Goal: Information Seeking & Learning: Understand process/instructions

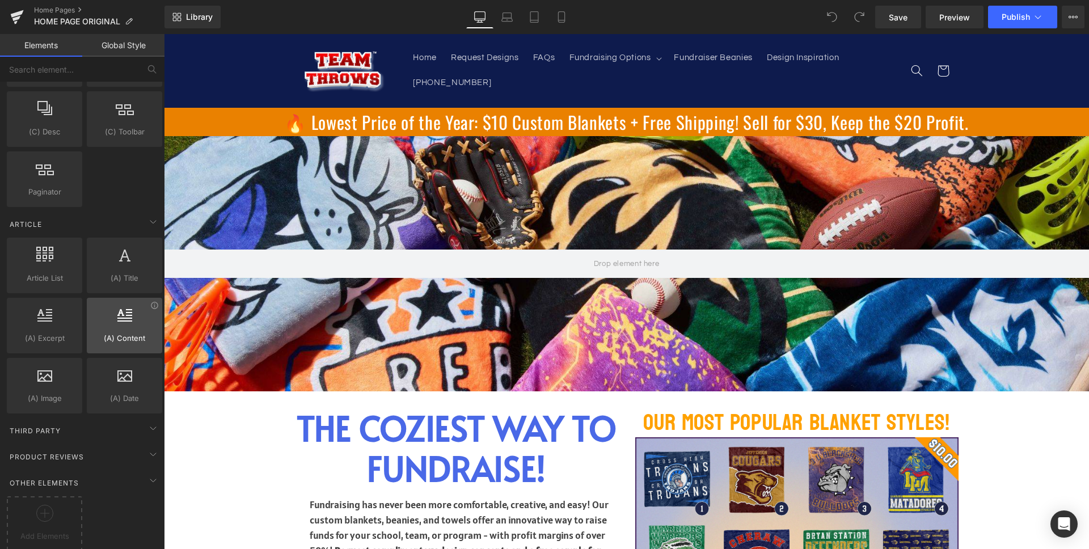
scroll to position [2034, 0]
click at [104, 423] on div "Third Party" at bounding box center [85, 427] width 160 height 23
click at [104, 419] on div "Third Party" at bounding box center [85, 427] width 160 height 23
click at [104, 416] on div "Third Party" at bounding box center [85, 427] width 160 height 23
click at [32, 527] on span "Add Elements" at bounding box center [45, 533] width 70 height 12
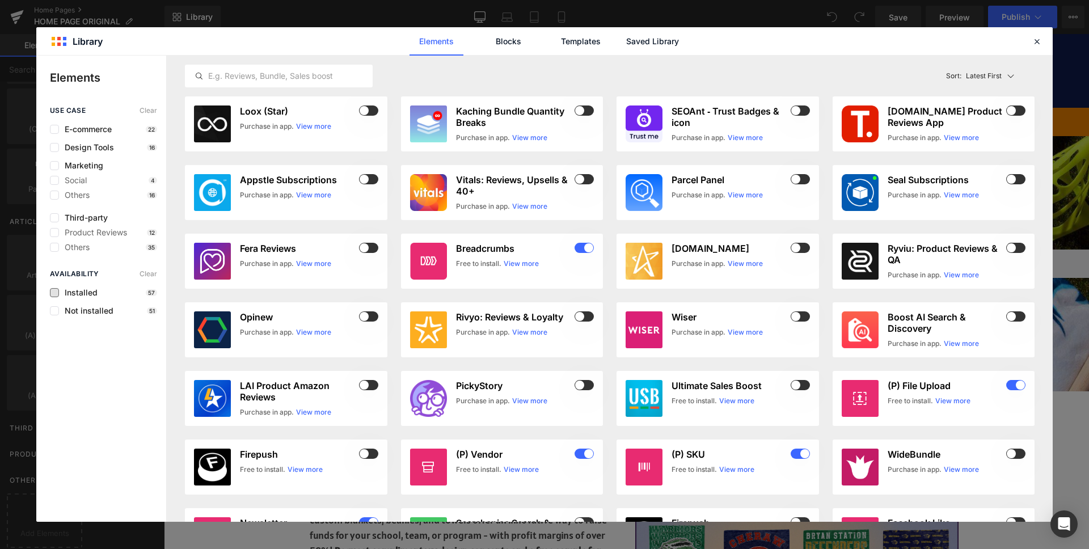
click at [95, 290] on span "Installed" at bounding box center [78, 292] width 39 height 9
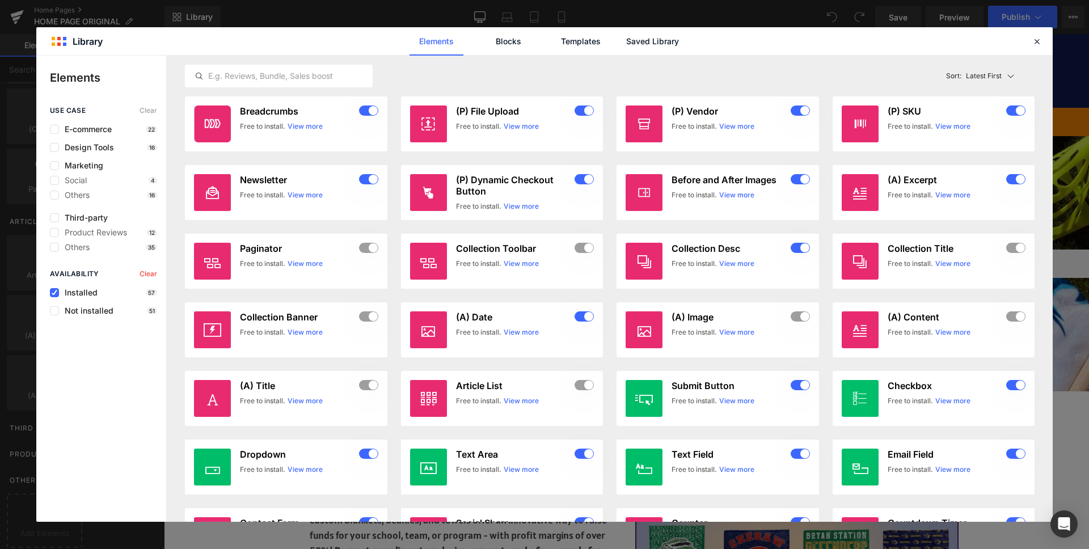
click at [93, 317] on div "use case Clear E-commerce 22 Design Tools 16 Marketing Social 4 Others 16 Third…" at bounding box center [101, 314] width 130 height 415
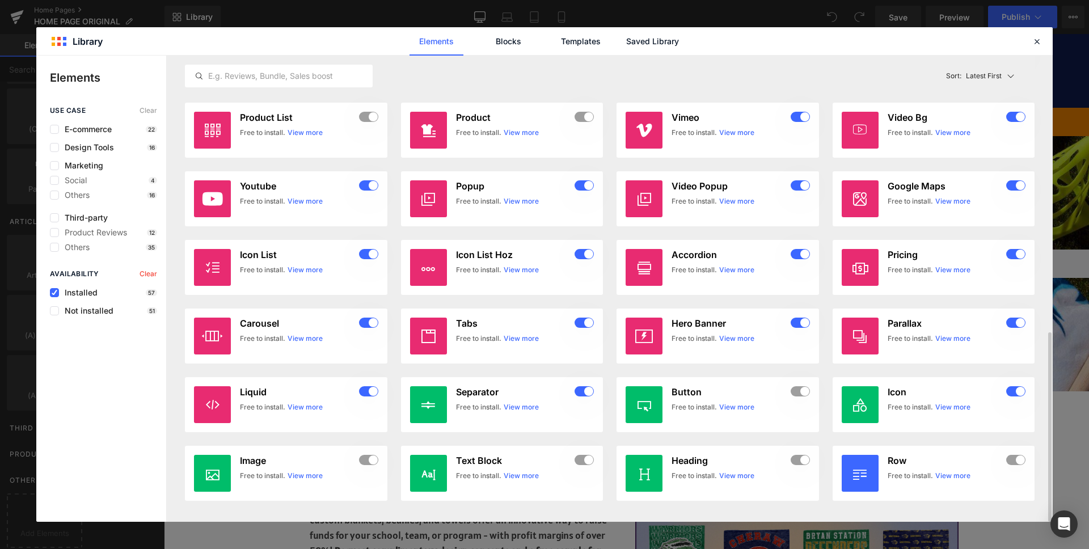
scroll to position [0, 0]
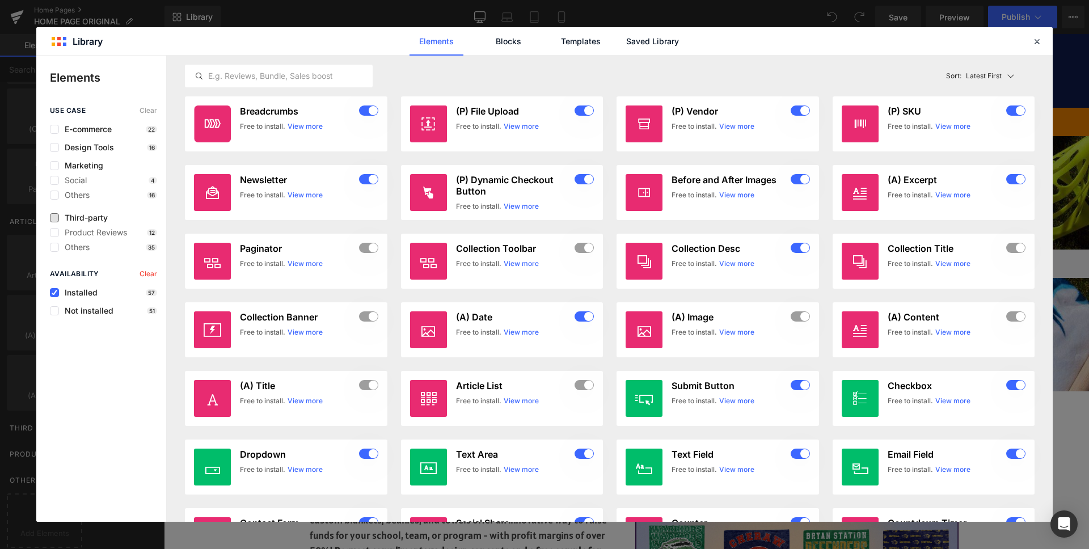
click at [87, 219] on span "Third-party" at bounding box center [83, 217] width 49 height 9
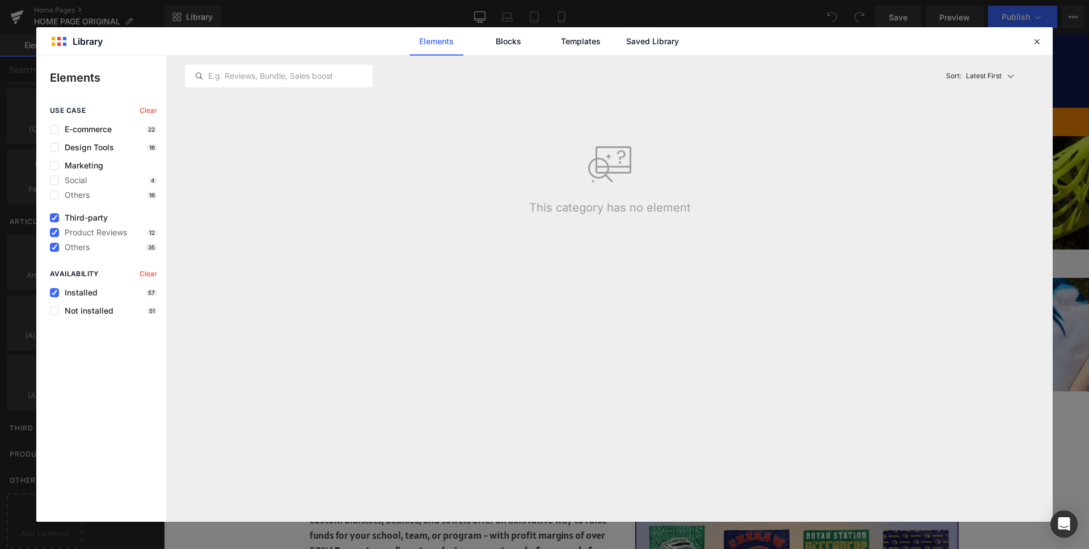
click at [86, 220] on span "Third-party" at bounding box center [83, 217] width 49 height 9
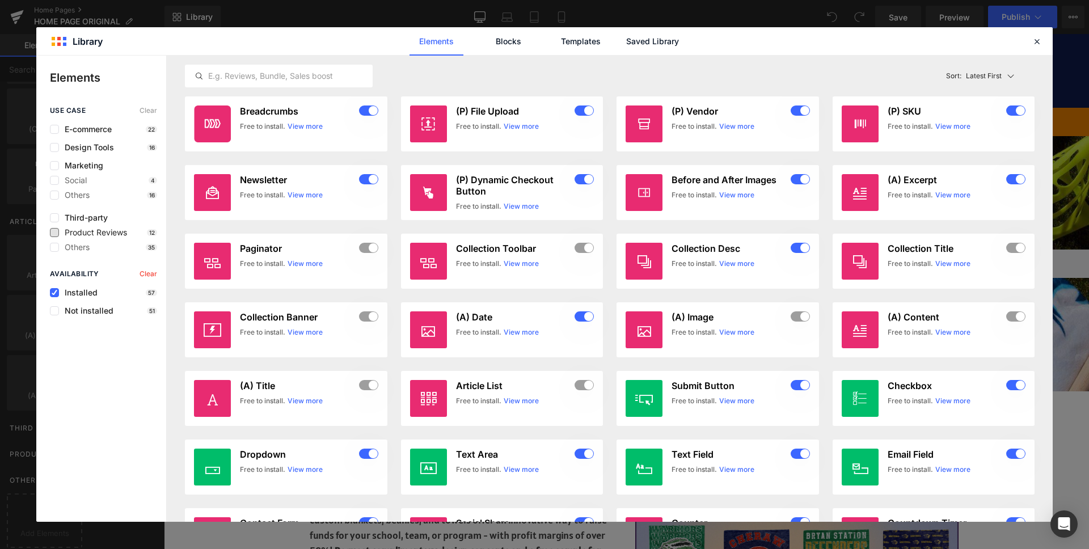
click at [84, 233] on span "Product Reviews" at bounding box center [93, 232] width 68 height 9
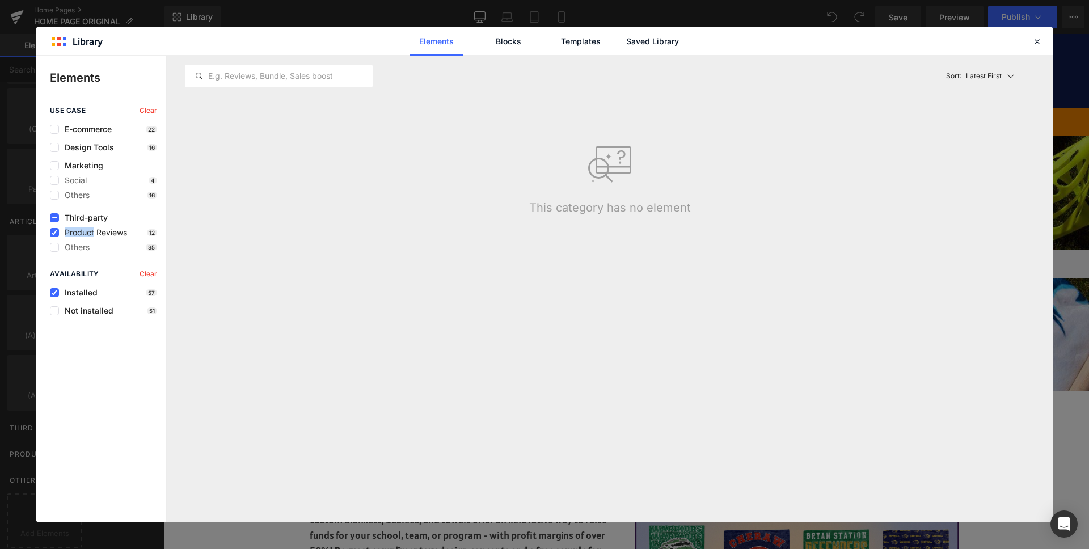
click at [84, 233] on span "Product Reviews" at bounding box center [93, 232] width 68 height 9
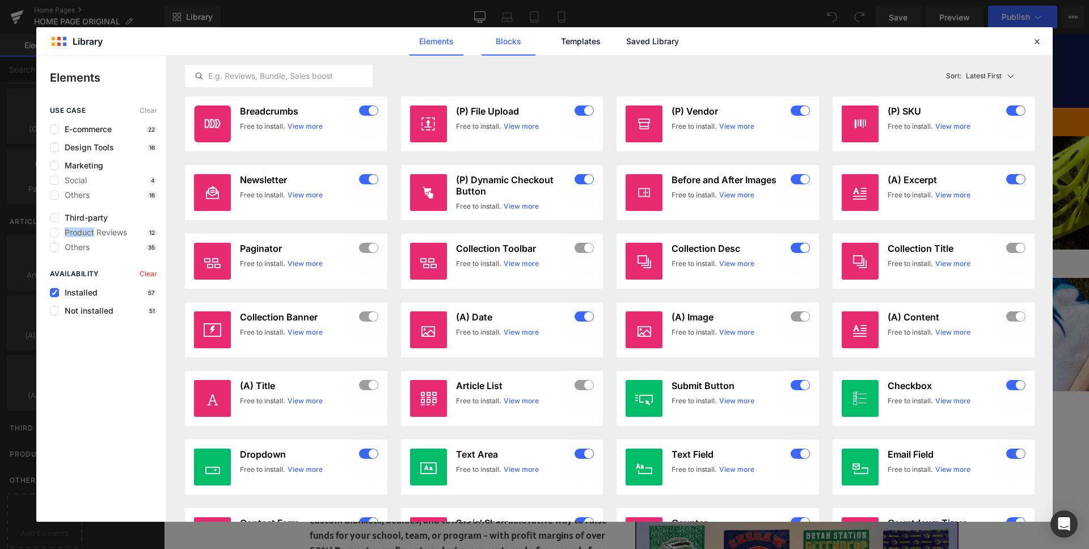
click at [504, 37] on link "Blocks" at bounding box center [508, 41] width 54 height 28
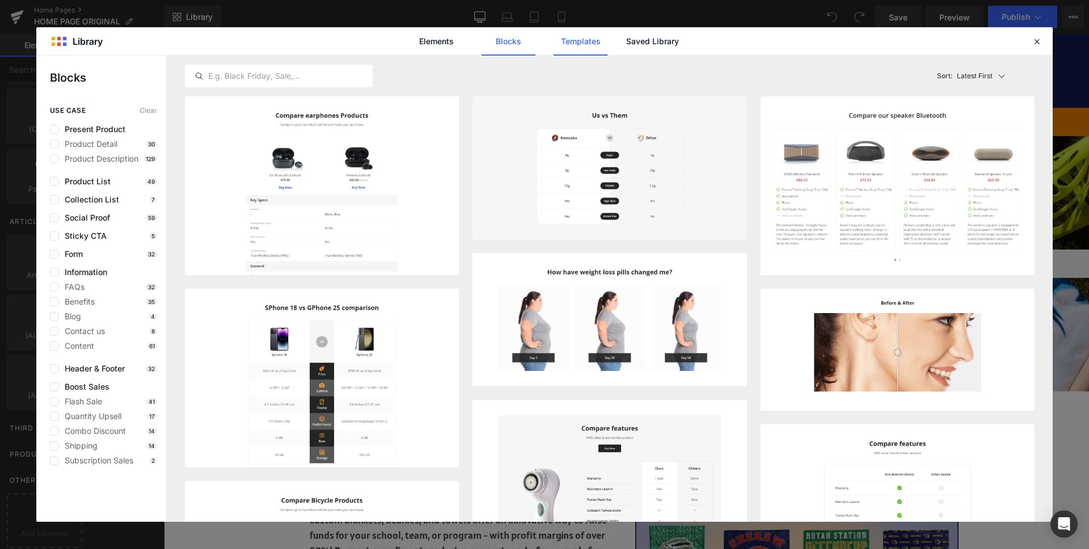
click at [568, 51] on link "Templates" at bounding box center [580, 41] width 54 height 28
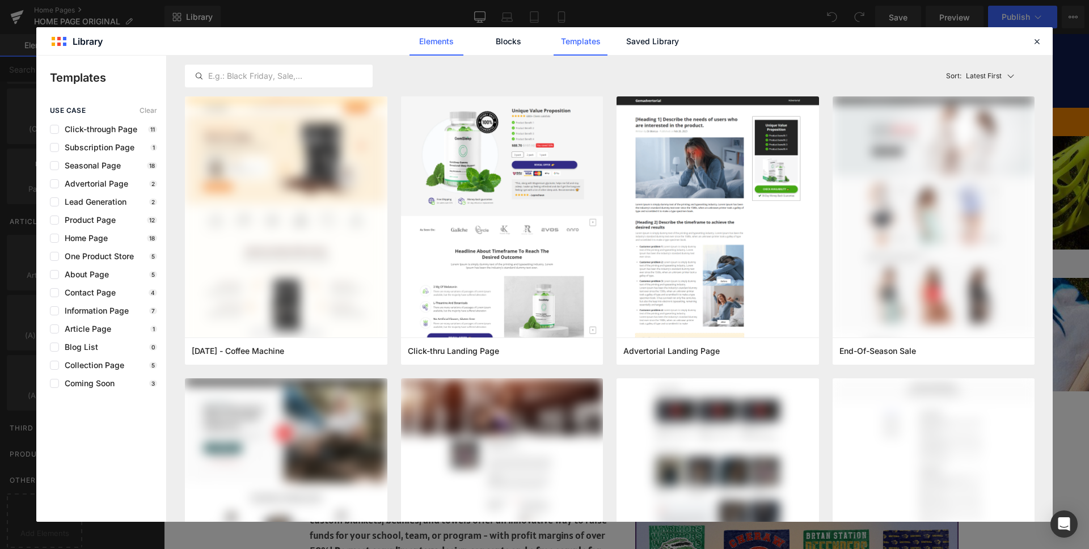
click at [458, 44] on link "Elements" at bounding box center [436, 41] width 54 height 28
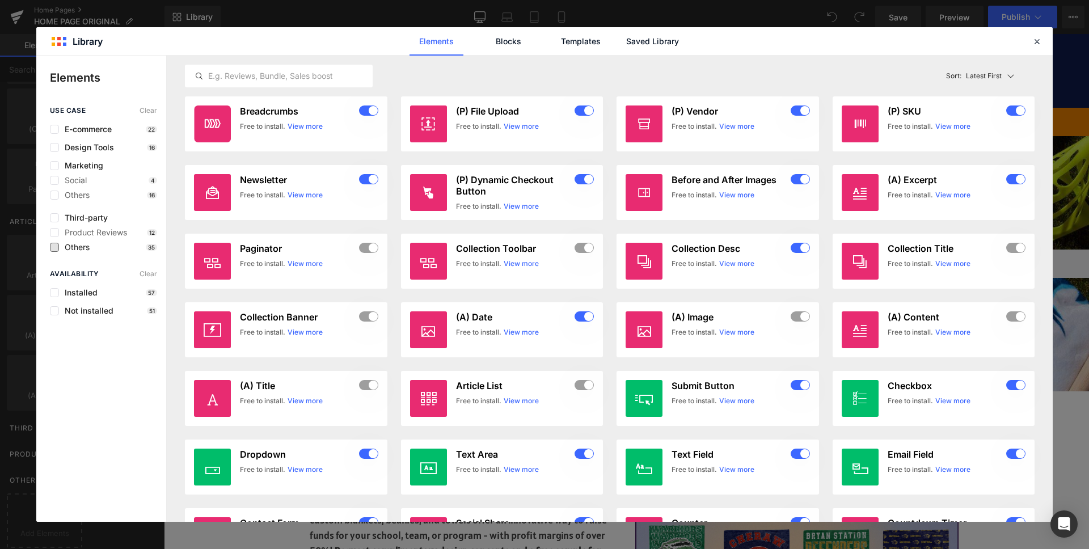
click at [77, 247] on span "Others" at bounding box center [74, 247] width 31 height 9
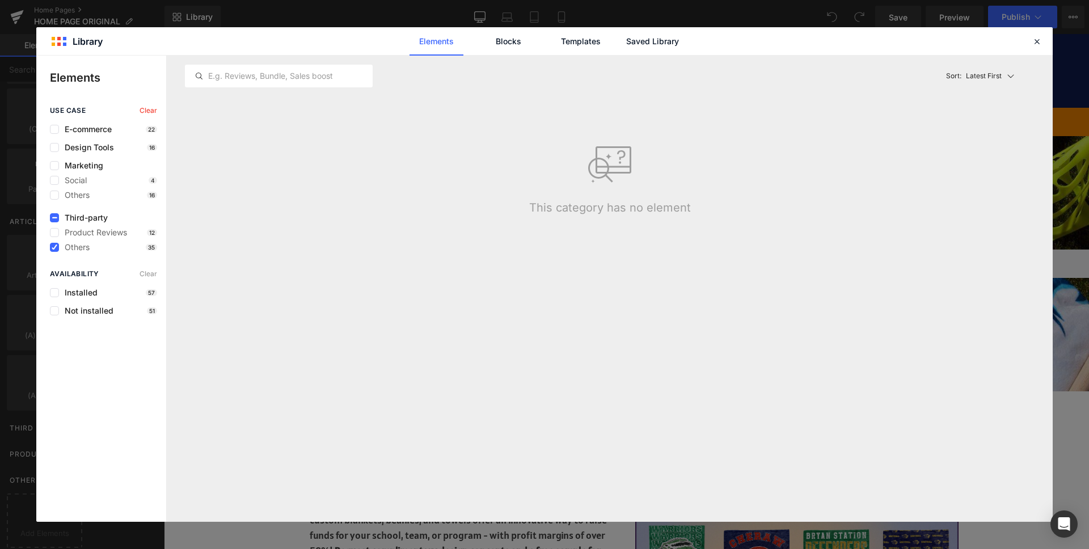
click at [88, 222] on span "Third-party" at bounding box center [83, 217] width 49 height 9
click at [89, 218] on span "Third-party" at bounding box center [83, 217] width 49 height 9
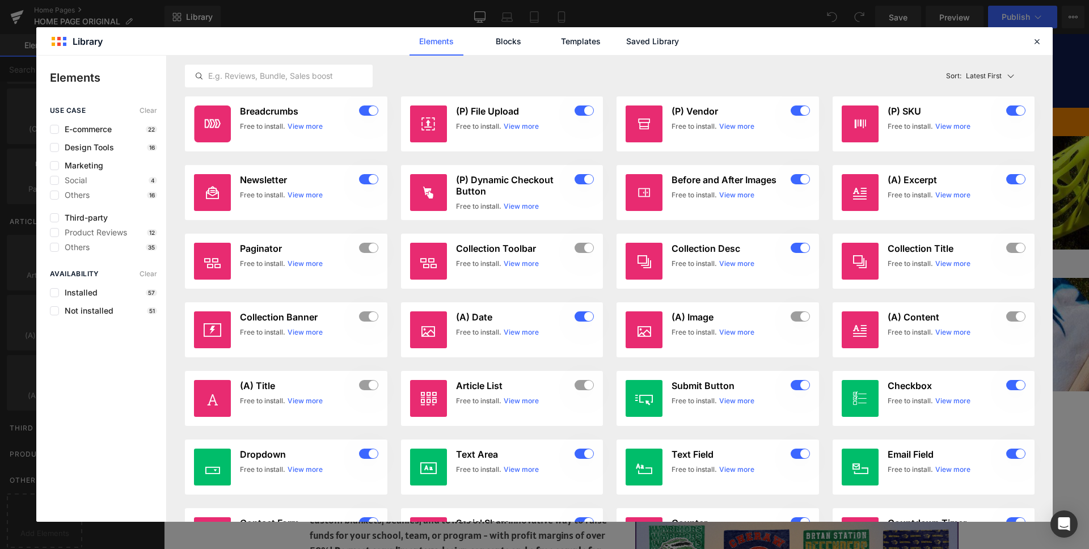
click at [1044, 38] on div "Elements Blocks Templates Saved Library" at bounding box center [544, 41] width 1016 height 28
click at [1040, 40] on icon at bounding box center [1037, 41] width 10 height 10
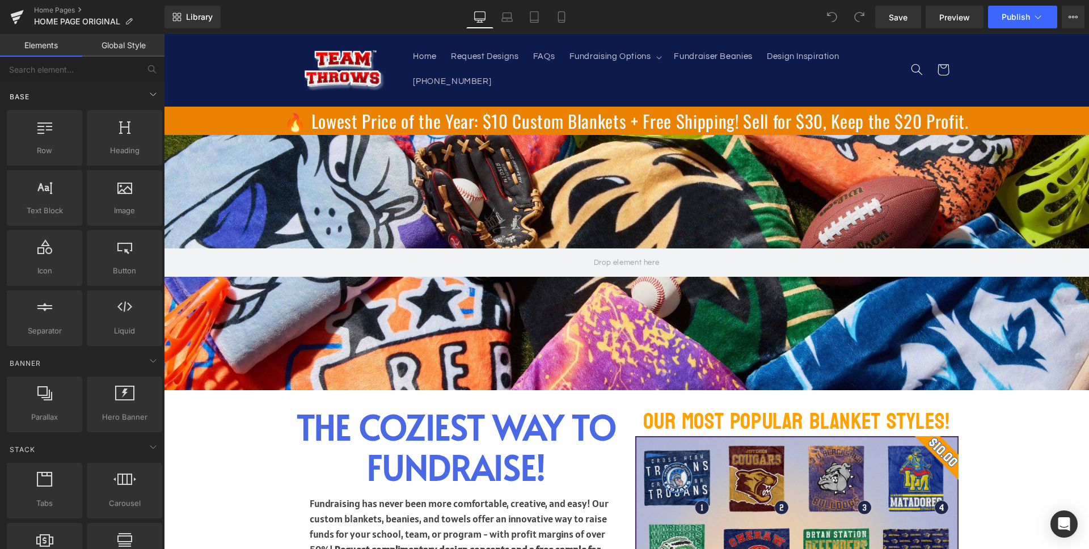
click at [59, 87] on div "Base" at bounding box center [85, 96] width 160 height 23
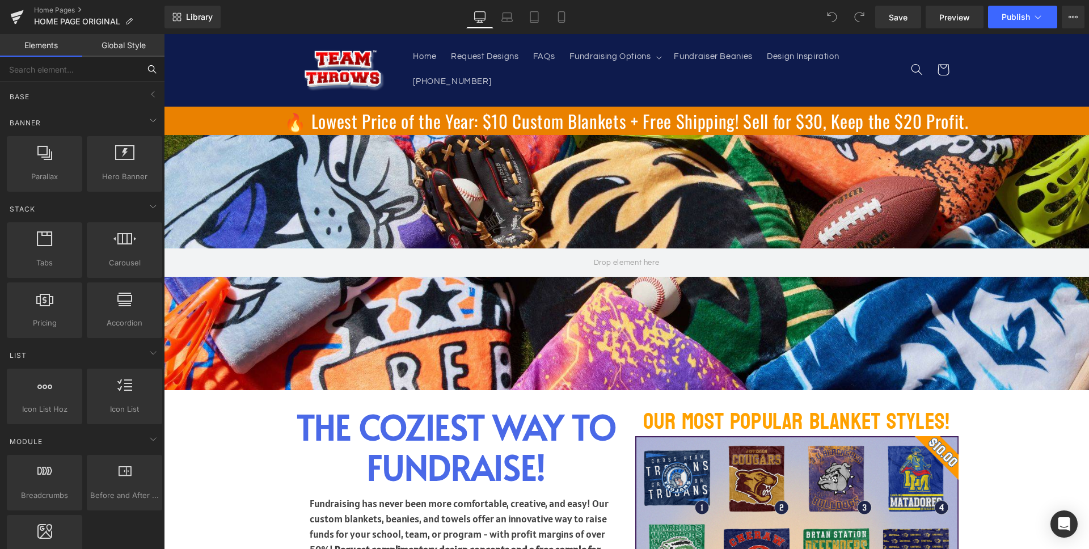
click at [60, 70] on input "text" at bounding box center [70, 69] width 140 height 25
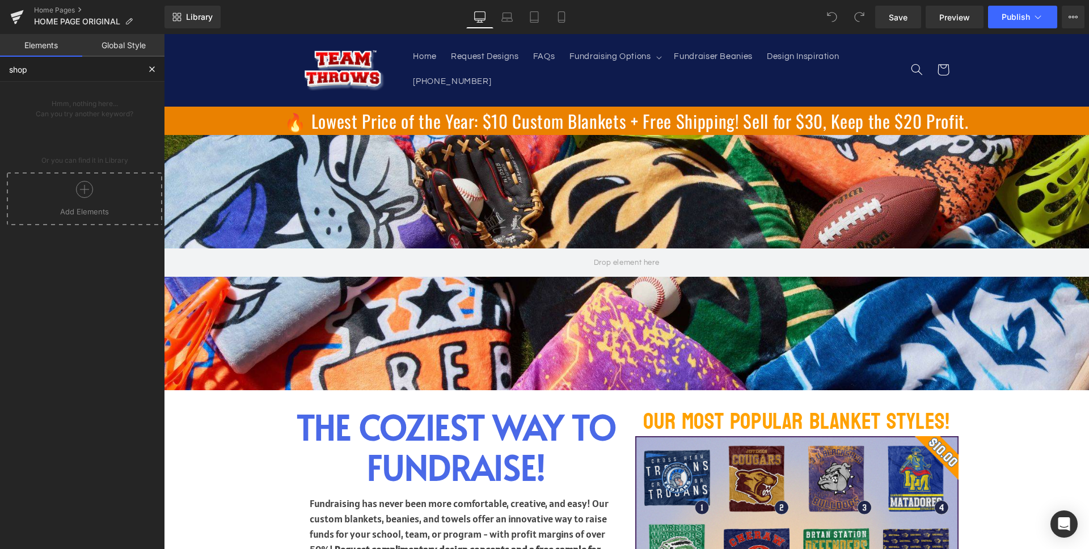
type input "shop"
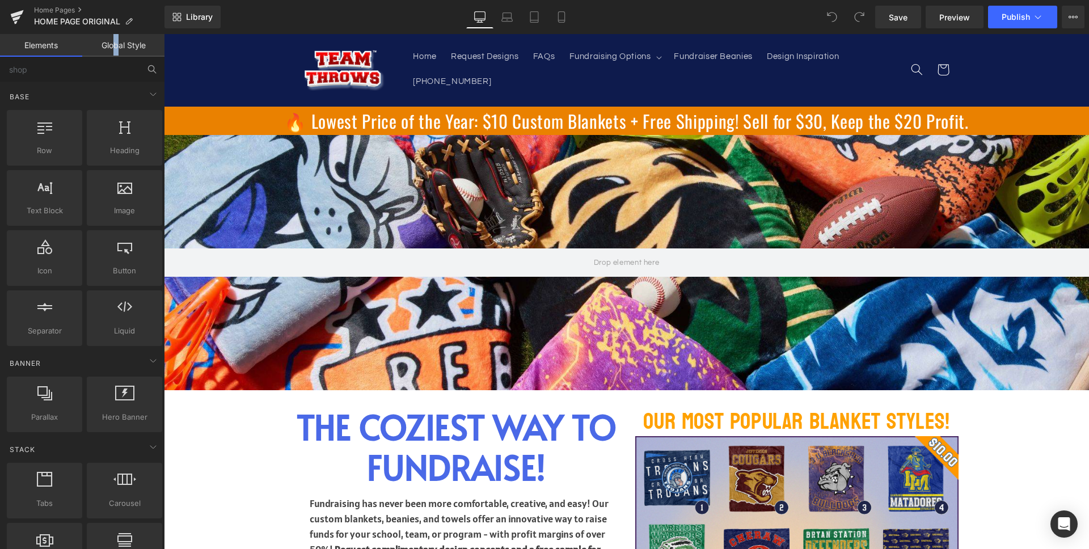
click at [116, 44] on link "Global Style" at bounding box center [123, 45] width 82 height 23
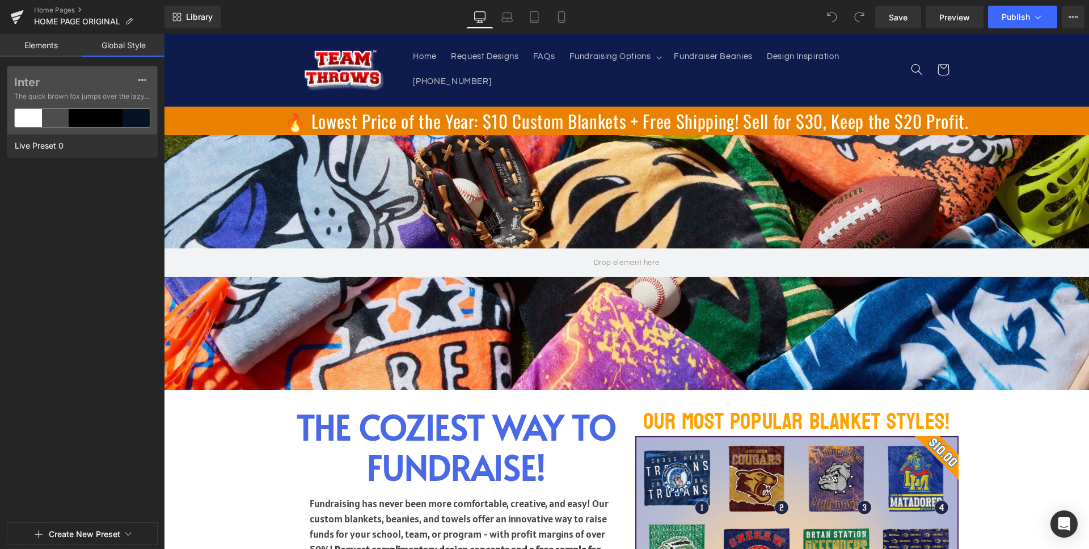
click at [26, 47] on link "Elements" at bounding box center [41, 45] width 82 height 23
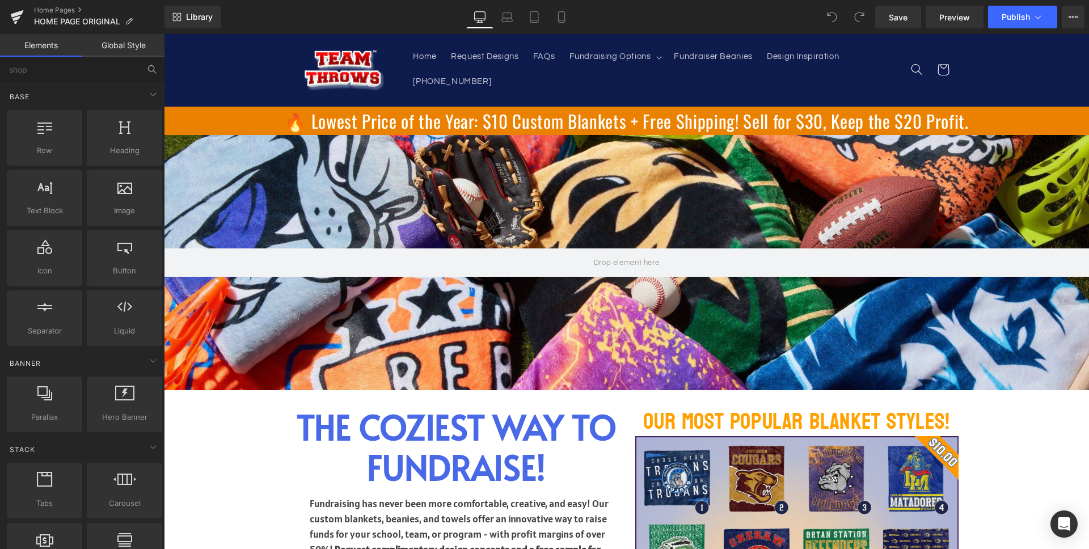
drag, startPoint x: 20, startPoint y: 11, endPoint x: 23, endPoint y: 72, distance: 61.3
click at [20, 11] on icon at bounding box center [17, 17] width 14 height 28
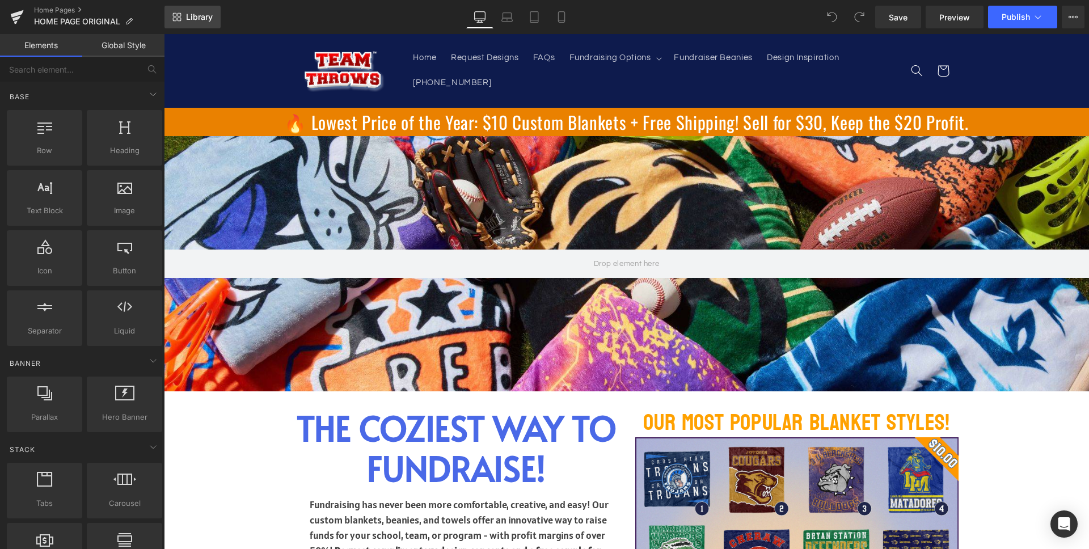
click at [171, 19] on link "Library" at bounding box center [192, 17] width 56 height 23
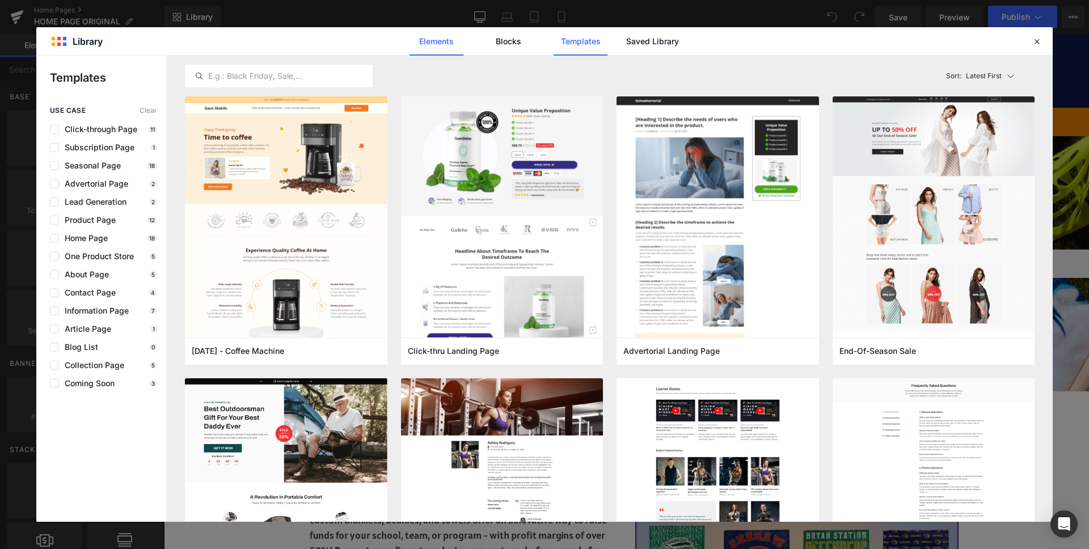
click at [417, 39] on link "Elements" at bounding box center [436, 41] width 54 height 28
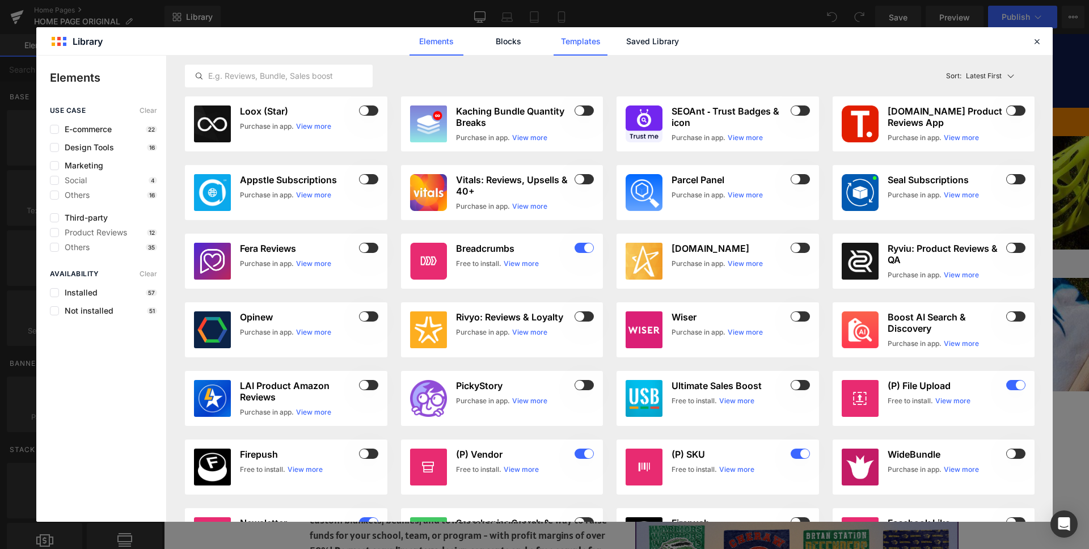
click at [555, 41] on link "Templates" at bounding box center [580, 41] width 54 height 28
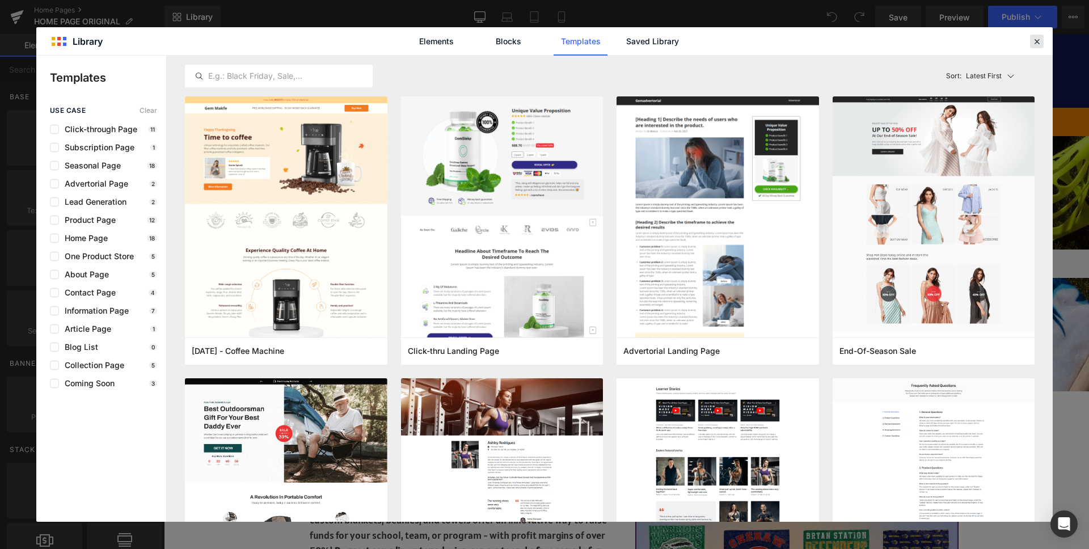
click at [1039, 38] on icon at bounding box center [1037, 41] width 10 height 10
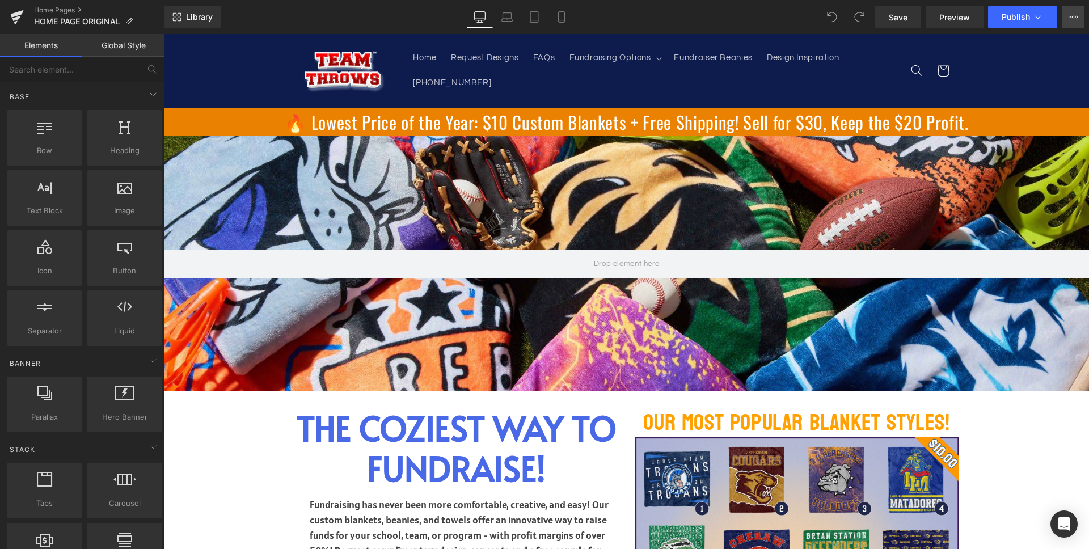
click at [1077, 20] on button "View Live Page View with current Template Save Template to Library Schedule Pub…" at bounding box center [1073, 17] width 23 height 23
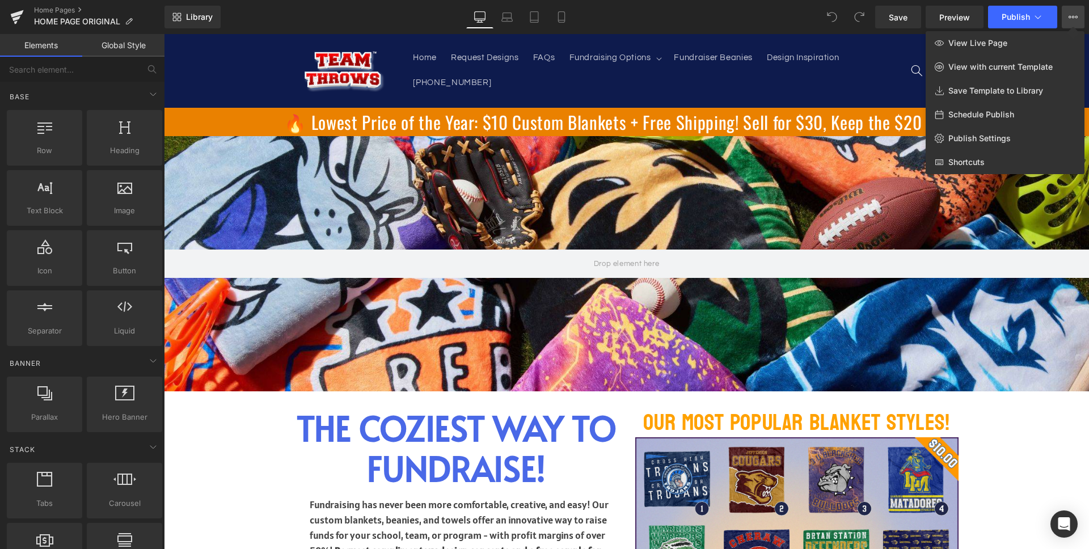
click at [675, 111] on div at bounding box center [626, 291] width 925 height 515
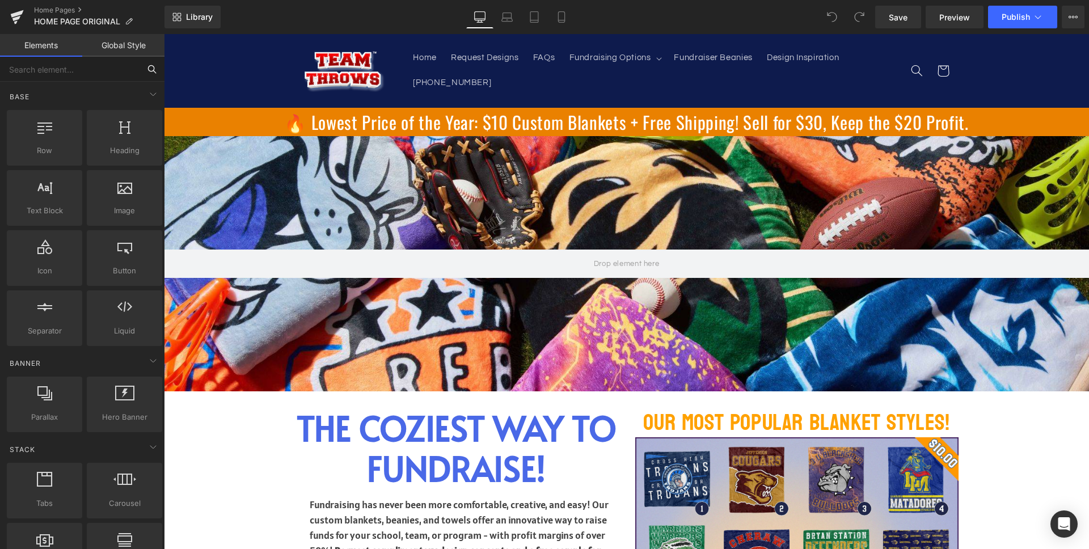
click at [117, 57] on input "text" at bounding box center [70, 69] width 140 height 25
click at [112, 41] on link "Global Style" at bounding box center [123, 45] width 82 height 23
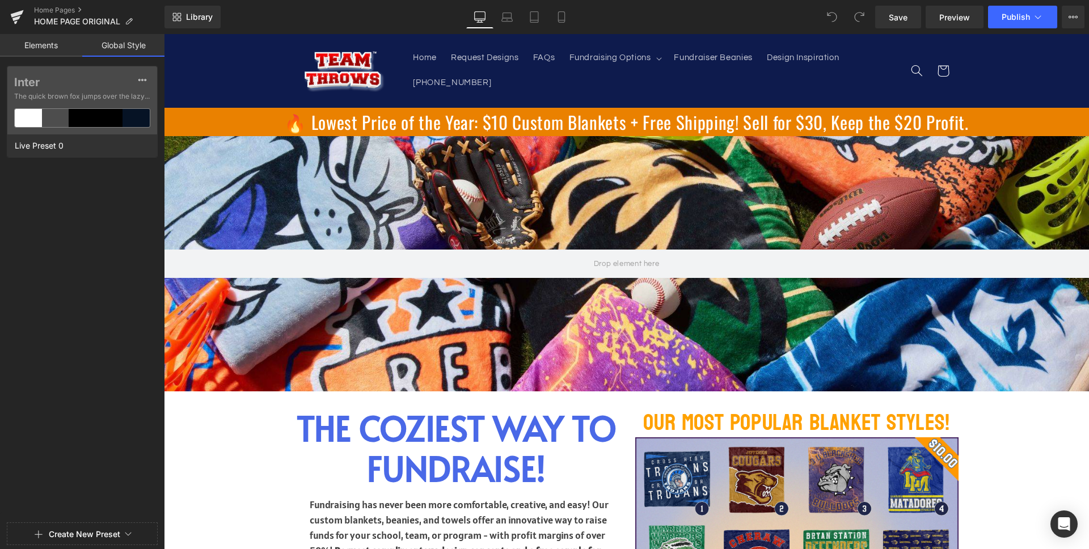
click at [27, 47] on link "Elements" at bounding box center [41, 45] width 82 height 23
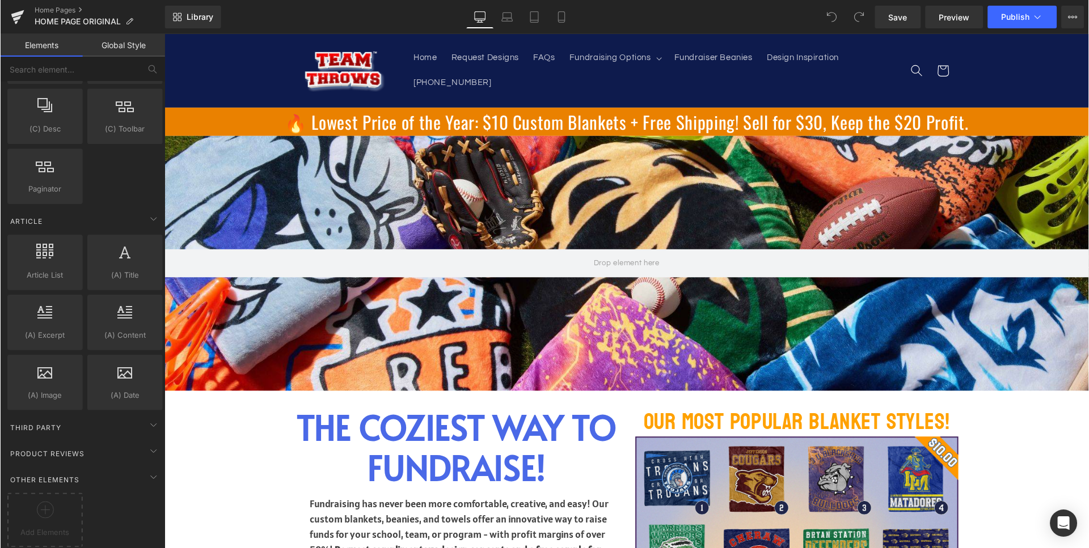
scroll to position [2034, 0]
click at [48, 422] on span "Third Party" at bounding box center [35, 427] width 53 height 11
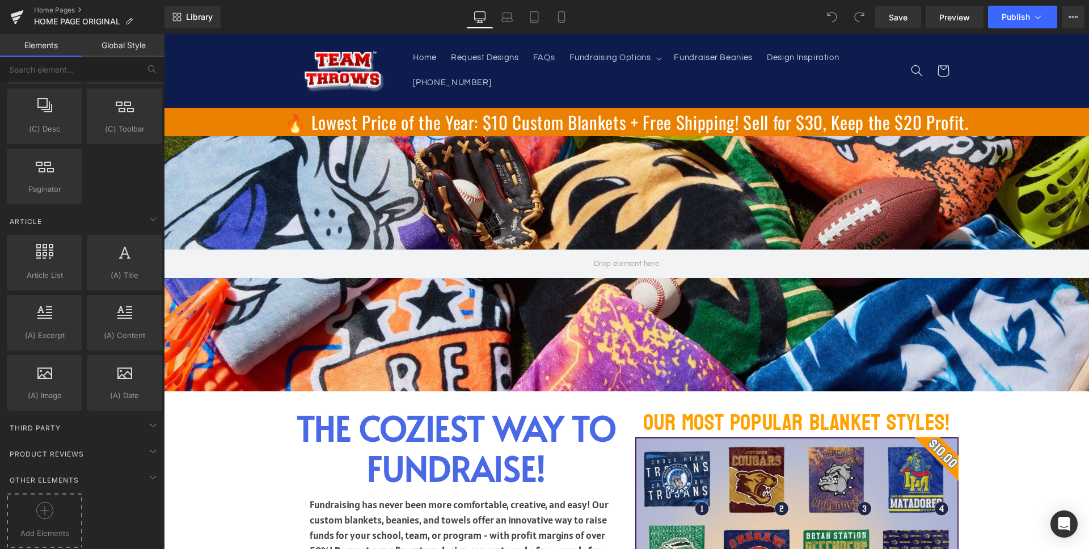
click at [50, 505] on div at bounding box center [45, 515] width 70 height 26
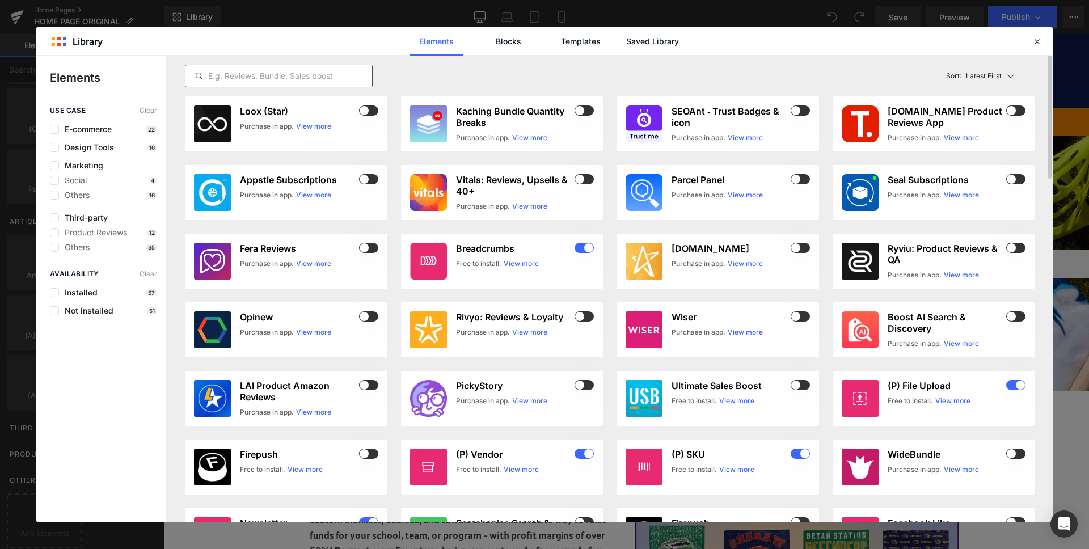
click at [322, 65] on div at bounding box center [279, 76] width 188 height 23
click at [319, 75] on input "text" at bounding box center [278, 76] width 187 height 14
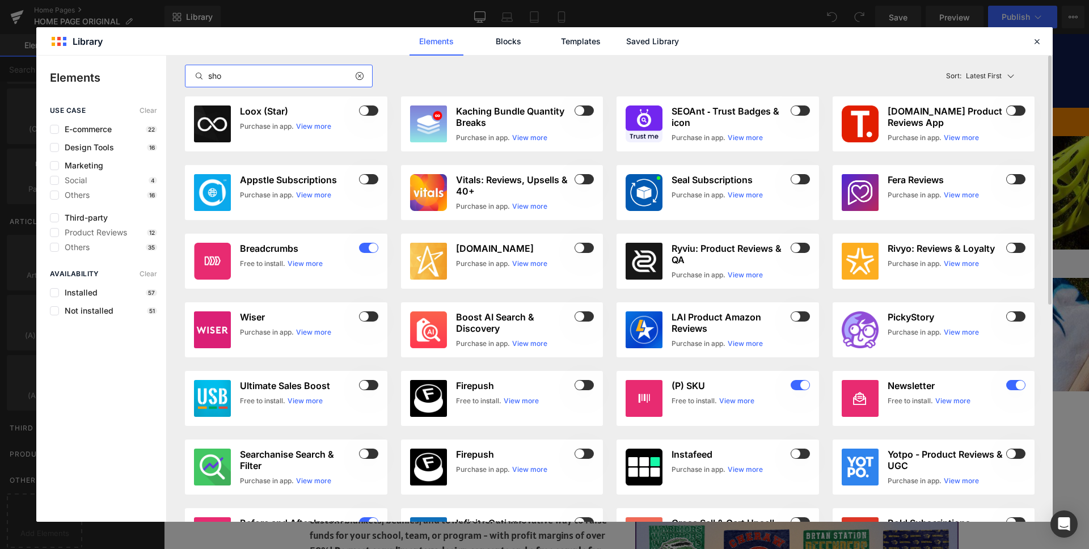
type input "shop"
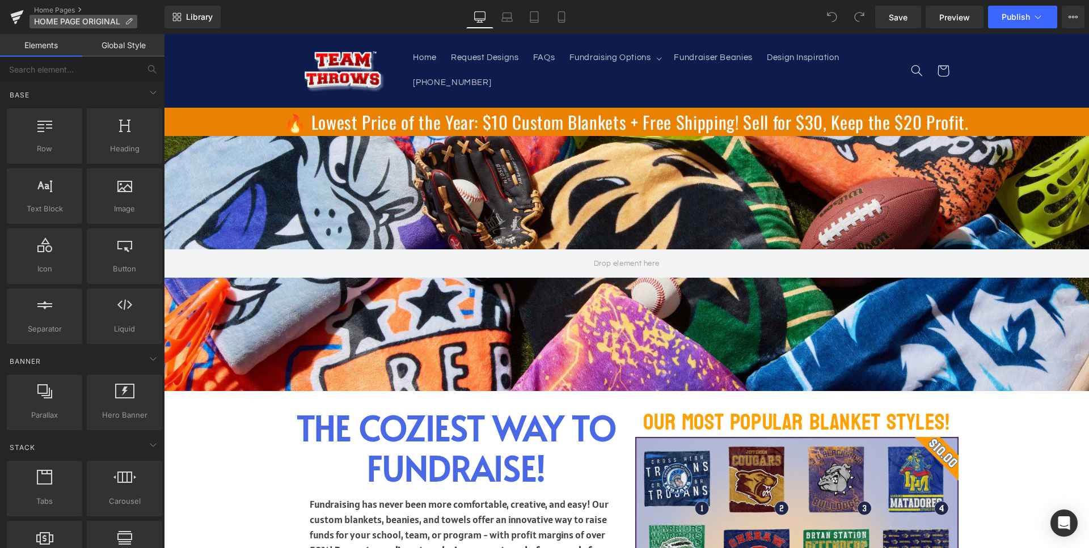
scroll to position [2, 0]
click at [49, 17] on span "HOME PAGE ORIGINAL" at bounding box center [77, 21] width 86 height 9
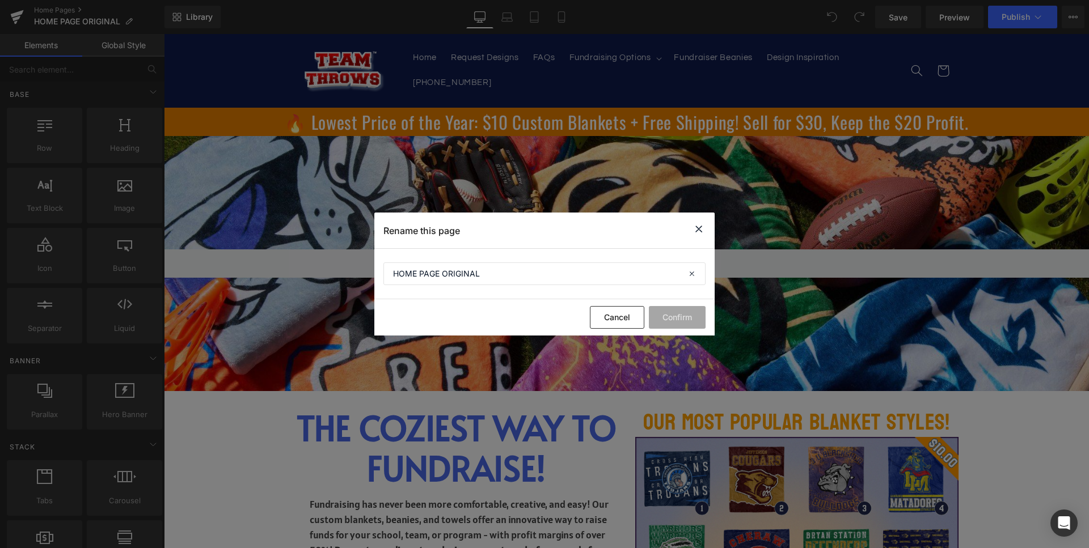
click at [704, 229] on icon at bounding box center [699, 229] width 14 height 14
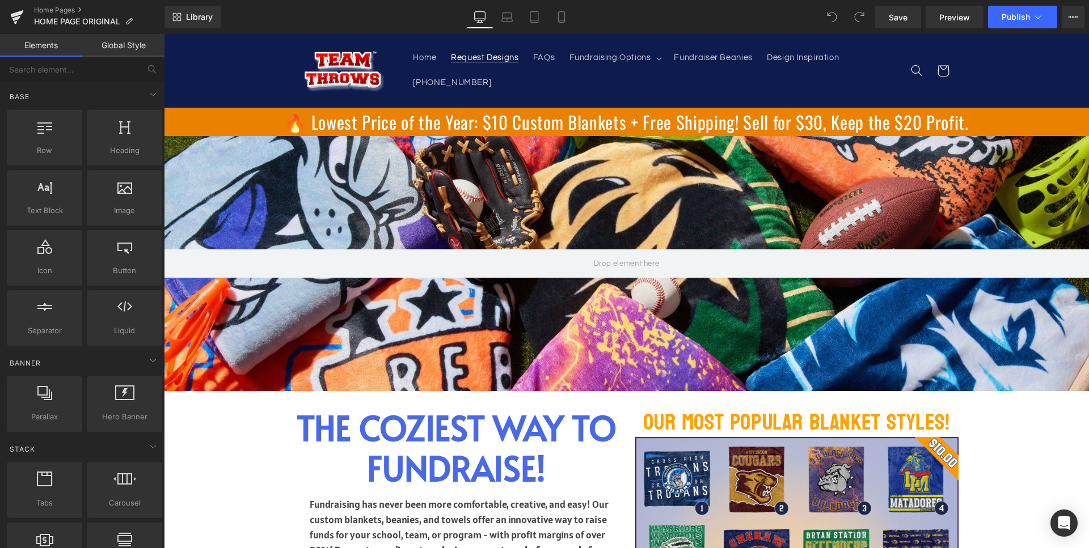
scroll to position [1, 0]
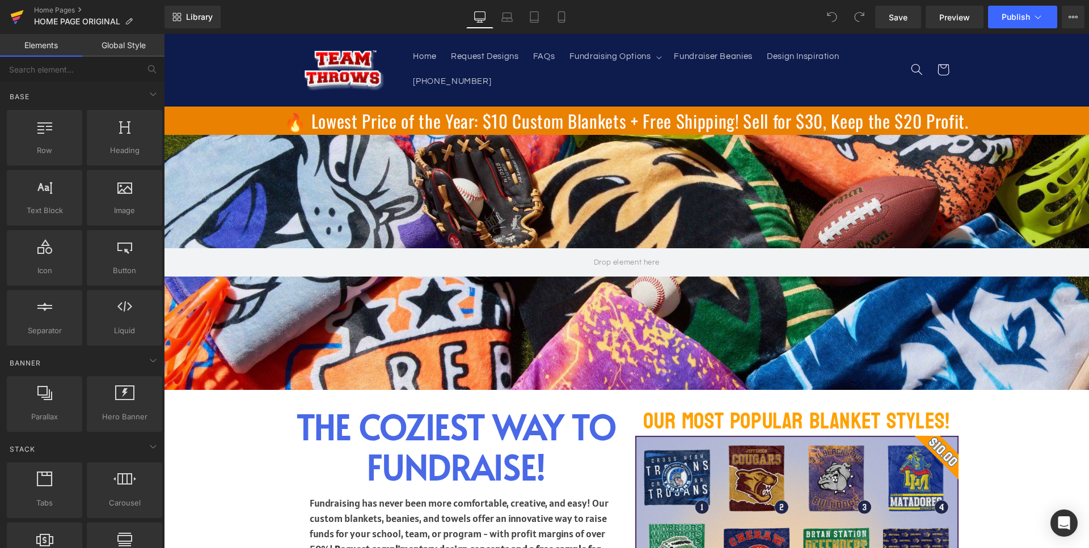
click at [20, 11] on icon at bounding box center [17, 13] width 13 height 7
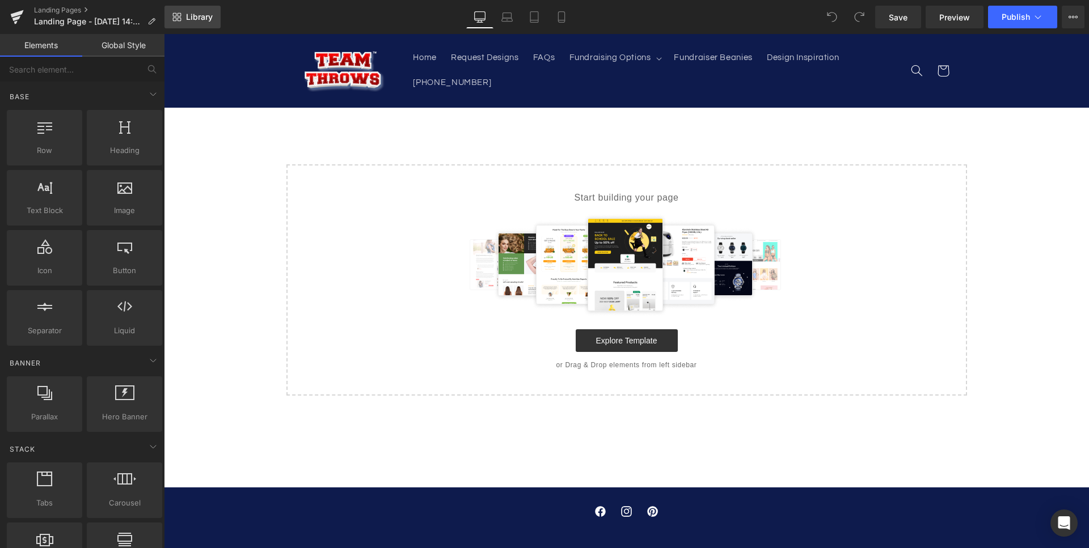
click at [184, 14] on link "Library" at bounding box center [192, 17] width 56 height 23
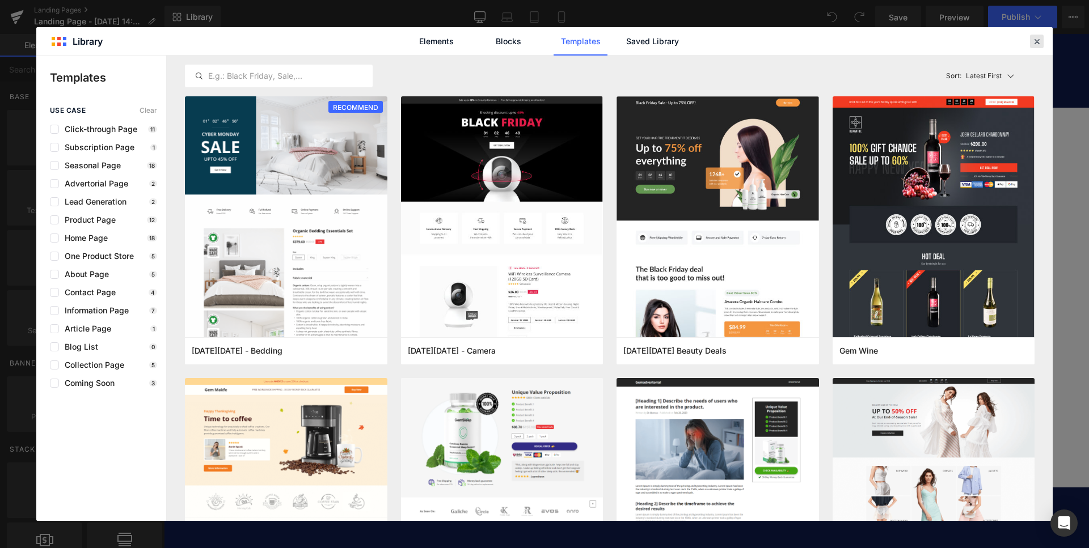
click at [1032, 37] on icon at bounding box center [1037, 41] width 10 height 10
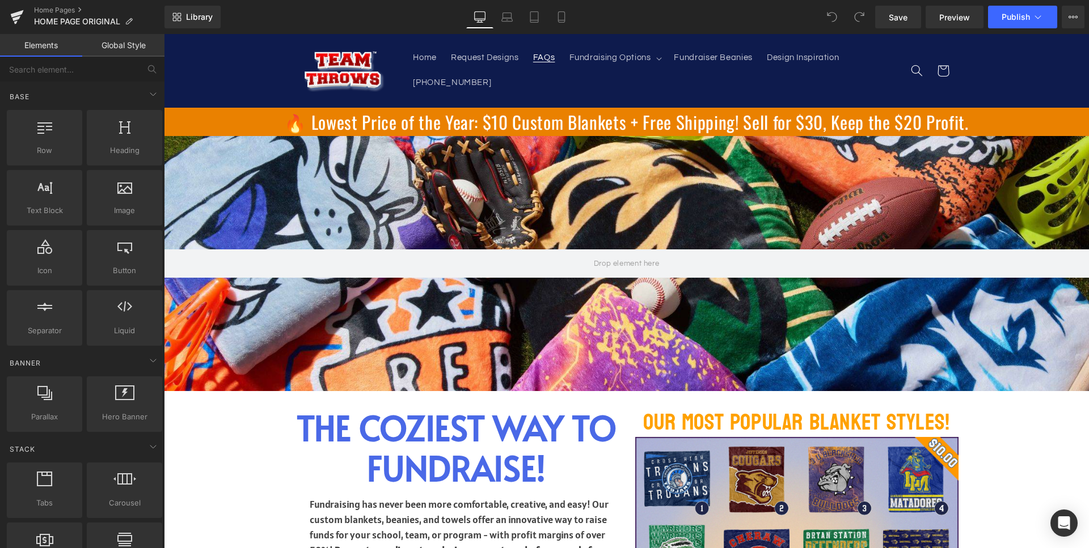
click at [533, 61] on span "FAQs" at bounding box center [544, 58] width 22 height 11
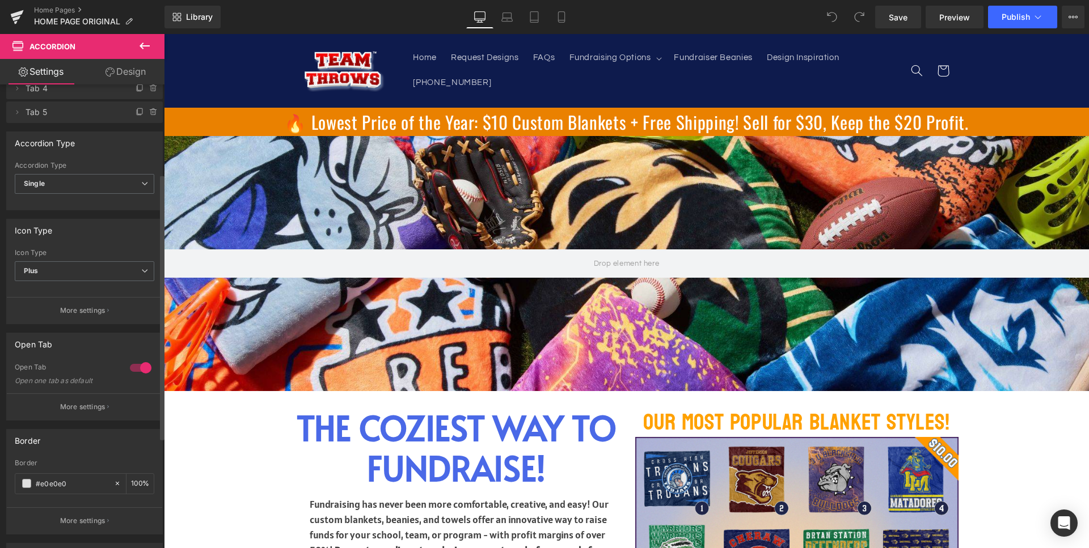
scroll to position [0, 0]
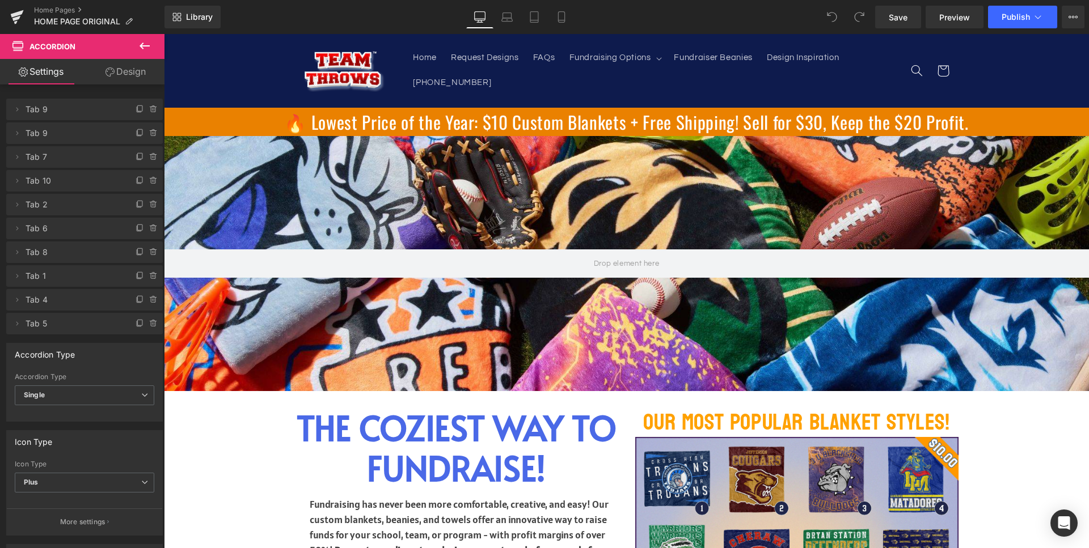
click at [144, 48] on icon at bounding box center [145, 46] width 14 height 14
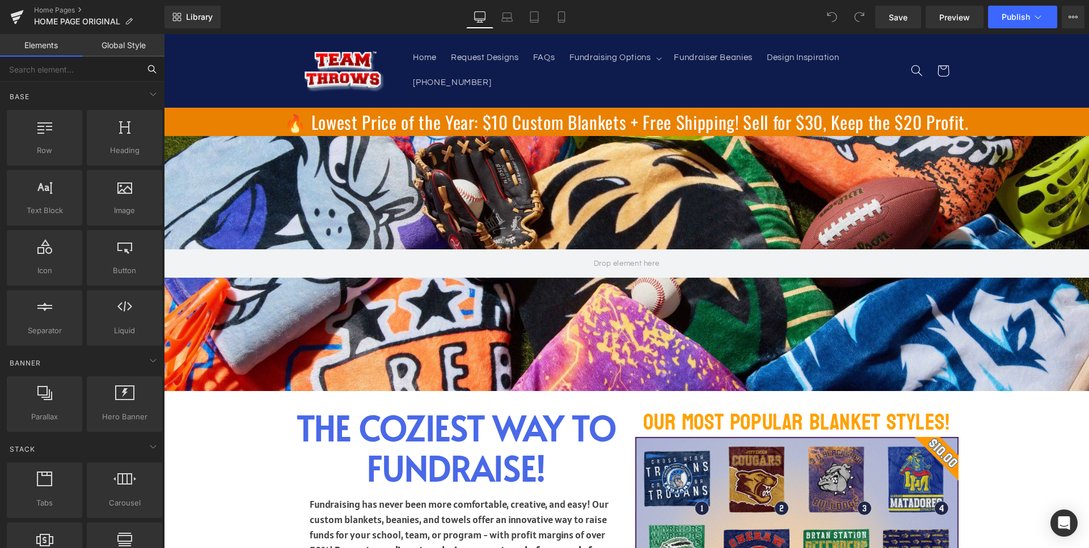
click at [40, 78] on input "text" at bounding box center [70, 69] width 140 height 25
type input "s"
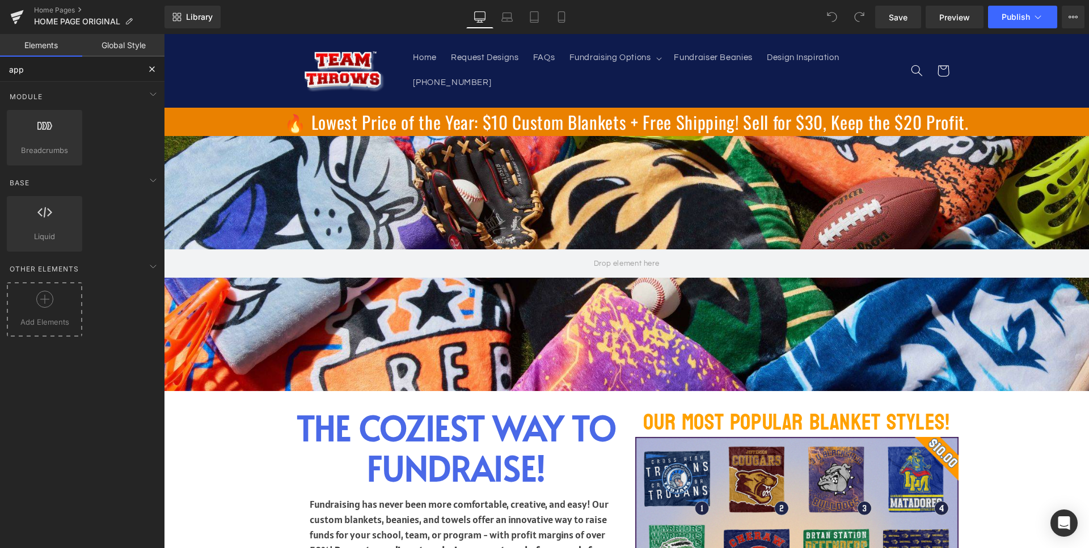
click at [24, 304] on div at bounding box center [45, 304] width 70 height 26
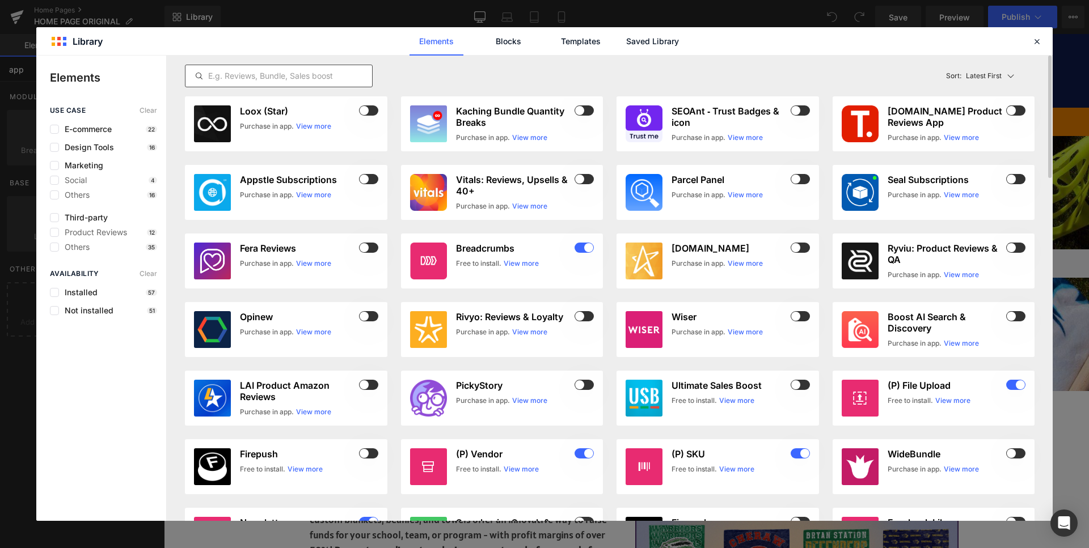
type input "app"
click at [247, 67] on div at bounding box center [279, 76] width 188 height 23
click at [242, 76] on input "text" at bounding box center [278, 76] width 187 height 14
click at [75, 292] on span "Installed" at bounding box center [78, 292] width 39 height 9
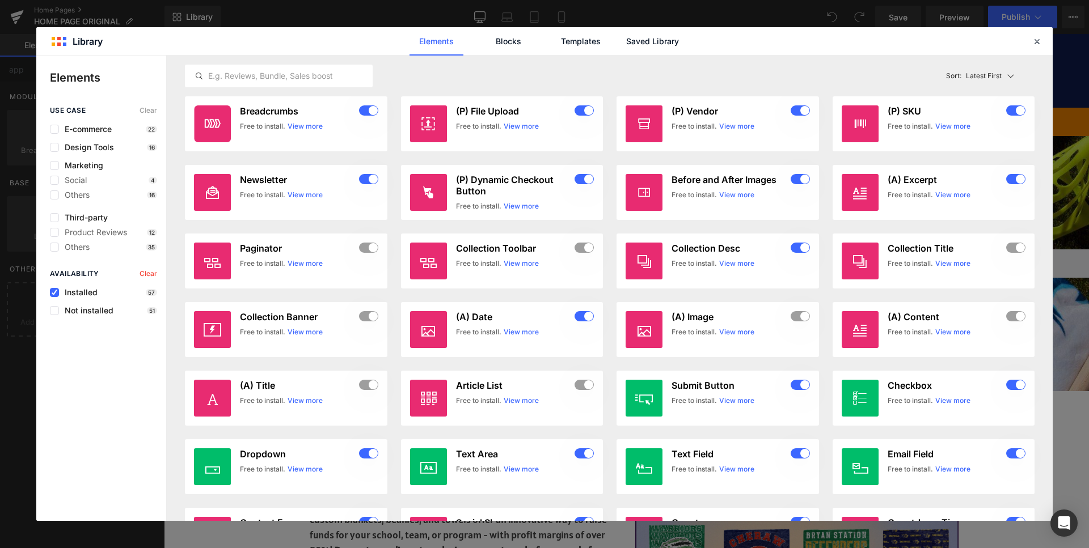
click at [75, 293] on span "Installed" at bounding box center [78, 292] width 39 height 9
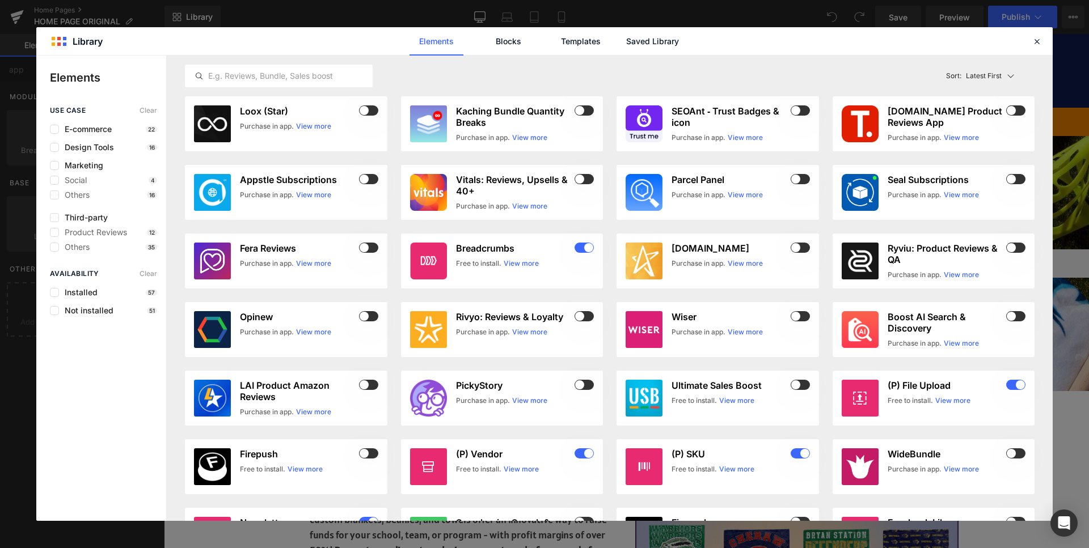
click at [113, 312] on div "Not installed 51" at bounding box center [103, 310] width 107 height 9
click at [76, 315] on div "use case Clear E-commerce 22 Design Tools 16 Marketing Social 4 Others 16 Third…" at bounding box center [101, 314] width 130 height 415
click at [76, 315] on span "Not installed" at bounding box center [86, 310] width 54 height 9
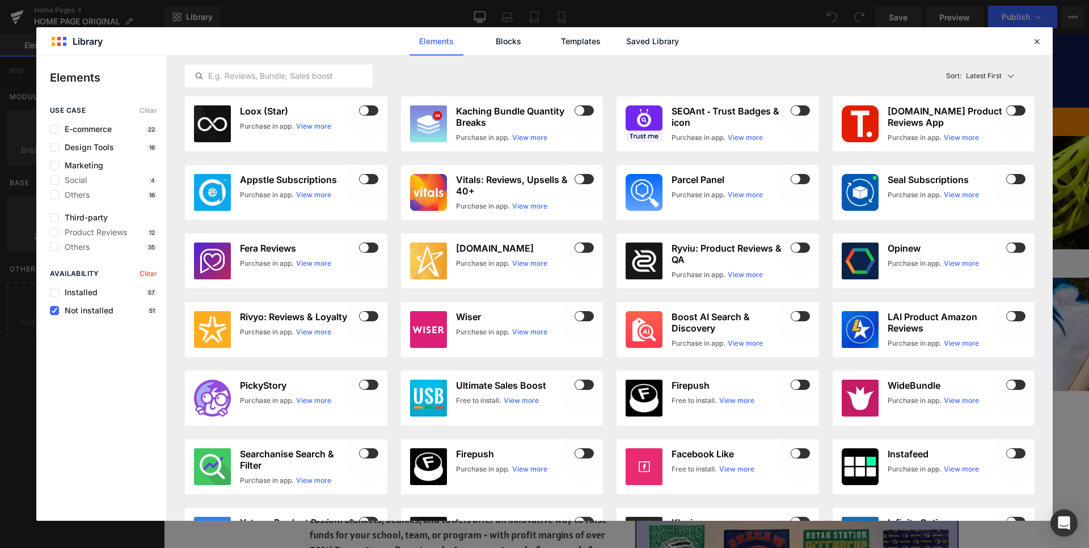
click at [79, 310] on span "Not installed" at bounding box center [86, 310] width 54 height 9
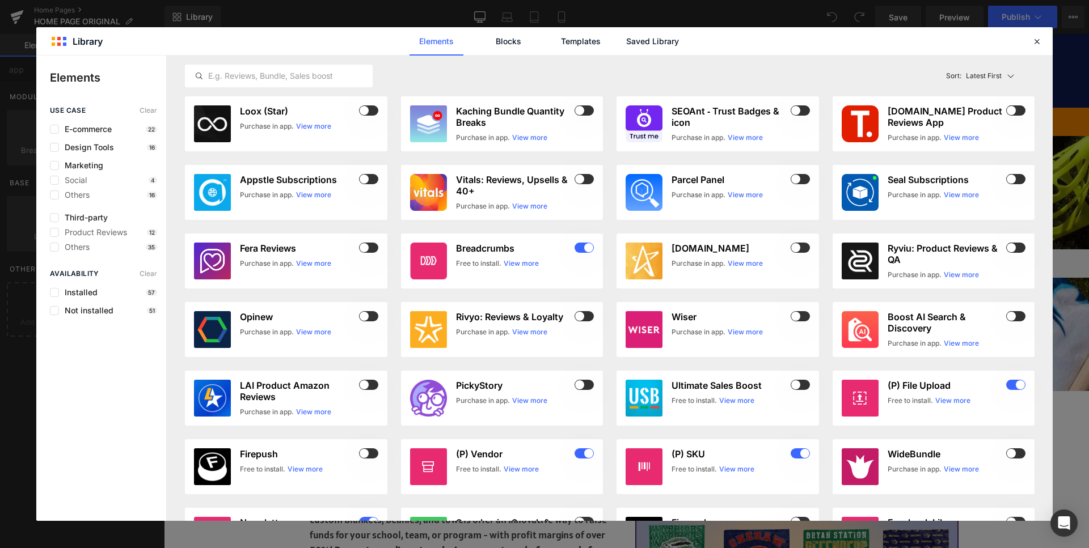
click at [77, 225] on div "Third-party Product Reviews 12 Others 35" at bounding box center [103, 232] width 107 height 39
click at [77, 219] on span "Third-party" at bounding box center [83, 217] width 49 height 9
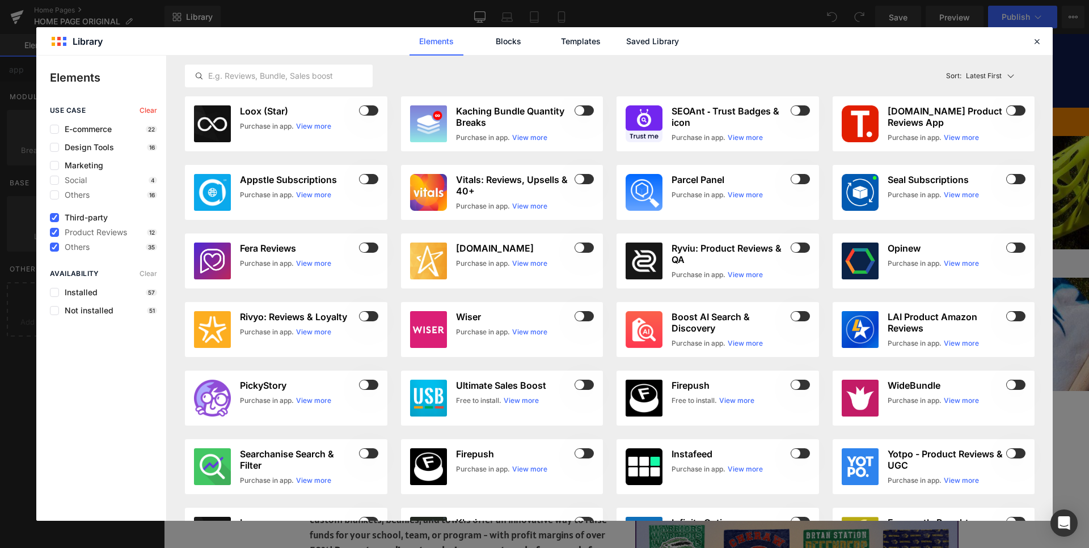
click at [77, 219] on span "Third-party" at bounding box center [83, 217] width 49 height 9
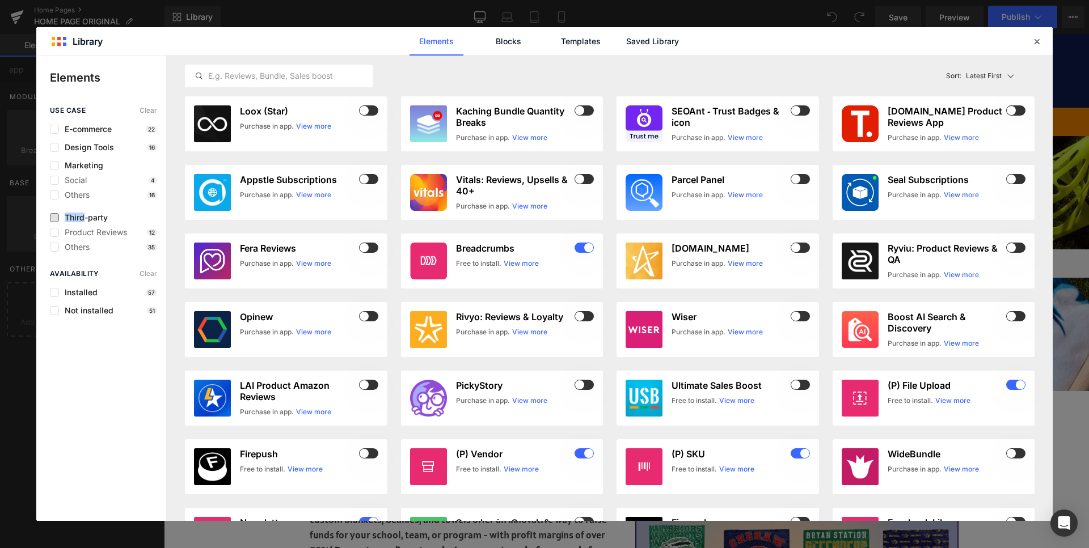
click at [77, 219] on span "Third-party" at bounding box center [83, 217] width 49 height 9
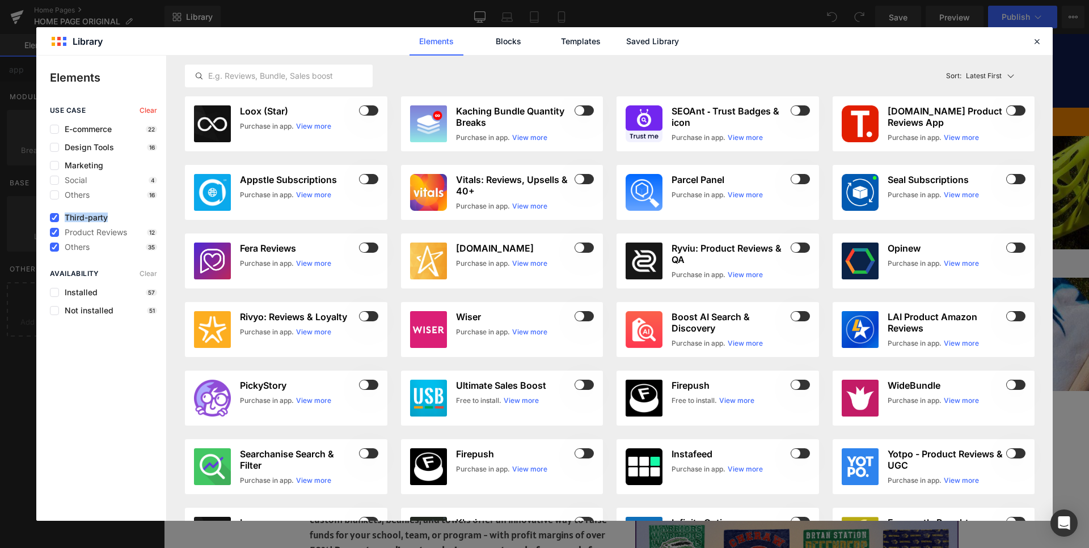
click at [77, 219] on span "Third-party" at bounding box center [83, 217] width 49 height 9
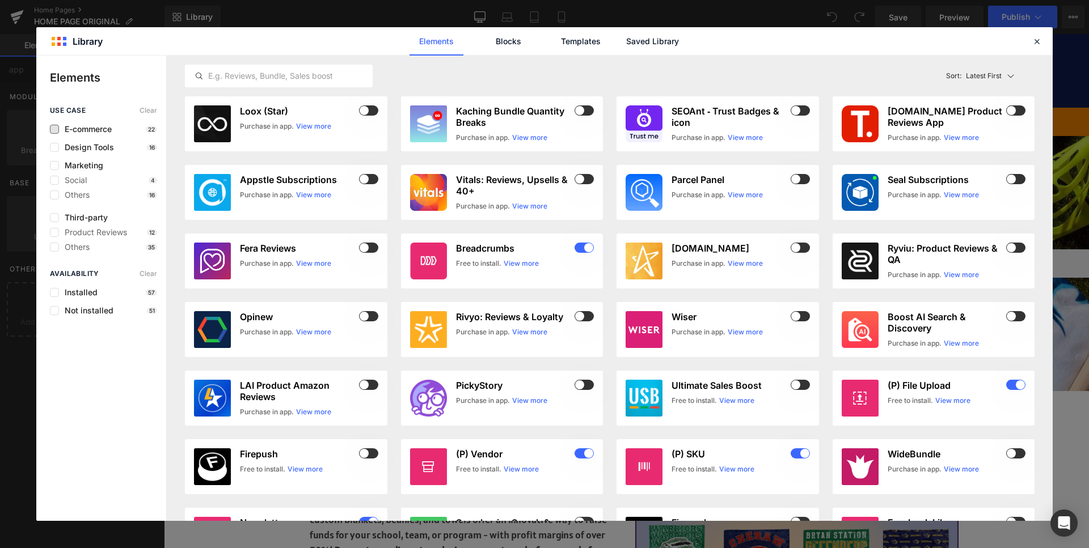
click at [86, 130] on span "E-commerce" at bounding box center [85, 129] width 53 height 9
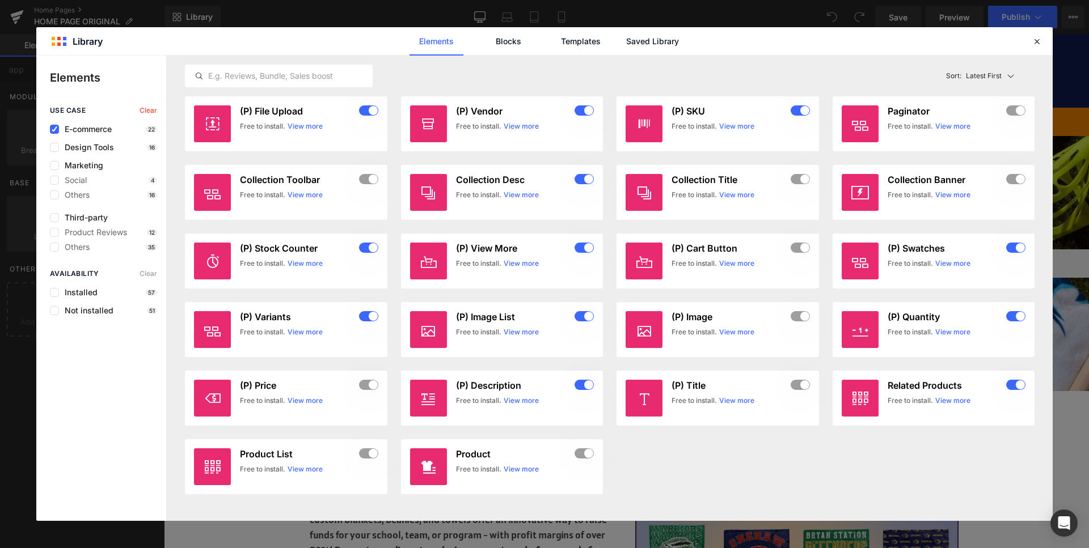
click at [86, 130] on span "E-commerce" at bounding box center [85, 129] width 53 height 9
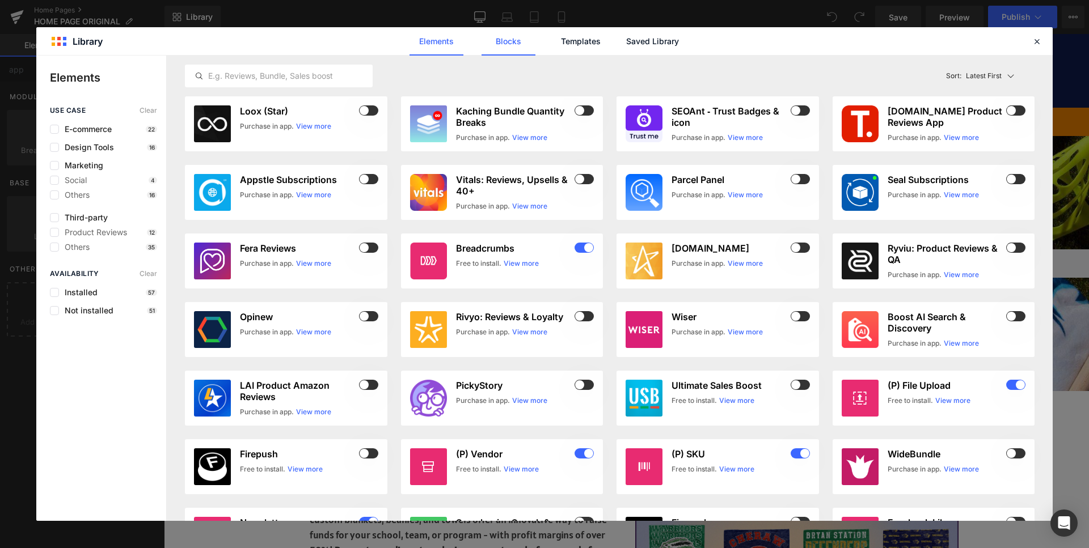
click at [501, 43] on link "Blocks" at bounding box center [508, 41] width 54 height 28
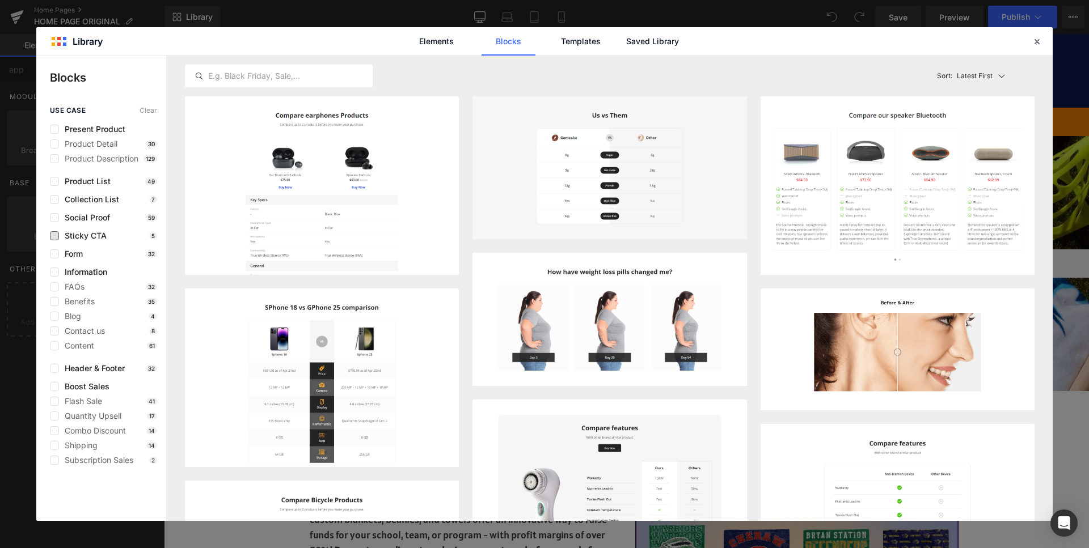
click at [102, 238] on span "Sticky CTA" at bounding box center [83, 235] width 48 height 9
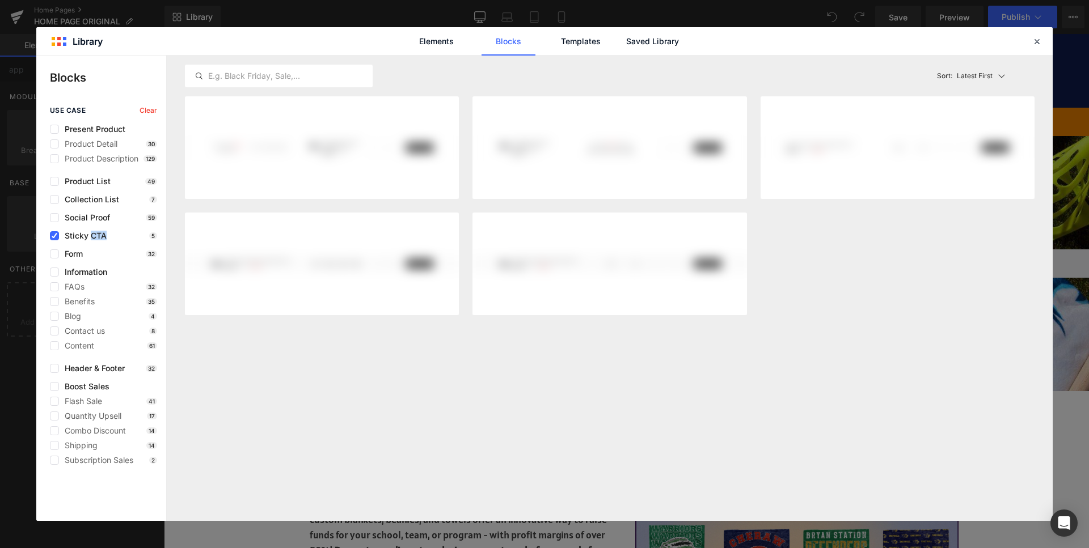
click at [102, 238] on span "Sticky CTA" at bounding box center [83, 235] width 48 height 9
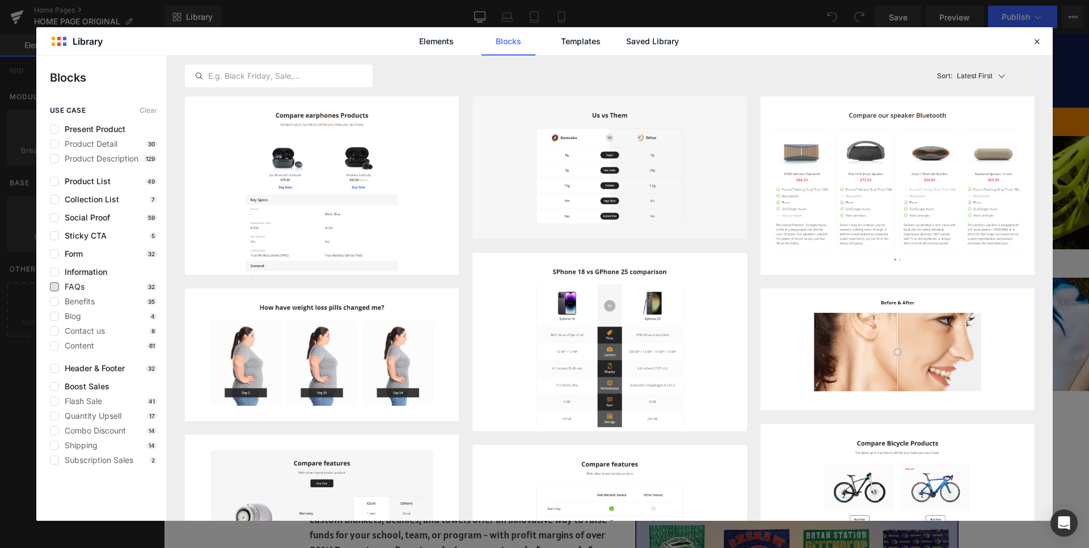
click at [75, 288] on span "FAQs" at bounding box center [72, 286] width 26 height 9
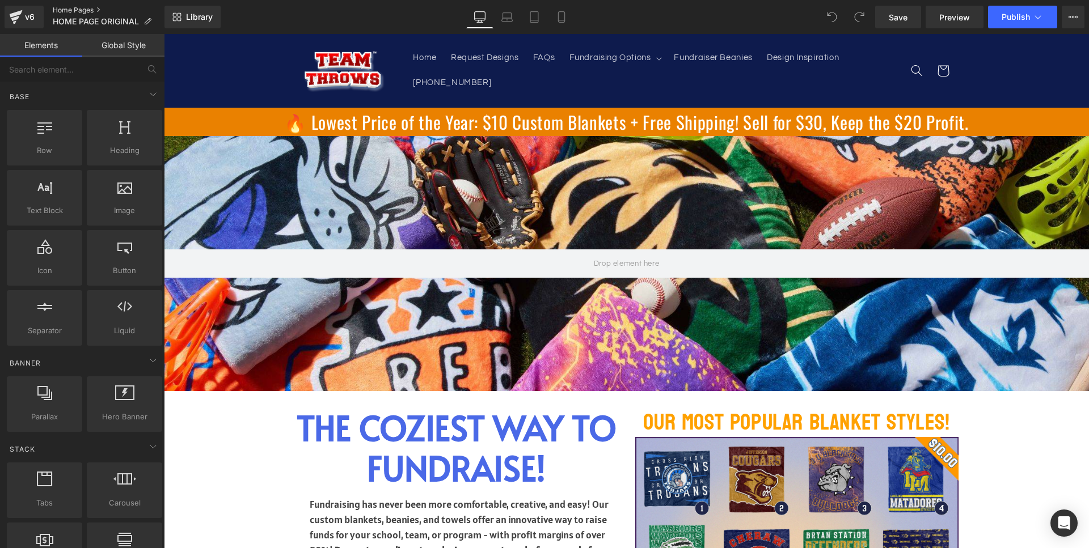
click at [77, 7] on link "Home Pages" at bounding box center [109, 10] width 112 height 9
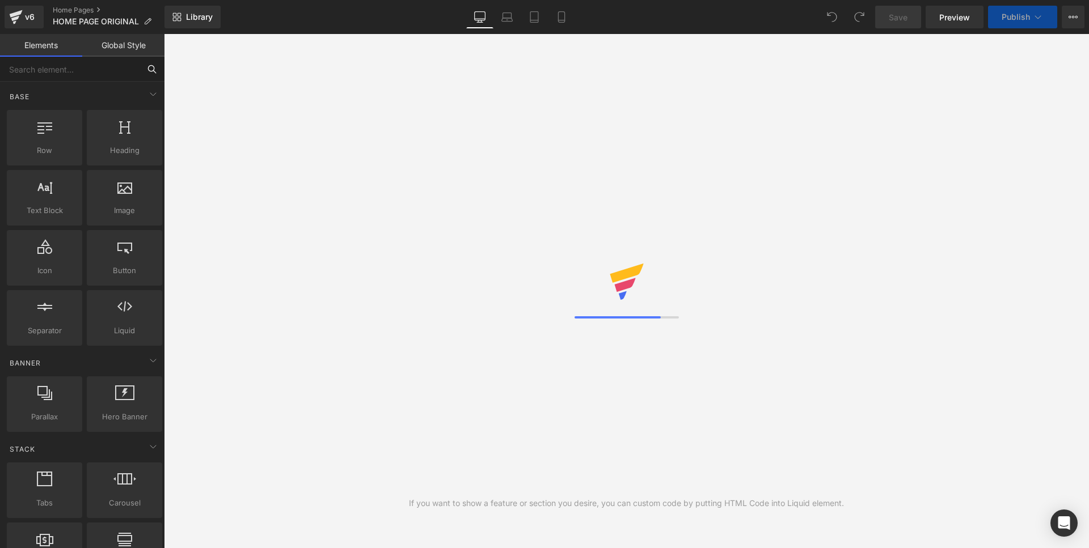
click at [100, 69] on input "text" at bounding box center [70, 69] width 140 height 25
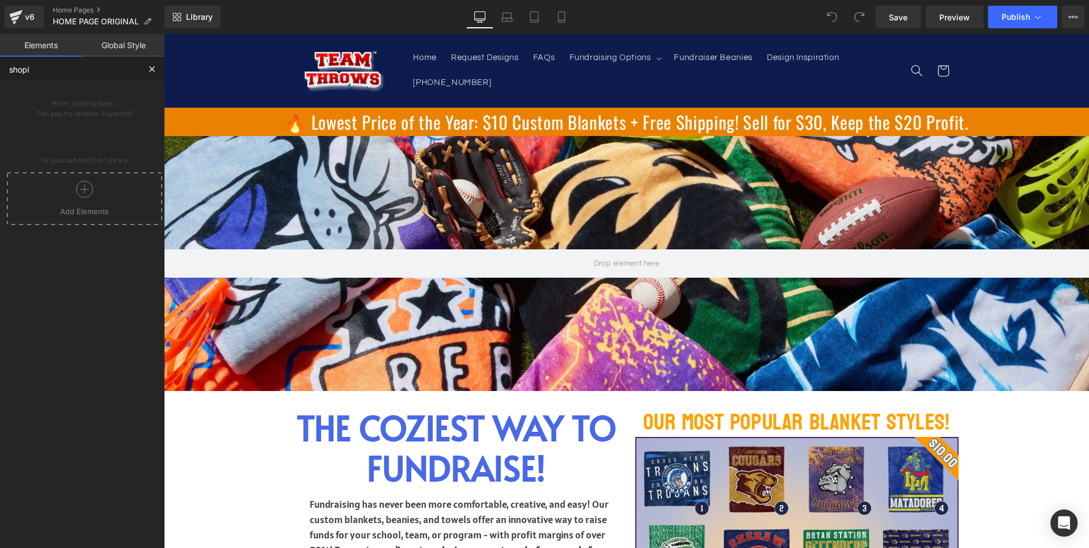
click at [66, 197] on div at bounding box center [85, 194] width 150 height 26
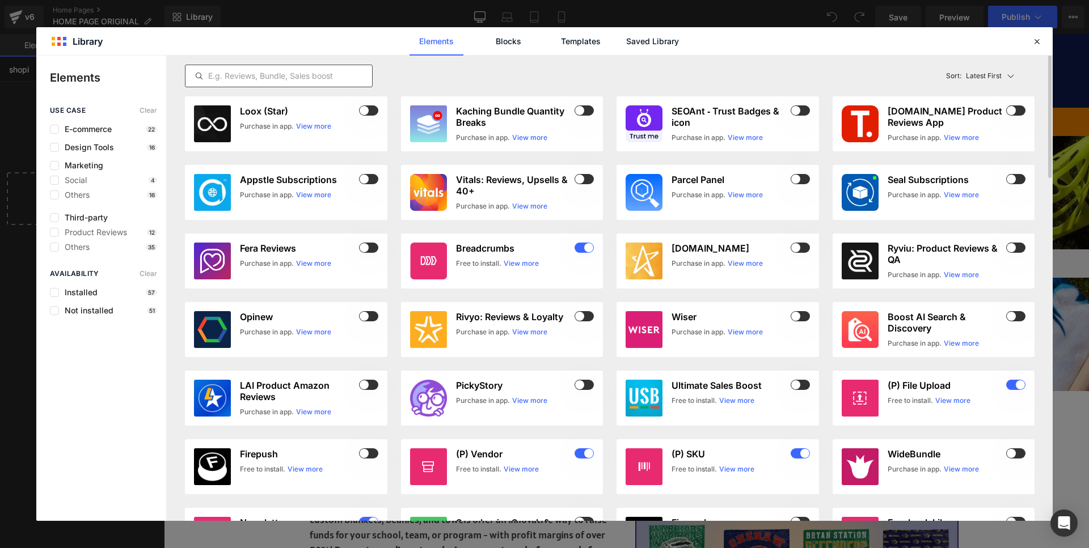
type input "shopi"
click at [309, 82] on input "text" at bounding box center [278, 76] width 187 height 14
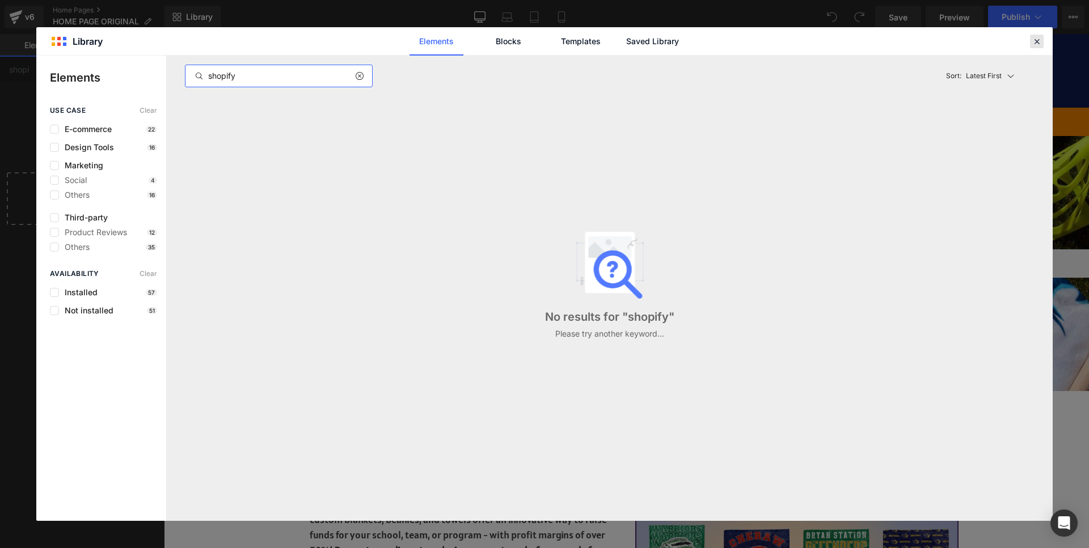
type input "shopify"
click at [1039, 39] on icon at bounding box center [1037, 41] width 10 height 10
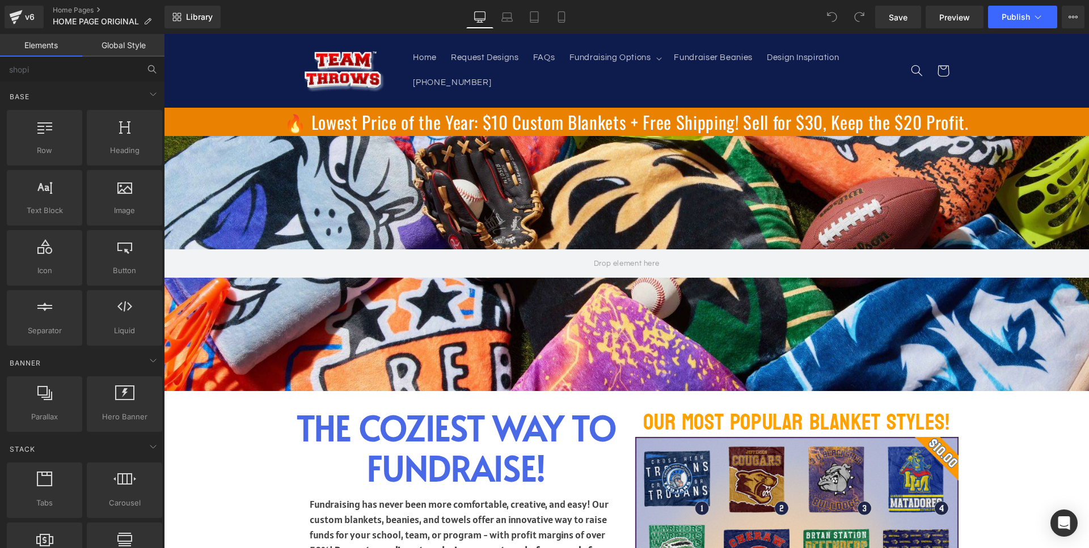
scroll to position [1, 0]
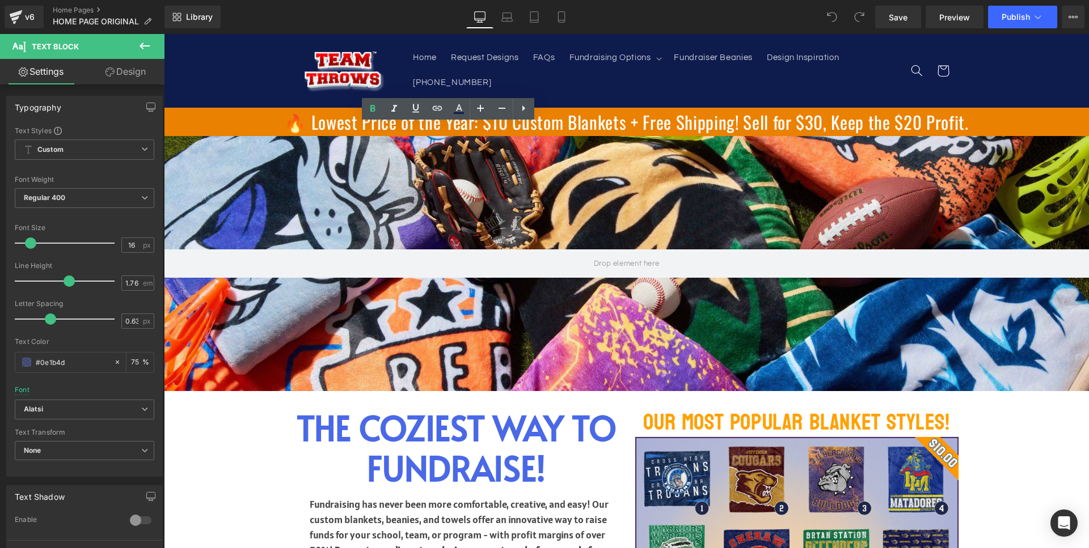
scroll to position [3288, 0]
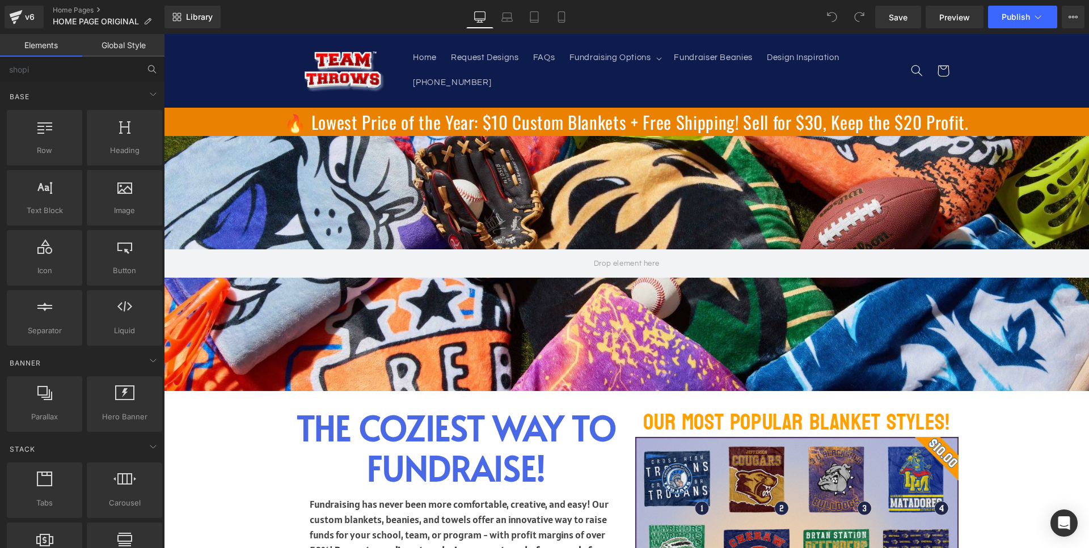
scroll to position [2011, 0]
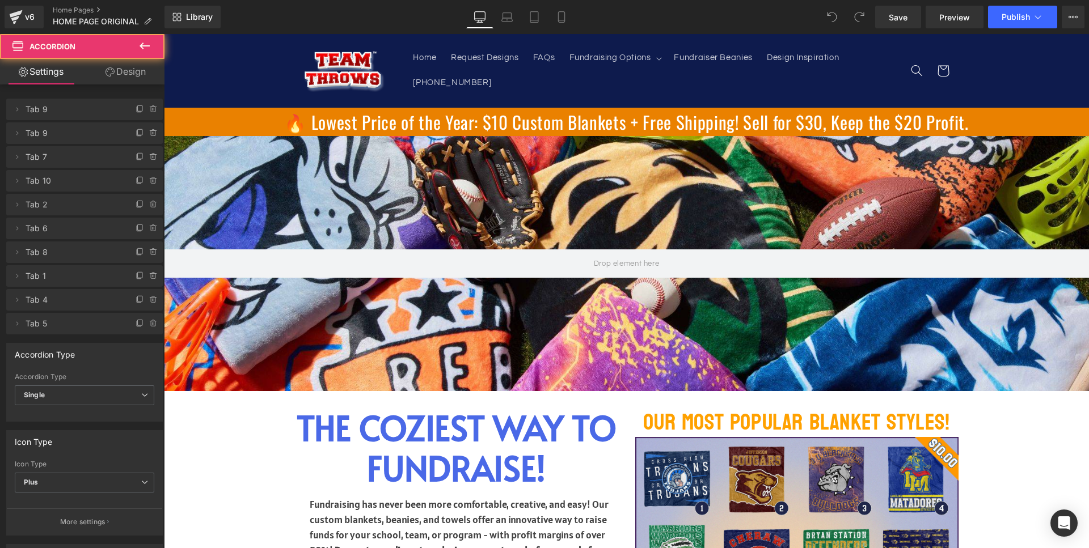
scroll to position [1759, 0]
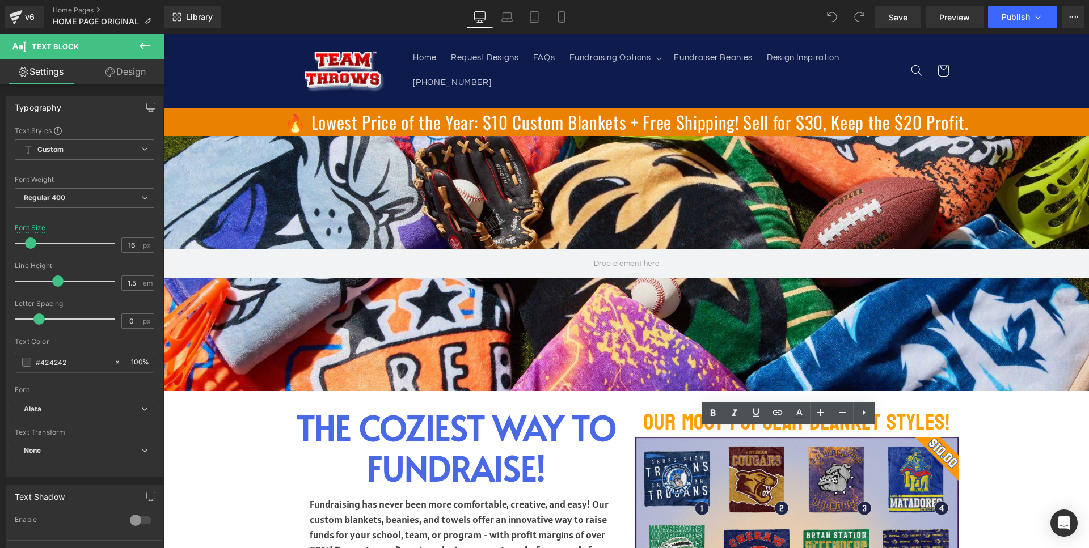
scroll to position [1609, 0]
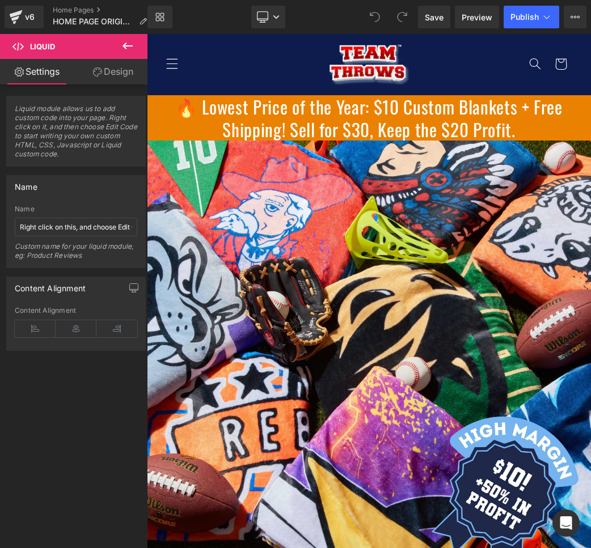
scroll to position [1391, 0]
click at [132, 49] on icon at bounding box center [128, 46] width 14 height 14
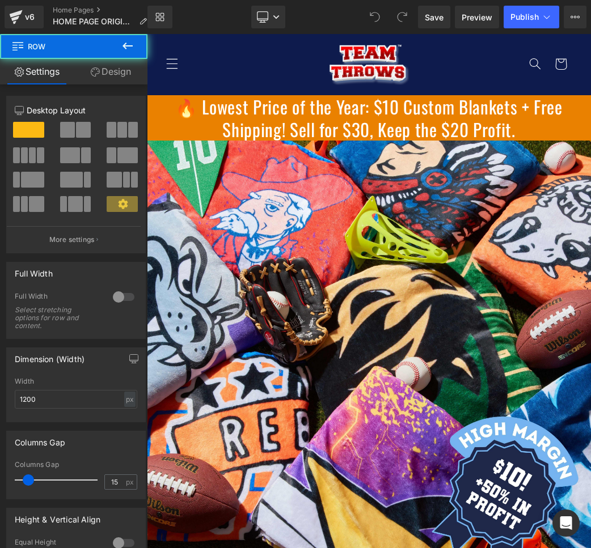
drag, startPoint x: 148, startPoint y: 66, endPoint x: 272, endPoint y: 82, distance: 125.3
click at [147, 71] on html "Skip to content Your cart is empty Your cart Loading... Estimated total $0.00 U…" at bounding box center [369, 290] width 444 height 514
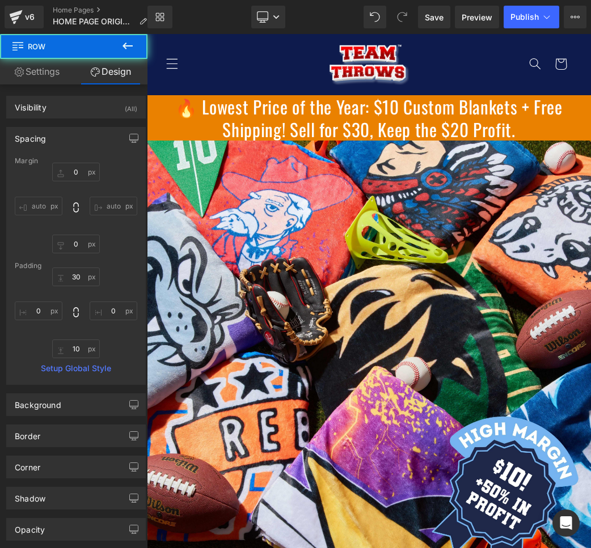
click at [130, 48] on icon at bounding box center [128, 46] width 14 height 14
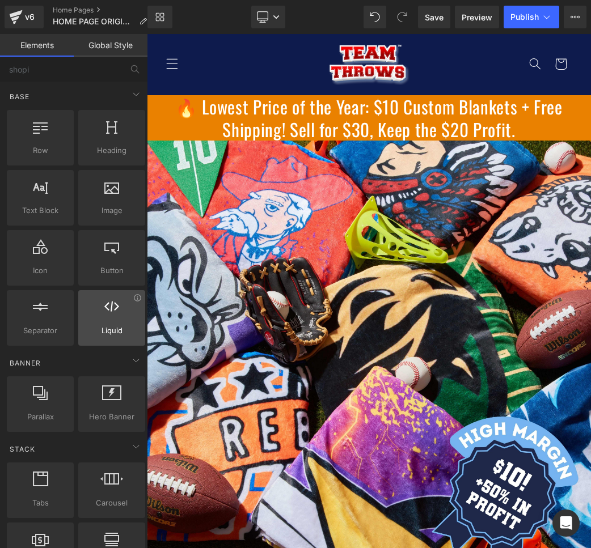
scroll to position [1420, 0]
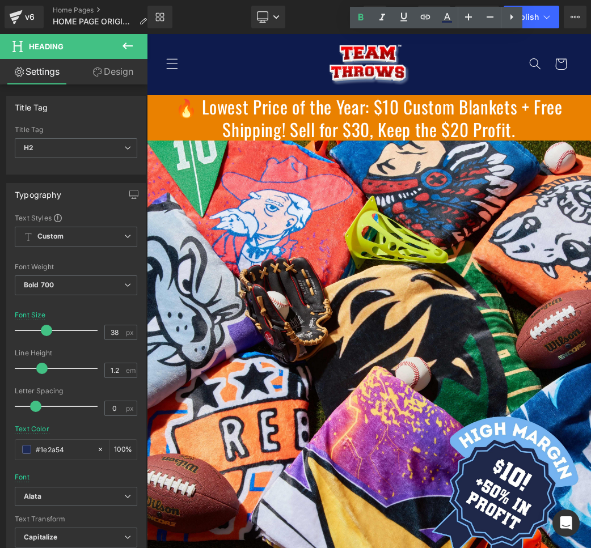
scroll to position [1729, 0]
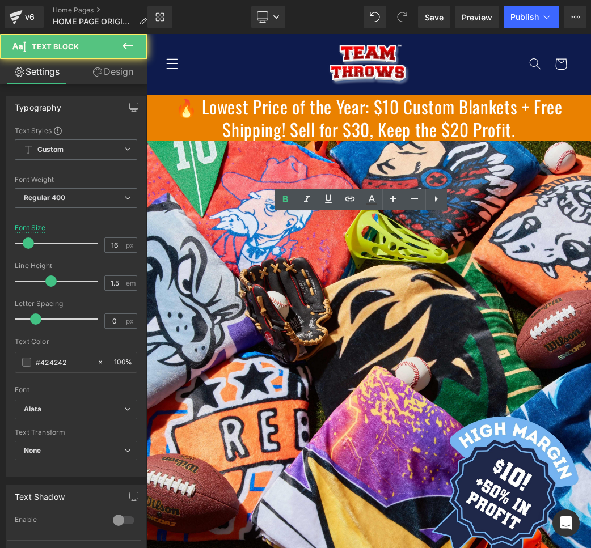
scroll to position [1980, 0]
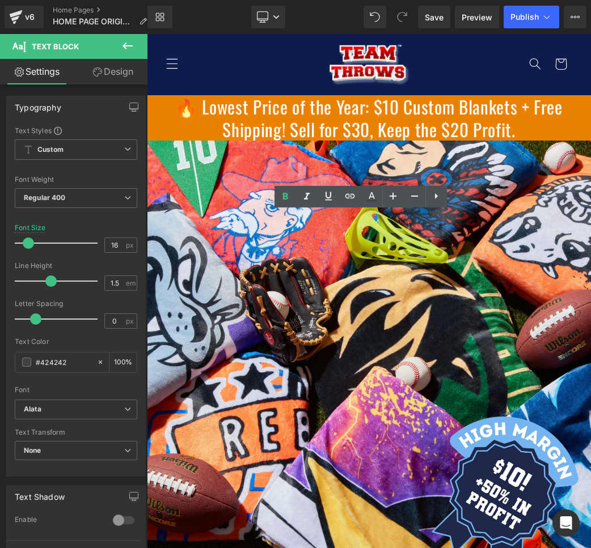
click at [147, 34] on div at bounding box center [147, 34] width 0 height 0
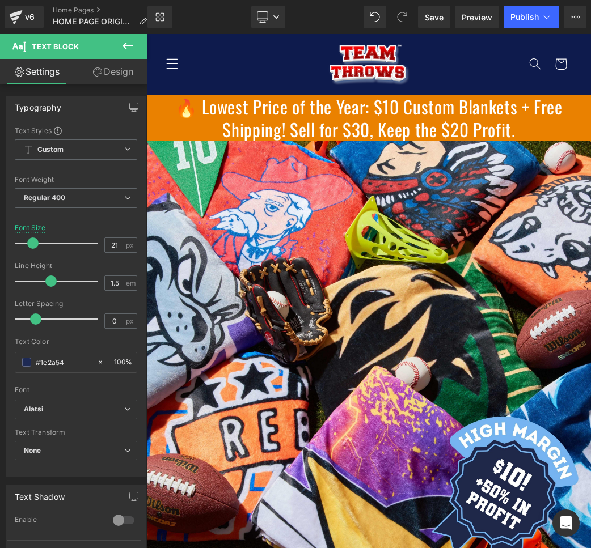
click at [94, 78] on link "Design" at bounding box center [113, 72] width 74 height 26
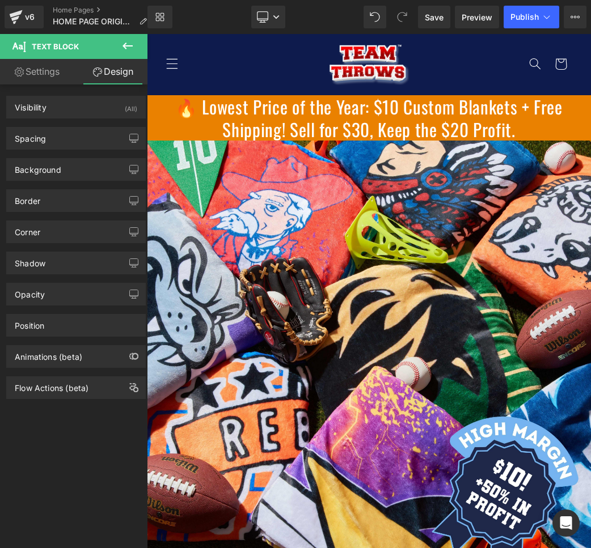
click at [58, 76] on link "Settings" at bounding box center [37, 72] width 74 height 26
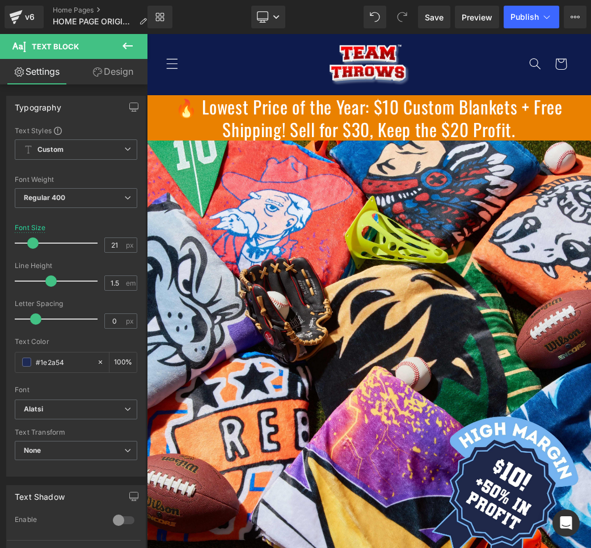
scroll to position [2547, 0]
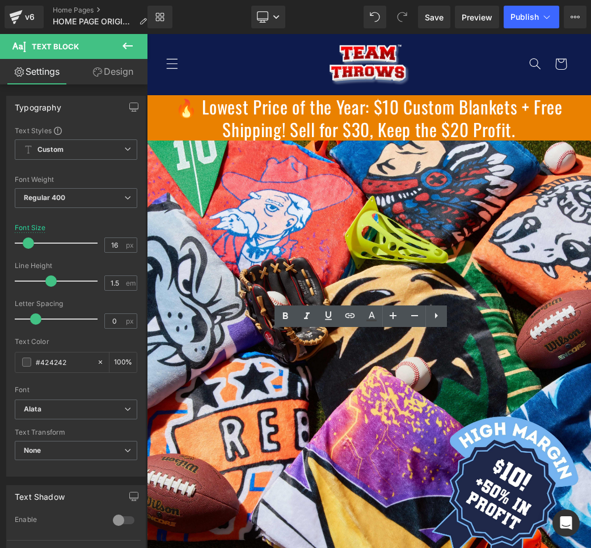
scroll to position [1909, 0]
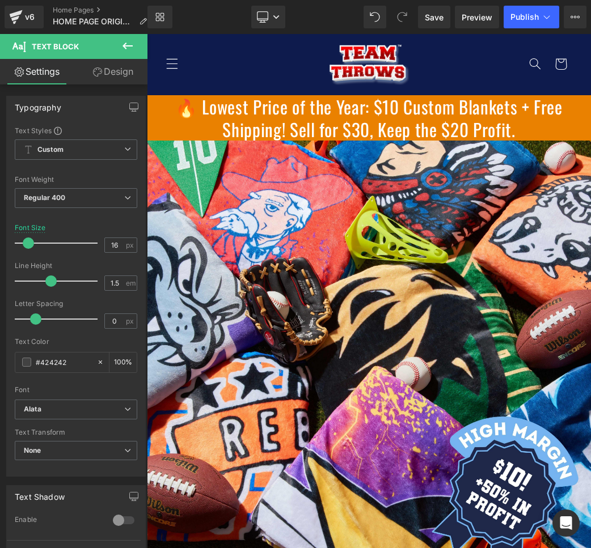
drag, startPoint x: 157, startPoint y: 337, endPoint x: 531, endPoint y: 412, distance: 381.6
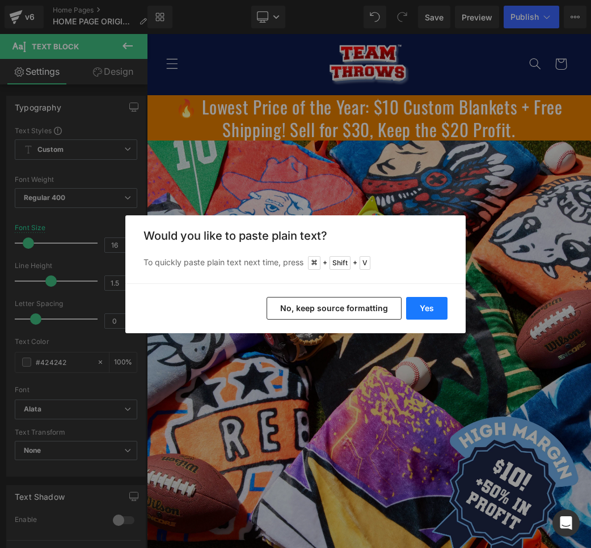
click at [414, 300] on button "Yes" at bounding box center [426, 308] width 41 height 23
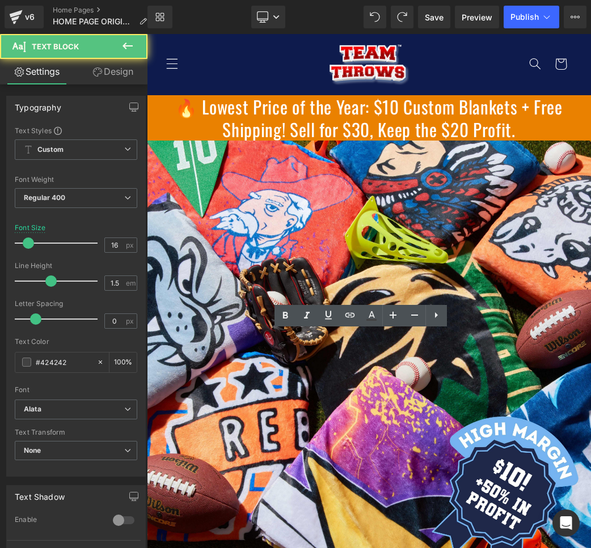
drag, startPoint x: 500, startPoint y: 407, endPoint x: 140, endPoint y: 338, distance: 366.7
click at [147, 338] on html "Skip to content Your cart is empty Your cart Loading... Estimated total $0.00 U…" at bounding box center [369, 290] width 444 height 514
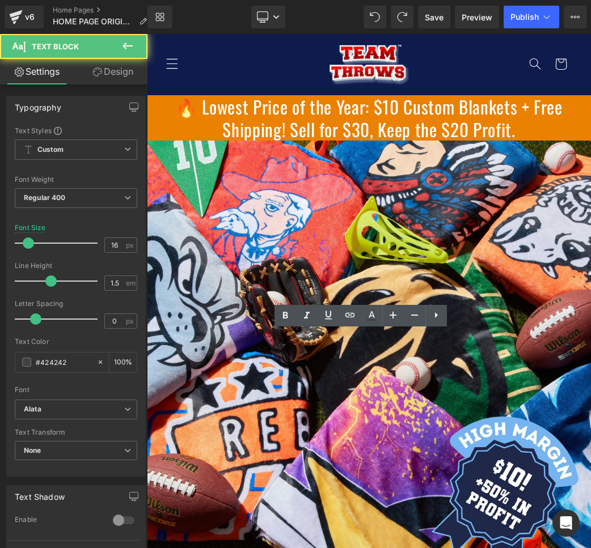
scroll to position [1911, 0]
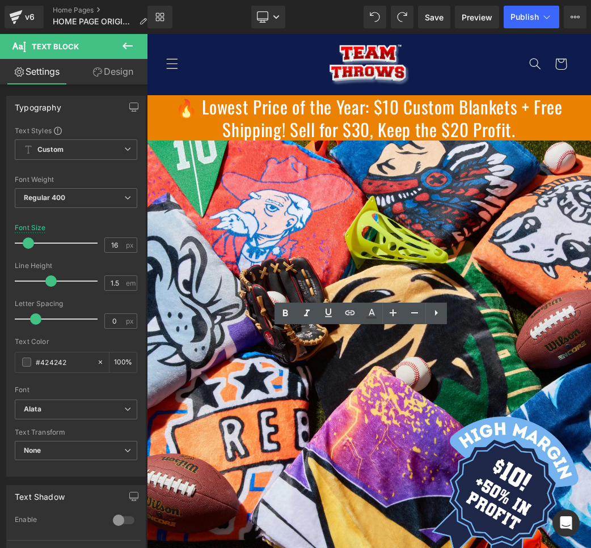
drag, startPoint x: 286, startPoint y: 338, endPoint x: 360, endPoint y: 339, distance: 73.2
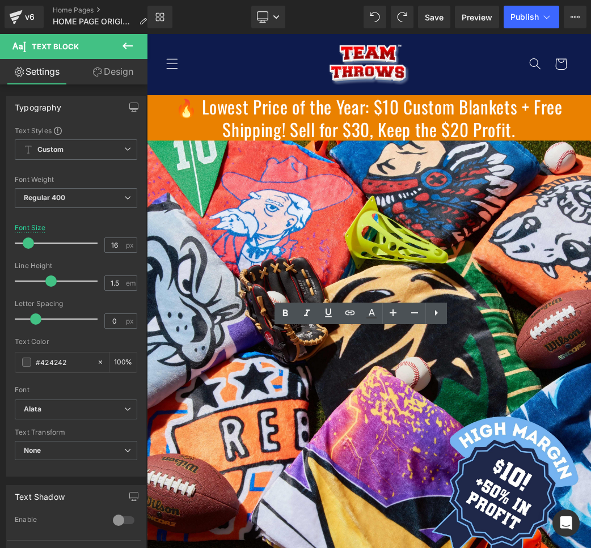
drag, startPoint x: 285, startPoint y: 336, endPoint x: 360, endPoint y: 333, distance: 74.9
click at [354, 319] on icon at bounding box center [350, 313] width 14 height 14
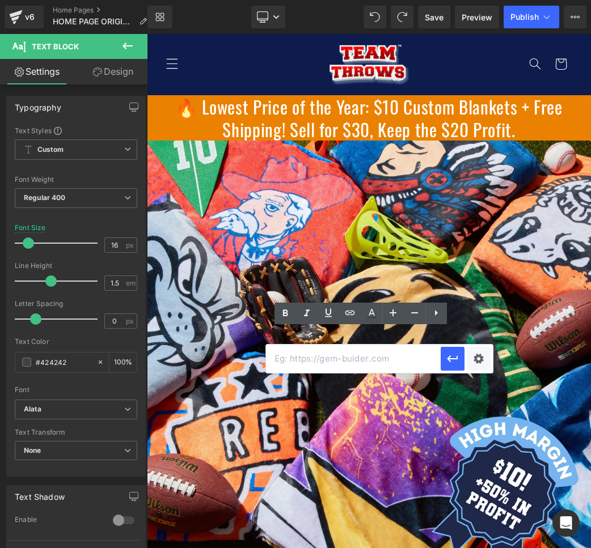
click at [358, 361] on input "text" at bounding box center [353, 359] width 175 height 28
paste input "https://forms.teamthrows.com/get-designs"
type input "https://forms.teamthrows.com/get-designs"
click at [453, 360] on icon "button" at bounding box center [452, 359] width 11 height 7
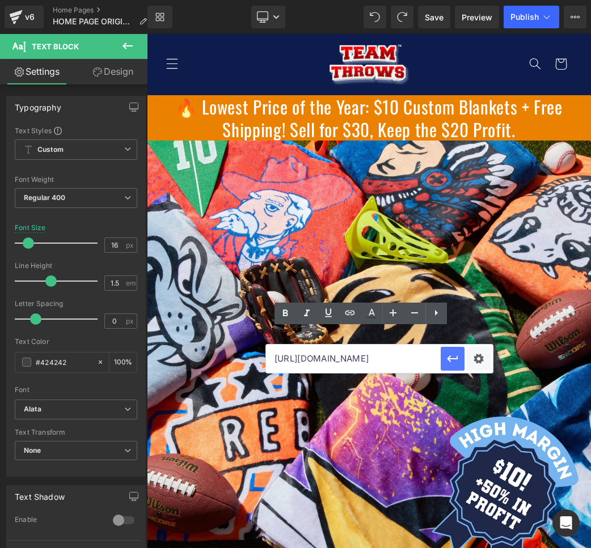
scroll to position [0, 0]
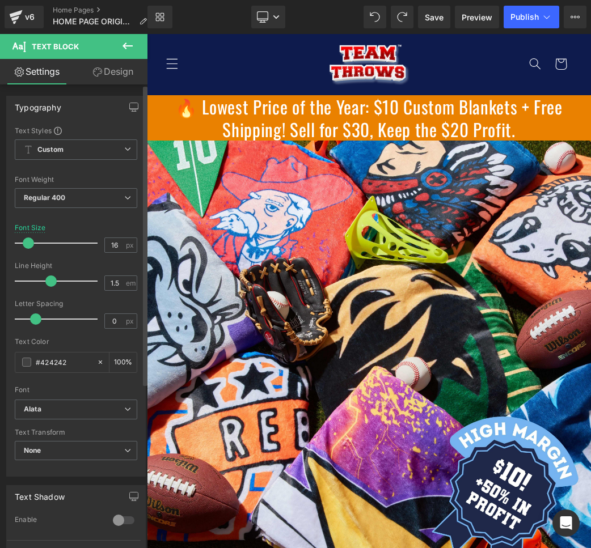
scroll to position [1953, 0]
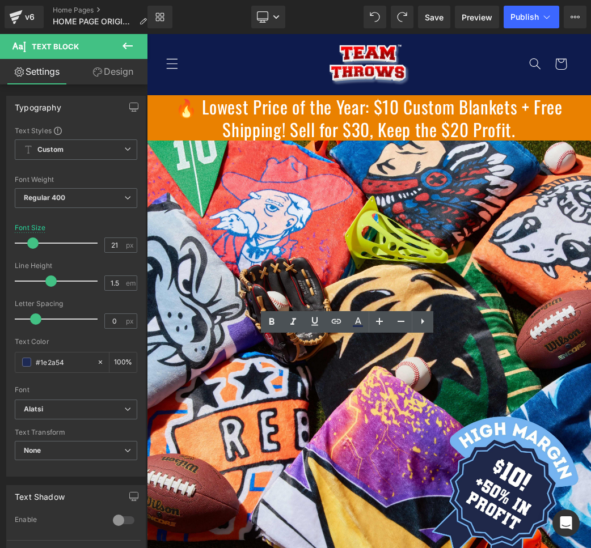
scroll to position [0, 0]
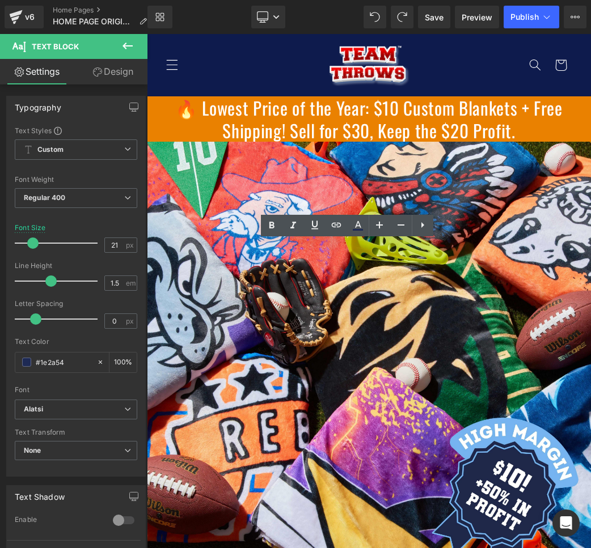
copy div "How do we get started?"
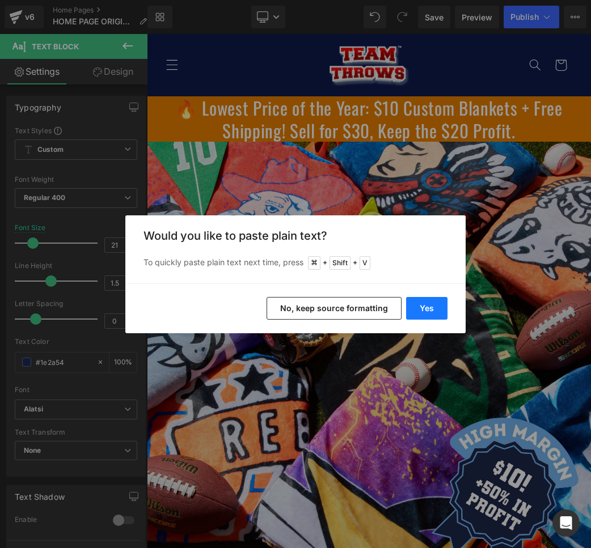
click at [420, 311] on button "Yes" at bounding box center [426, 308] width 41 height 23
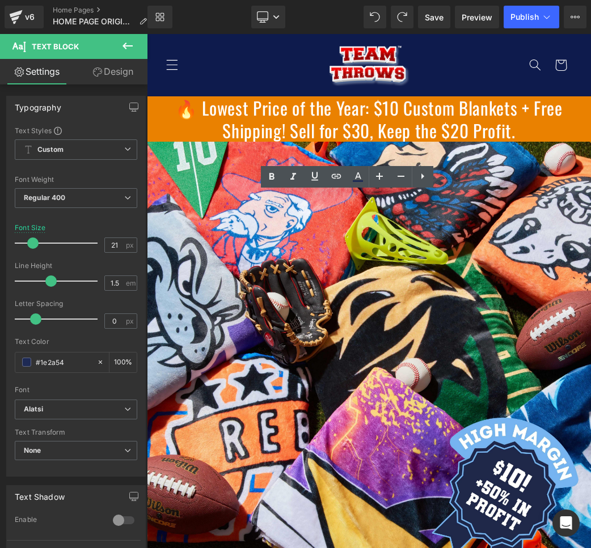
drag, startPoint x: 254, startPoint y: 209, endPoint x: 269, endPoint y: 207, distance: 15.5
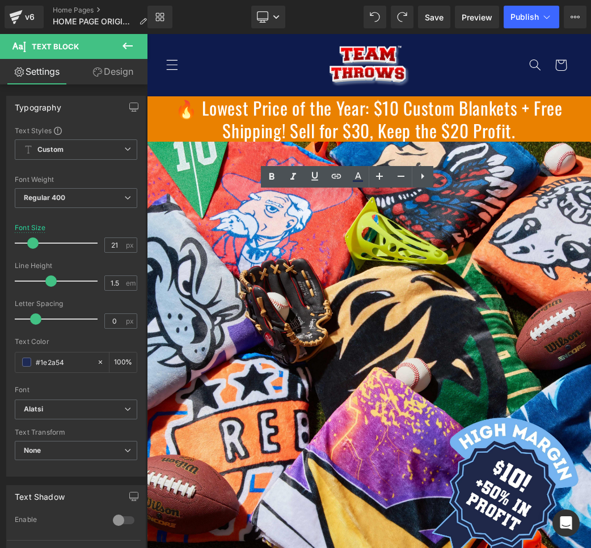
drag, startPoint x: 280, startPoint y: 199, endPoint x: 404, endPoint y: 202, distance: 124.2
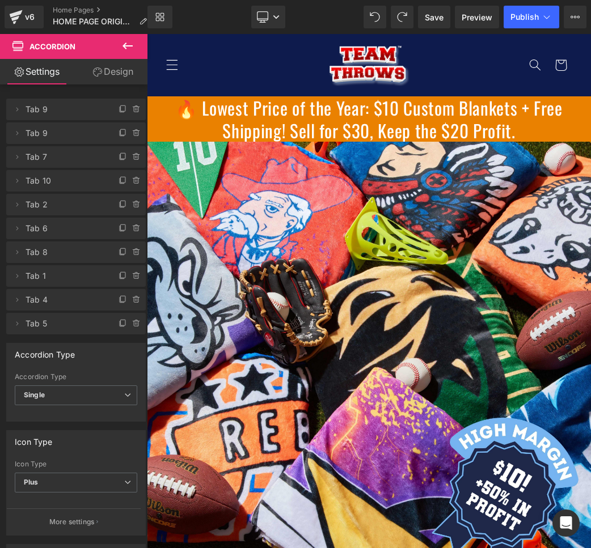
scroll to position [1, 0]
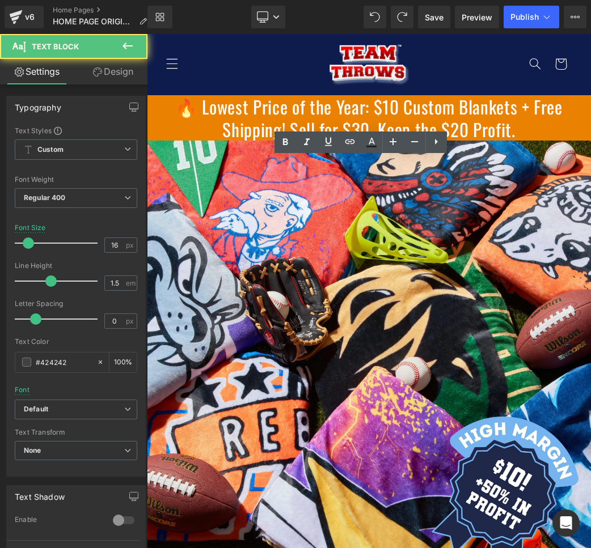
scroll to position [2135, 0]
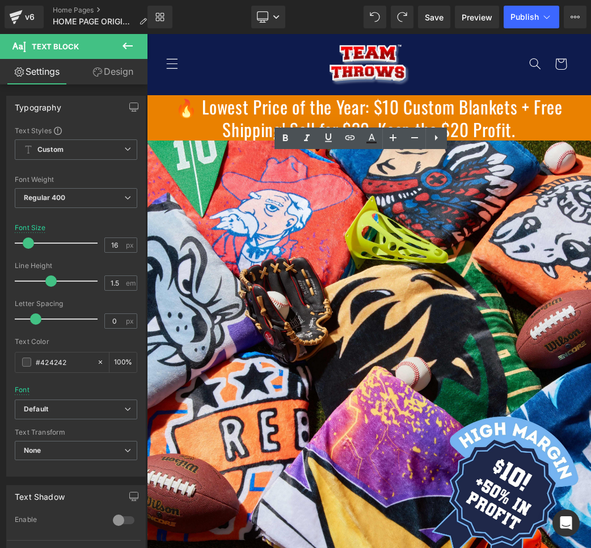
drag, startPoint x: 156, startPoint y: 158, endPoint x: 256, endPoint y: 460, distance: 318.5
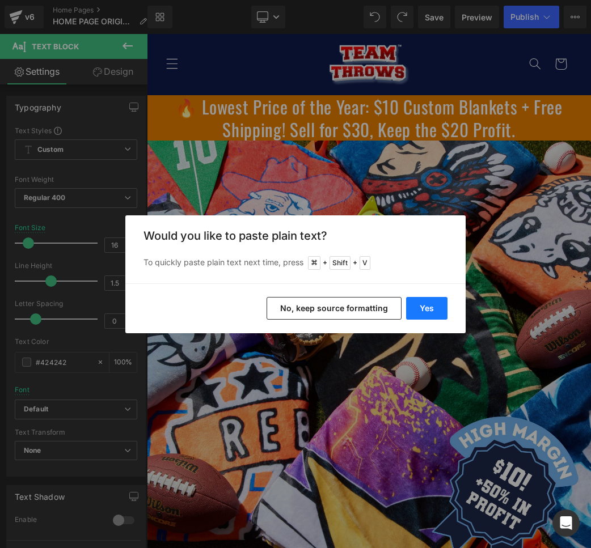
click at [425, 309] on button "Yes" at bounding box center [426, 308] width 41 height 23
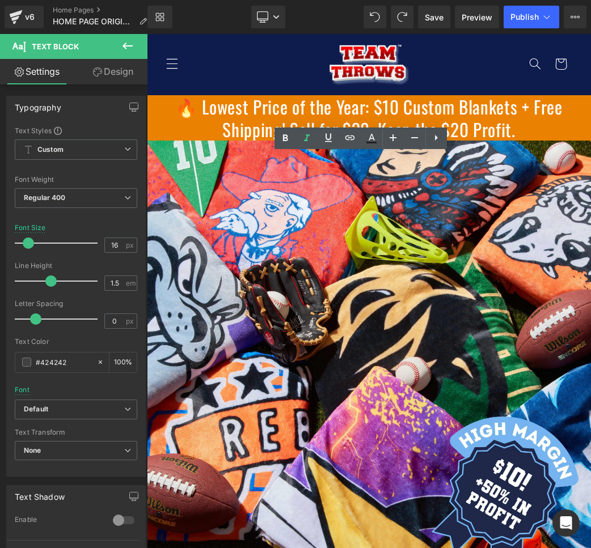
drag, startPoint x: 210, startPoint y: 463, endPoint x: 158, endPoint y: 162, distance: 305.7
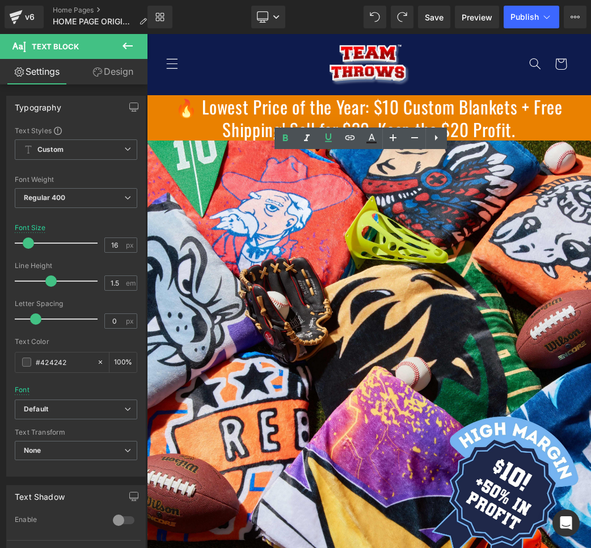
drag, startPoint x: 156, startPoint y: 158, endPoint x: 243, endPoint y: 232, distance: 113.9
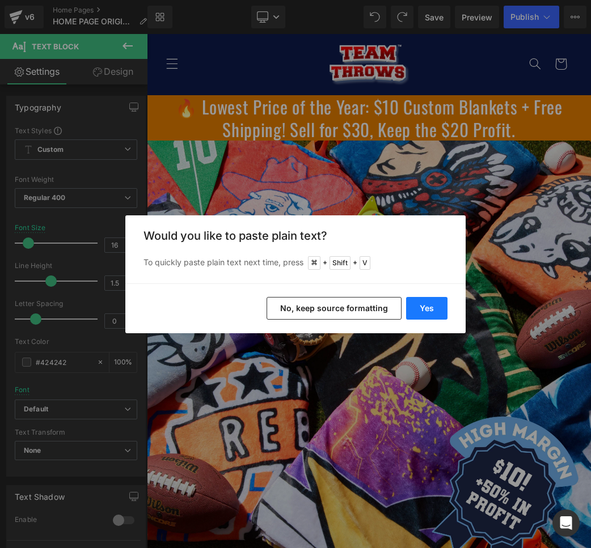
click at [413, 310] on button "Yes" at bounding box center [426, 308] width 41 height 23
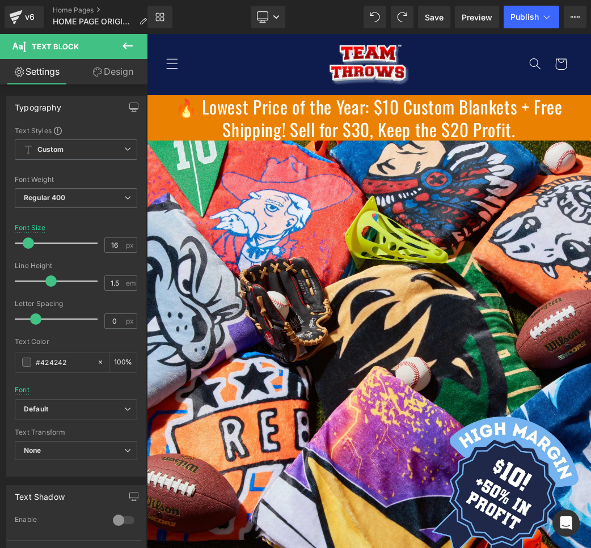
drag, startPoint x: 352, startPoint y: 170, endPoint x: 155, endPoint y: 163, distance: 196.3
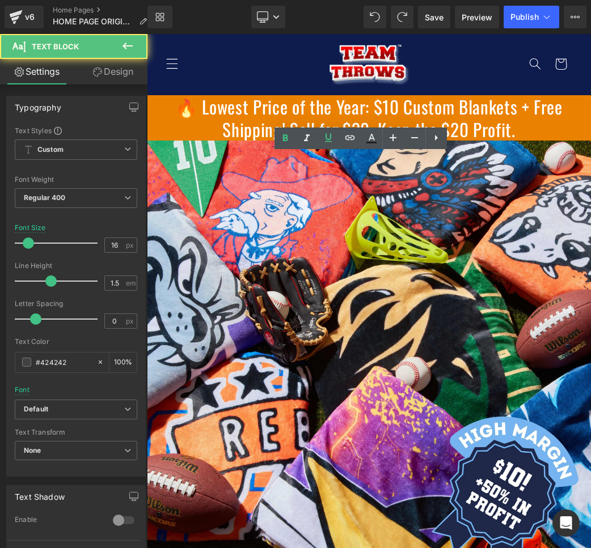
drag, startPoint x: 158, startPoint y: 159, endPoint x: 299, endPoint y: 466, distance: 337.2
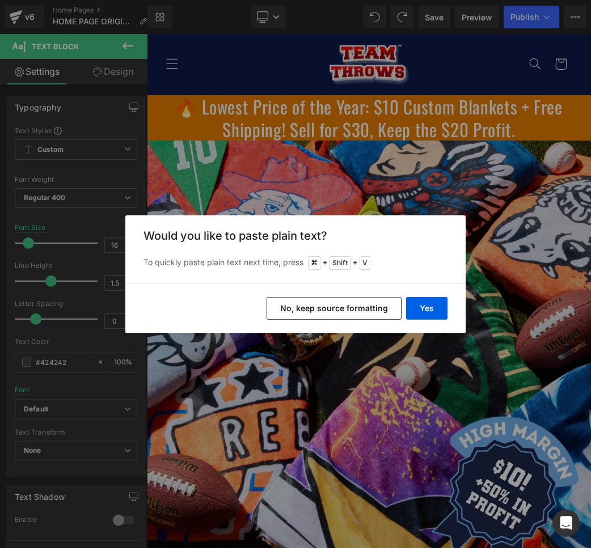
click at [336, 308] on button "No, keep source formatting" at bounding box center [334, 308] width 135 height 23
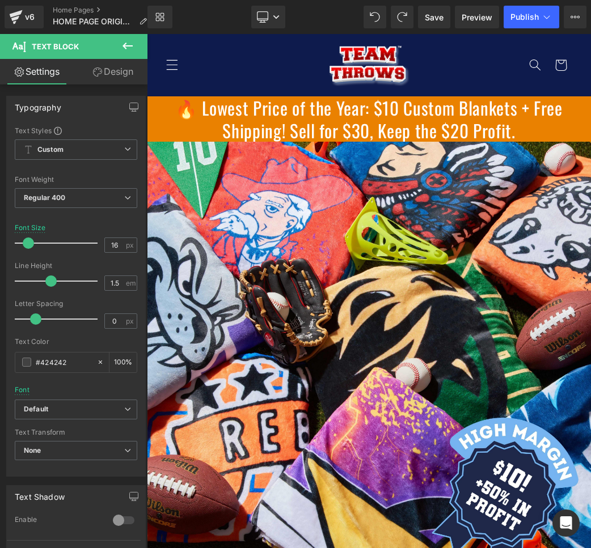
scroll to position [1992, 0]
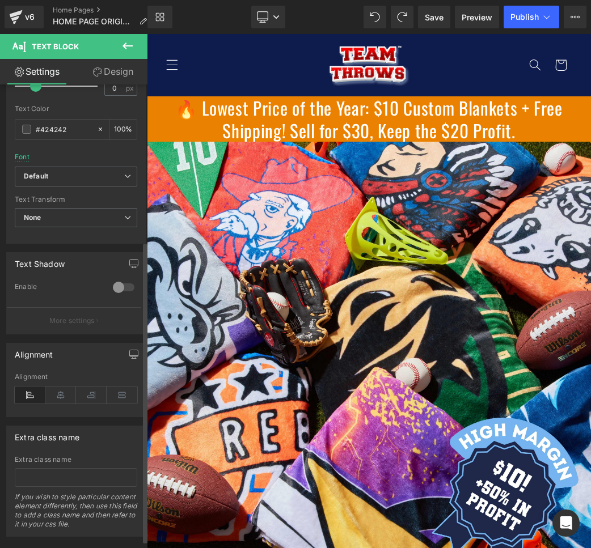
scroll to position [0, 0]
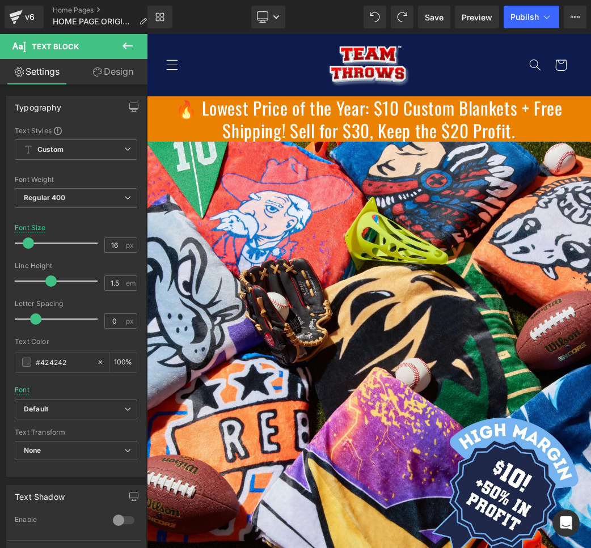
click at [113, 65] on link "Design" at bounding box center [113, 72] width 74 height 26
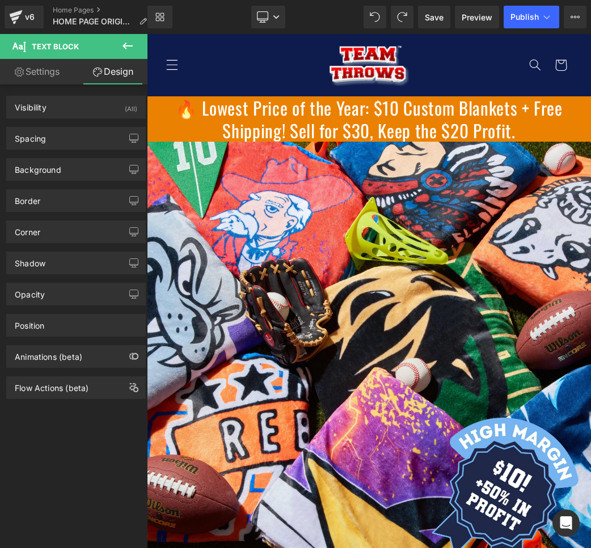
click at [59, 181] on div "Border Border Style Custom Custom Setup Global Style Custom Setup Global Style …" at bounding box center [76, 196] width 153 height 31
click at [59, 169] on div "Background" at bounding box center [38, 167] width 47 height 16
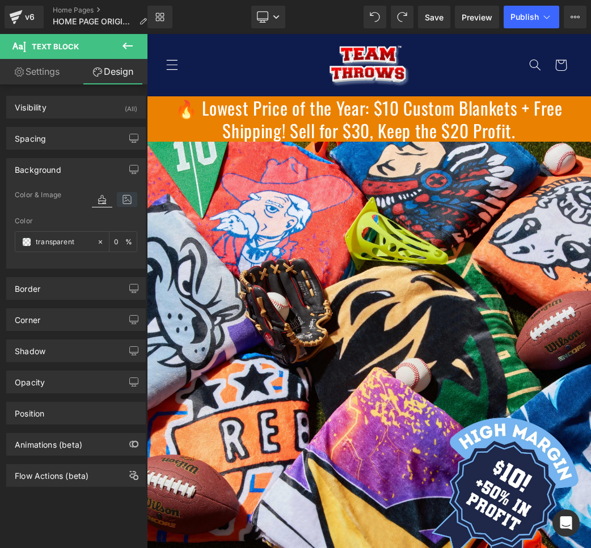
click at [117, 197] on icon at bounding box center [127, 199] width 20 height 15
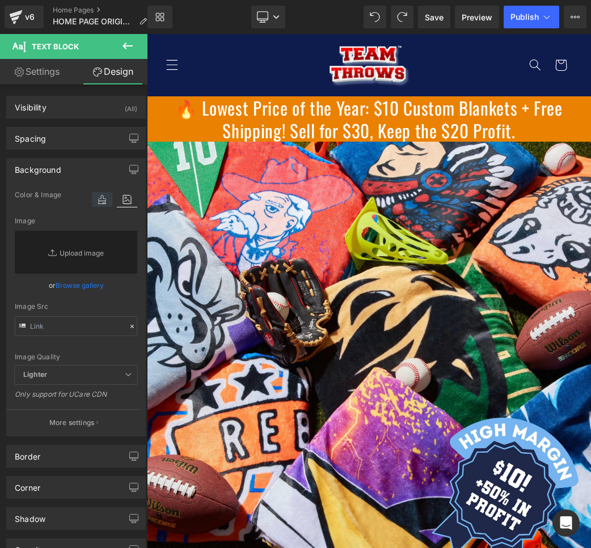
click at [99, 200] on icon at bounding box center [102, 199] width 20 height 15
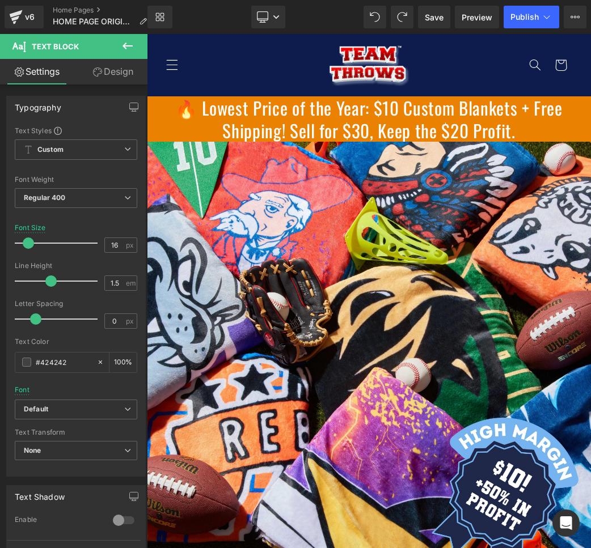
click at [53, 76] on link "Settings" at bounding box center [37, 72] width 74 height 26
click at [95, 67] on icon at bounding box center [97, 71] width 9 height 9
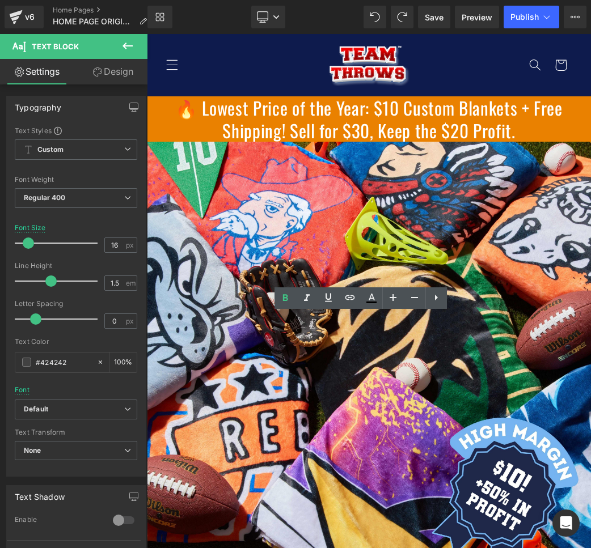
scroll to position [1976, 0]
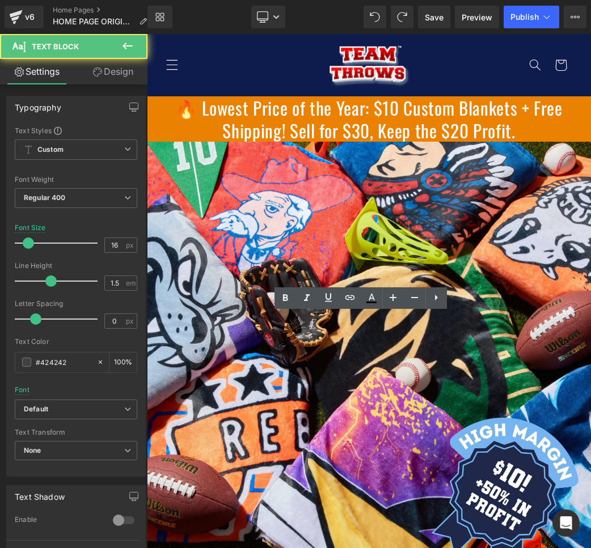
scroll to position [1, 0]
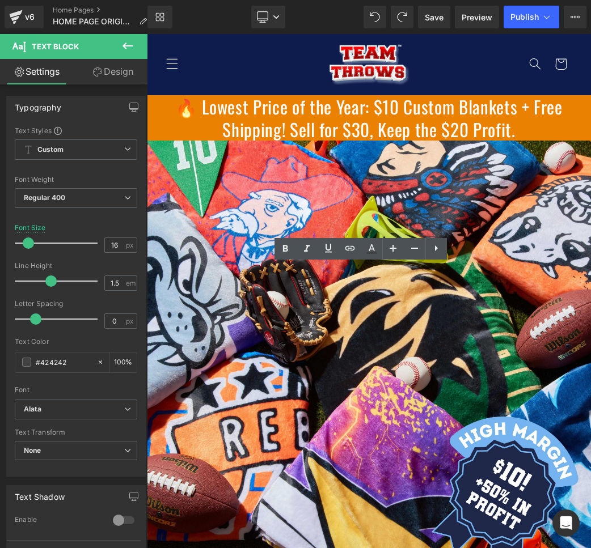
drag, startPoint x: 156, startPoint y: 269, endPoint x: 314, endPoint y: 323, distance: 166.6
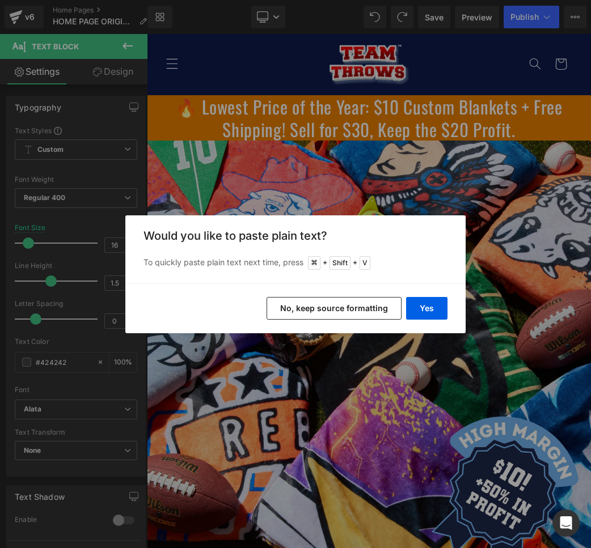
click at [317, 314] on button "No, keep source formatting" at bounding box center [334, 308] width 135 height 23
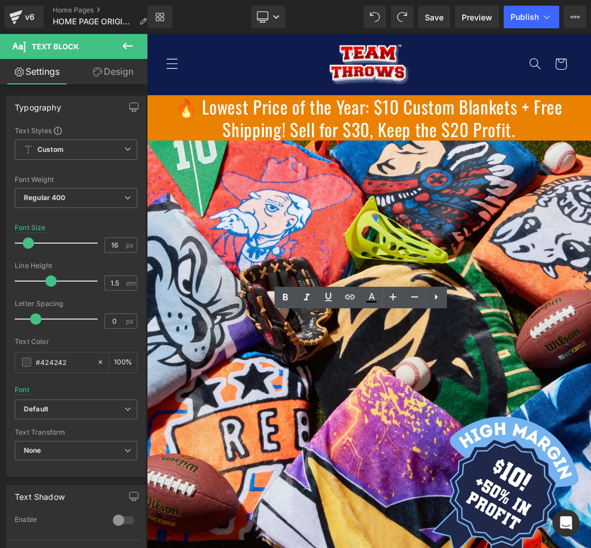
drag, startPoint x: 157, startPoint y: 318, endPoint x: 519, endPoint y: 488, distance: 400.3
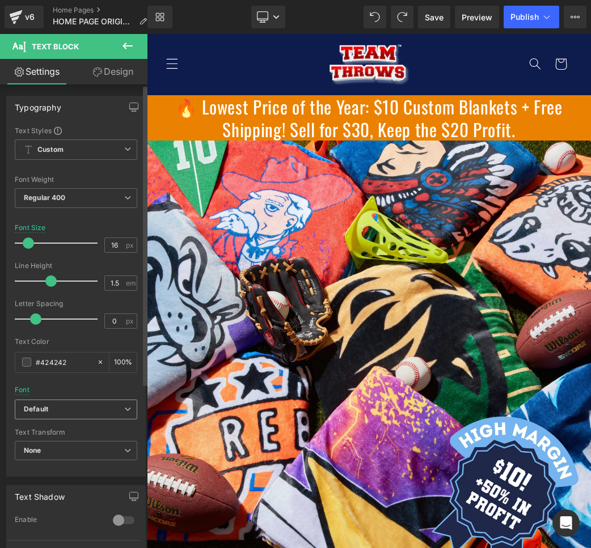
click at [76, 413] on b "Default" at bounding box center [74, 410] width 100 height 10
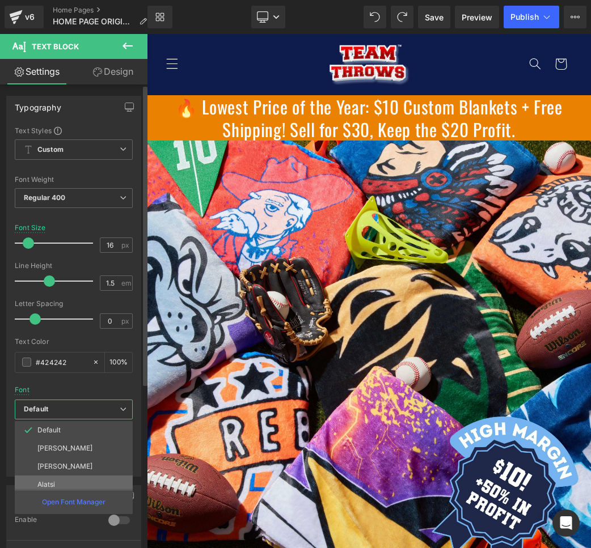
click at [53, 477] on li "Alatsi" at bounding box center [76, 485] width 123 height 18
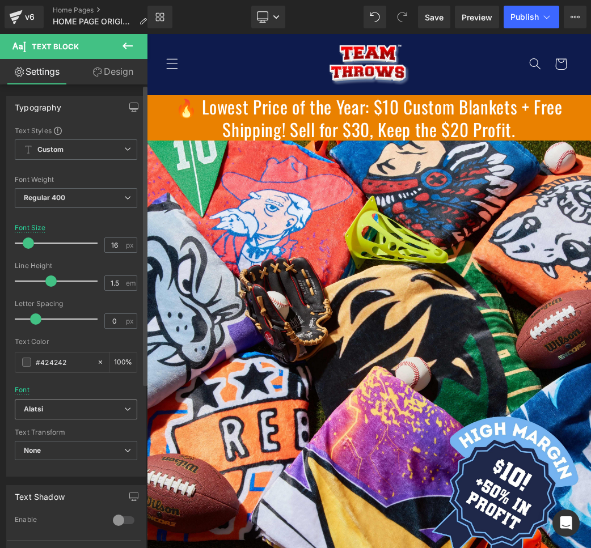
click at [77, 407] on b "Alatsi" at bounding box center [74, 410] width 100 height 10
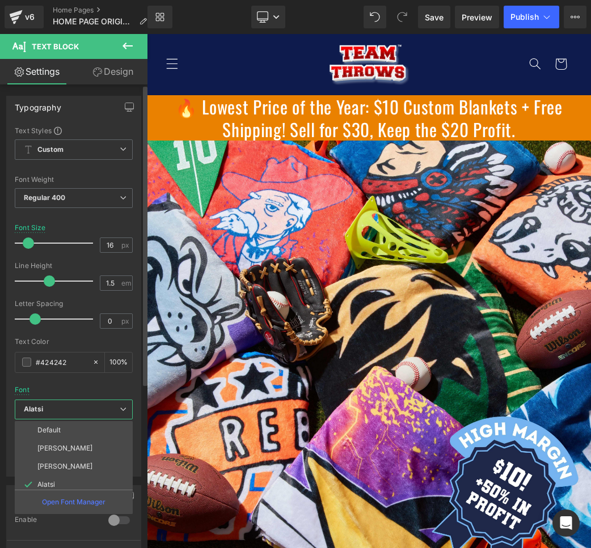
click at [73, 429] on li "Default" at bounding box center [76, 430] width 123 height 18
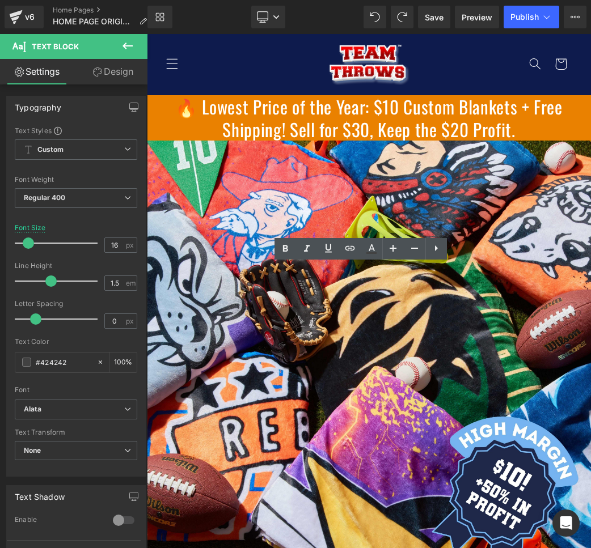
drag, startPoint x: 526, startPoint y: 336, endPoint x: 154, endPoint y: 274, distance: 377.2
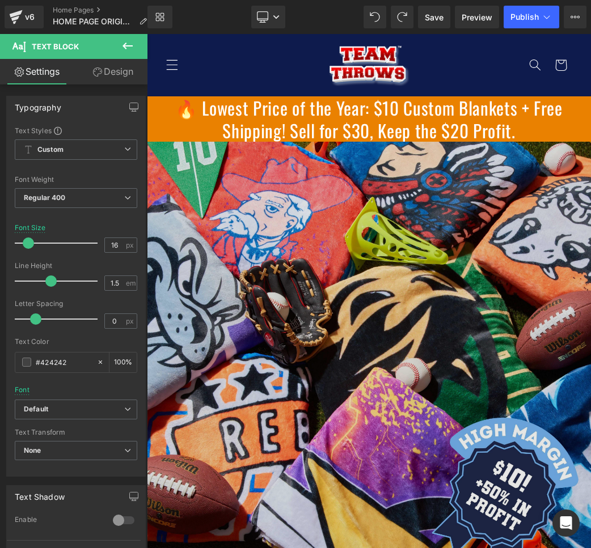
scroll to position [509, 0]
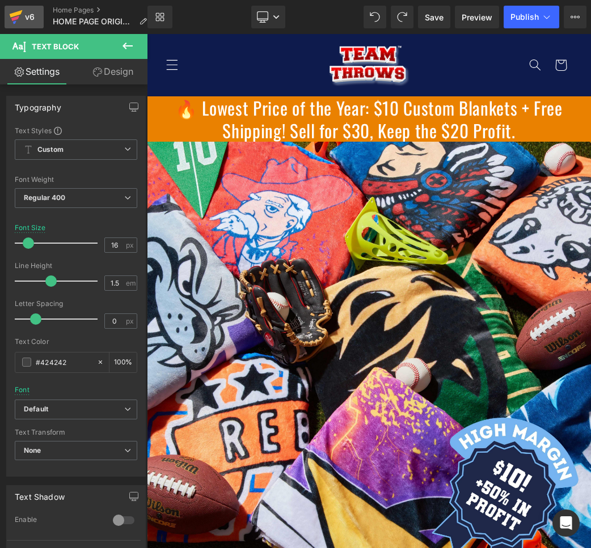
click at [12, 15] on icon at bounding box center [16, 13] width 13 height 7
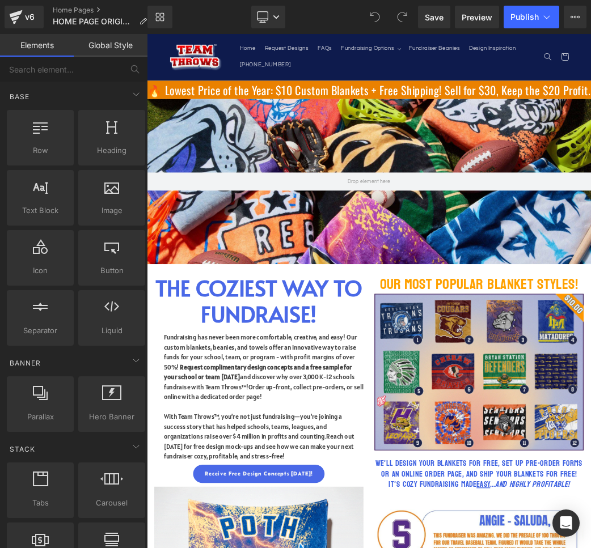
scroll to position [1831, 0]
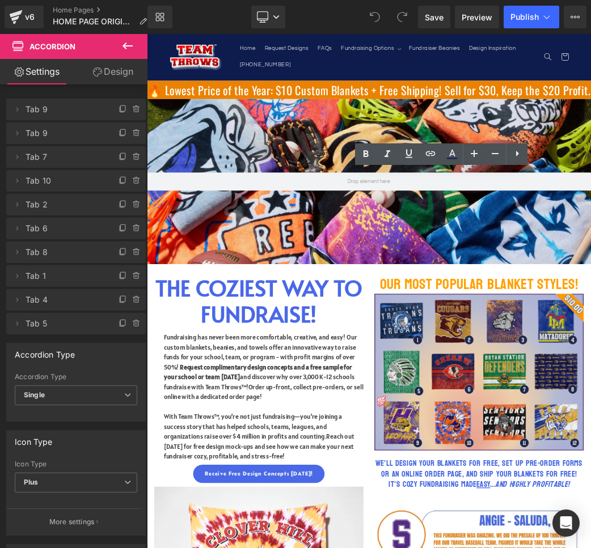
scroll to position [1461, 0]
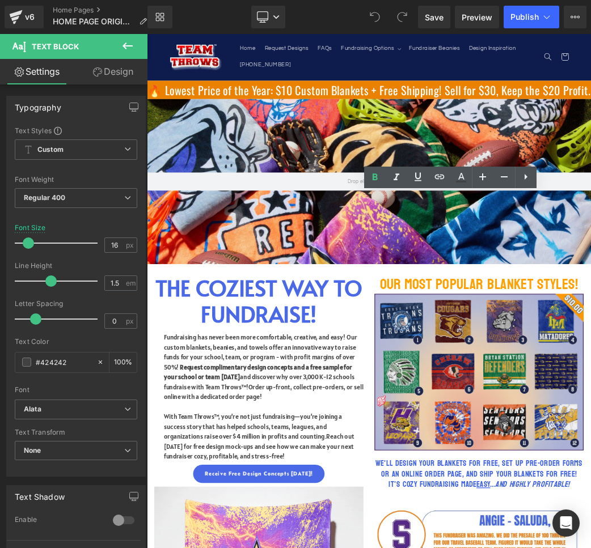
drag, startPoint x: 663, startPoint y: 456, endPoint x: 589, endPoint y: 388, distance: 100.3
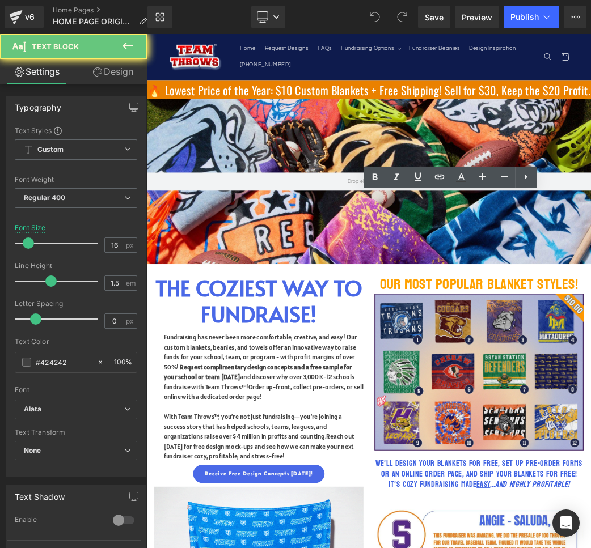
drag, startPoint x: 582, startPoint y: 414, endPoint x: 483, endPoint y: 288, distance: 160.3
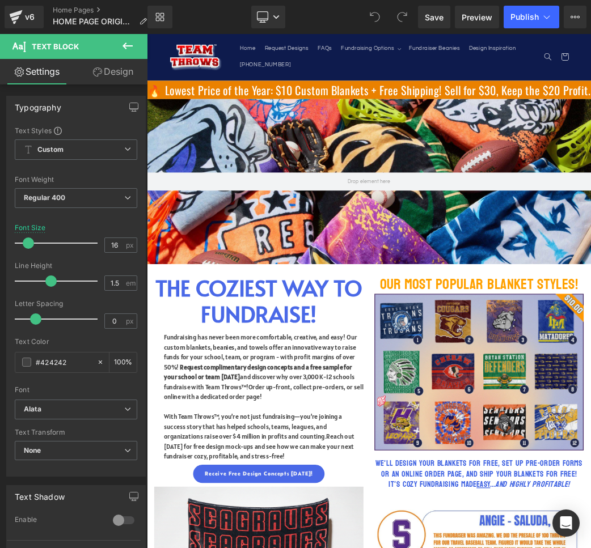
paste div
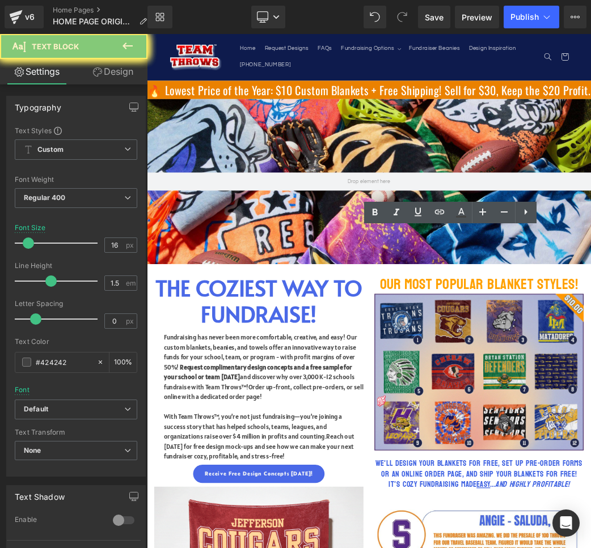
drag, startPoint x: 590, startPoint y: 624, endPoint x: 590, endPoint y: 617, distance: 6.8
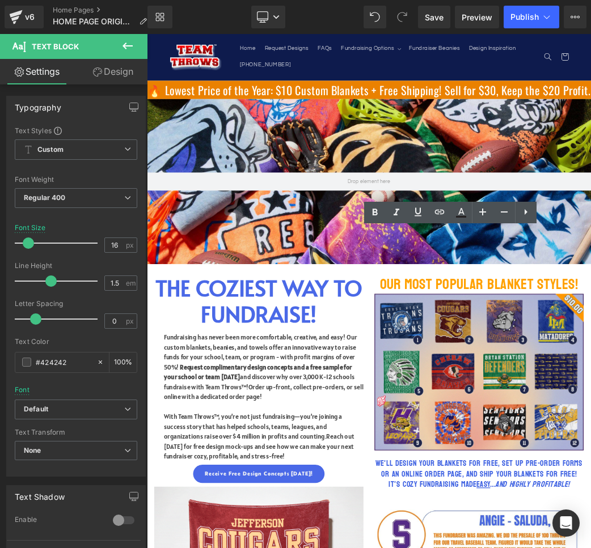
drag, startPoint x: 738, startPoint y: 680, endPoint x: 490, endPoint y: 345, distance: 417.2
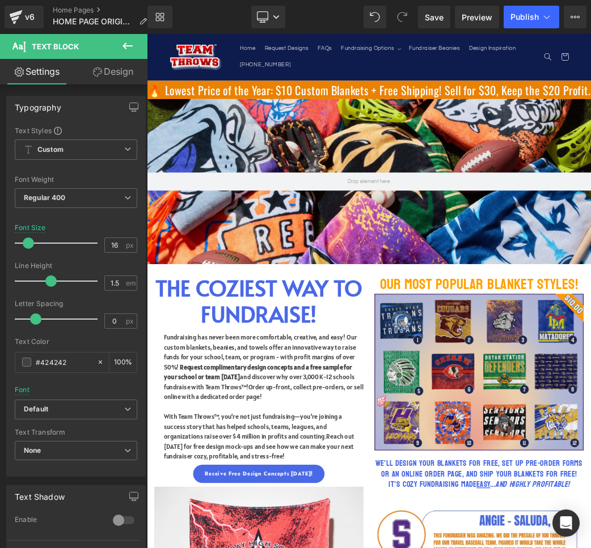
paste div
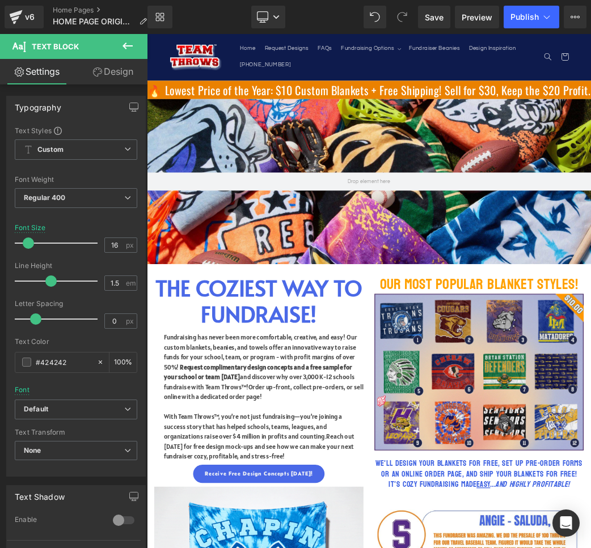
drag, startPoint x: 489, startPoint y: 343, endPoint x: 495, endPoint y: 345, distance: 6.1
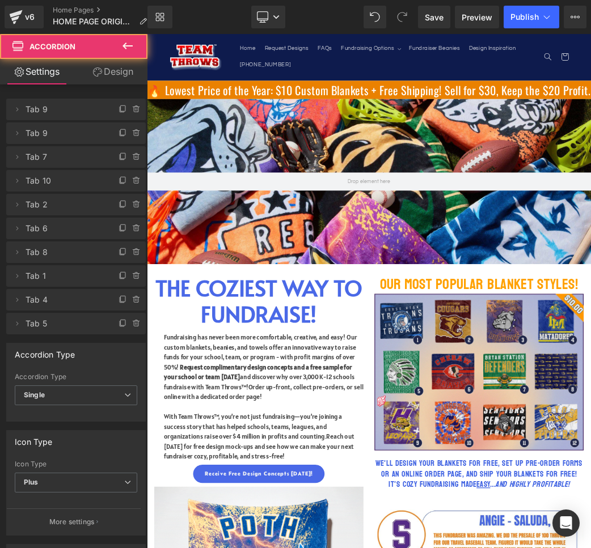
scroll to position [1544, 0]
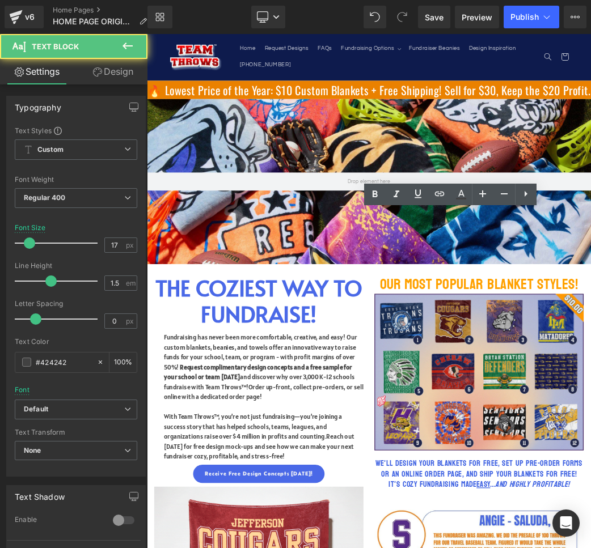
drag, startPoint x: 493, startPoint y: 317, endPoint x: 603, endPoint y: 643, distance: 344.1
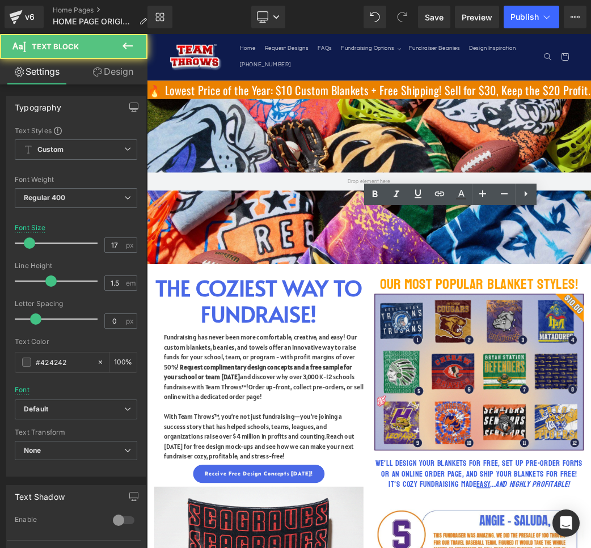
drag, startPoint x: 563, startPoint y: 320, endPoint x: 481, endPoint y: 321, distance: 82.2
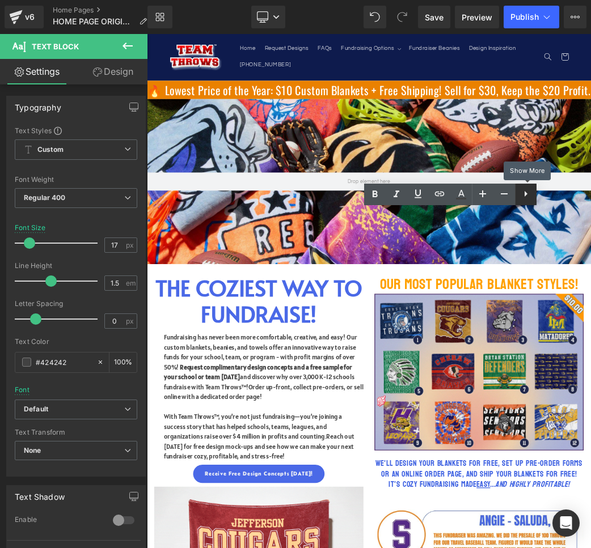
click at [523, 192] on icon at bounding box center [526, 194] width 14 height 14
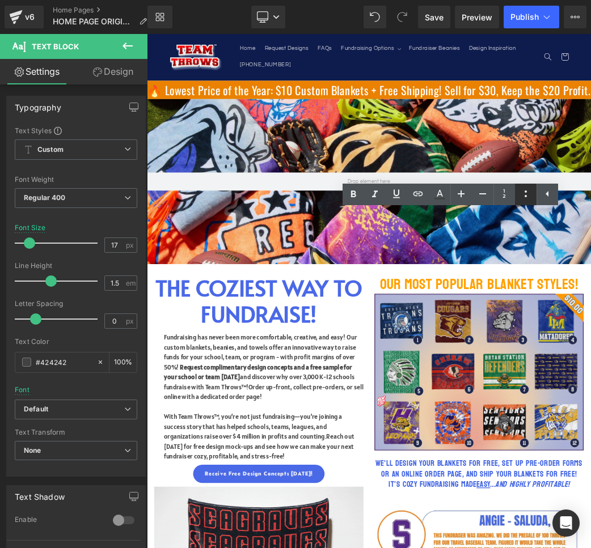
click at [518, 194] on link at bounding box center [526, 195] width 22 height 22
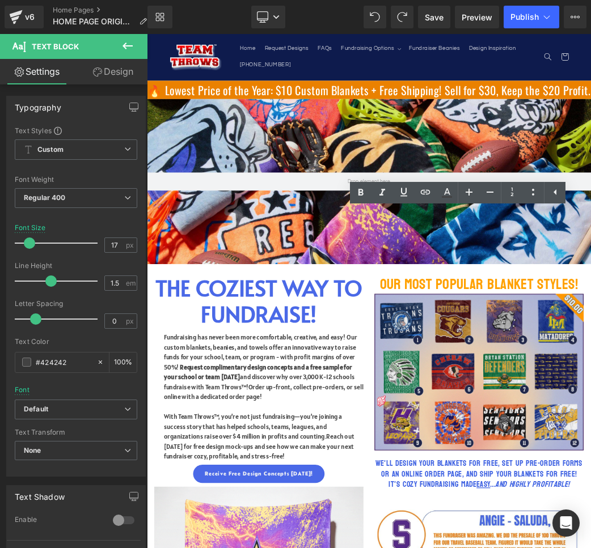
drag, startPoint x: 491, startPoint y: 436, endPoint x: 754, endPoint y: 554, distance: 288.1
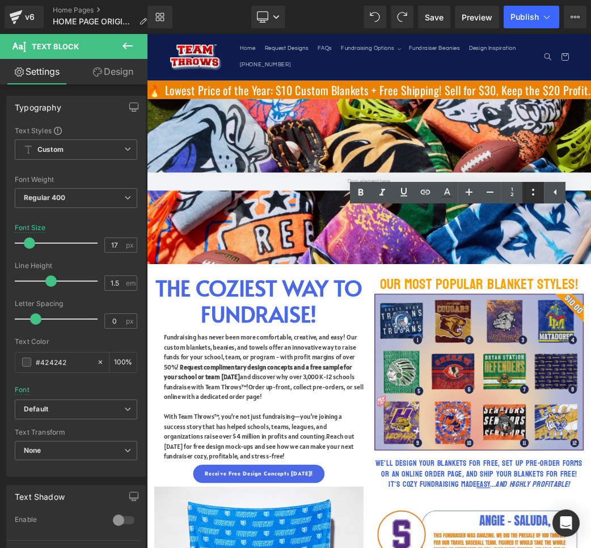
click at [526, 196] on icon at bounding box center [533, 192] width 14 height 14
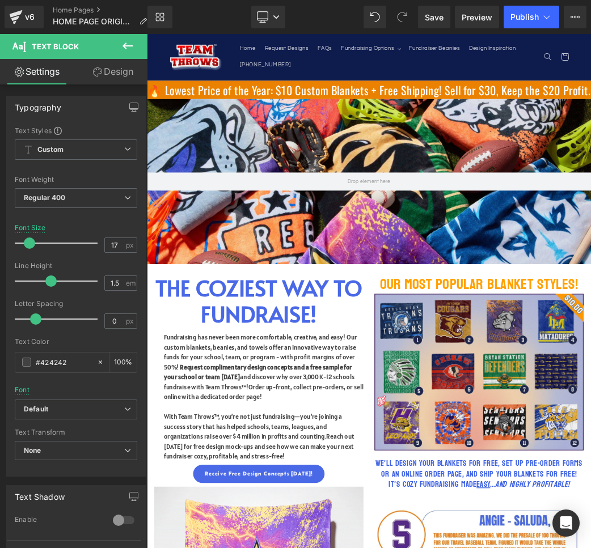
scroll to position [1640, 0]
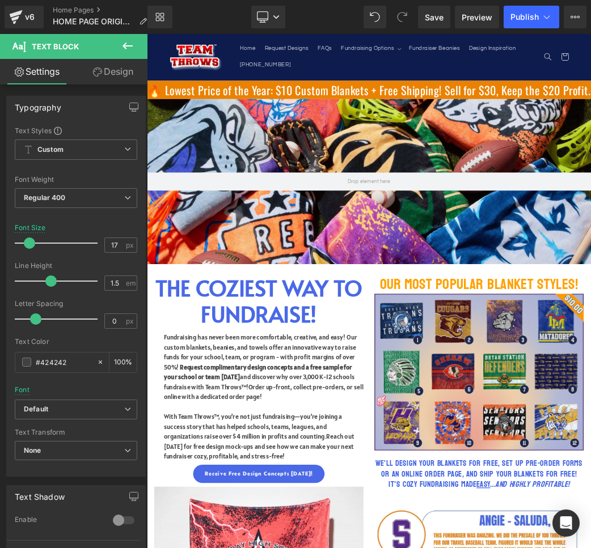
scroll to position [1772, 0]
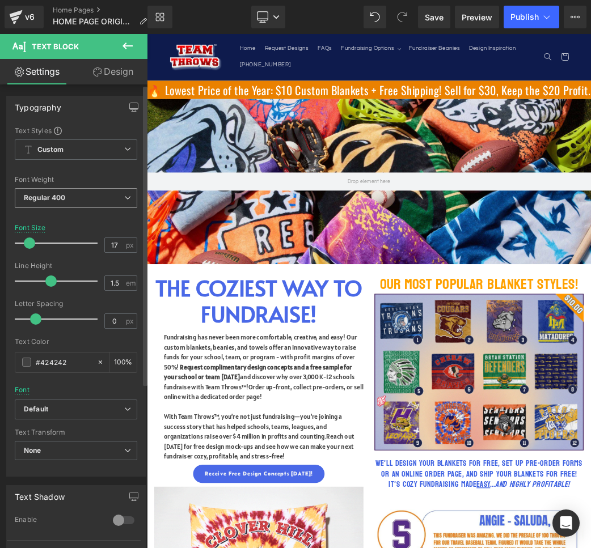
scroll to position [1302, 0]
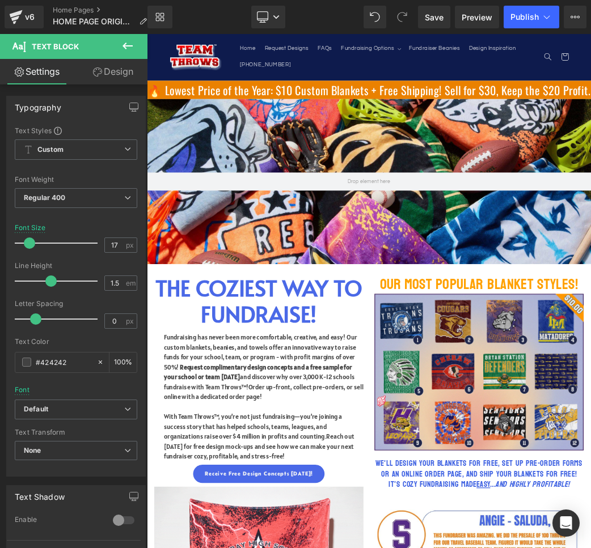
click at [147, 34] on div at bounding box center [147, 34] width 0 height 0
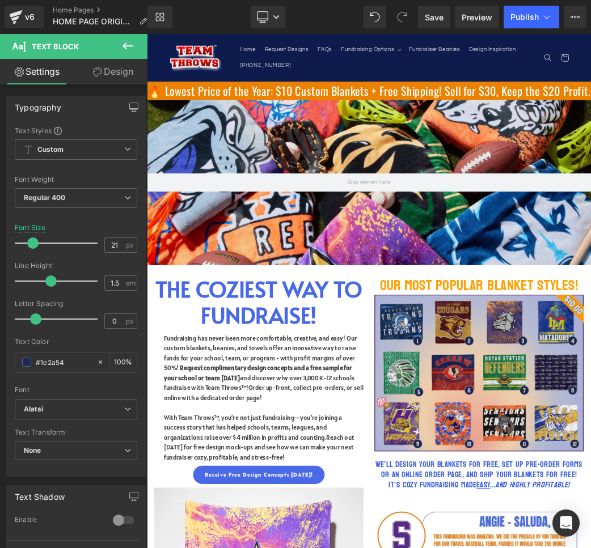
scroll to position [1582, 0]
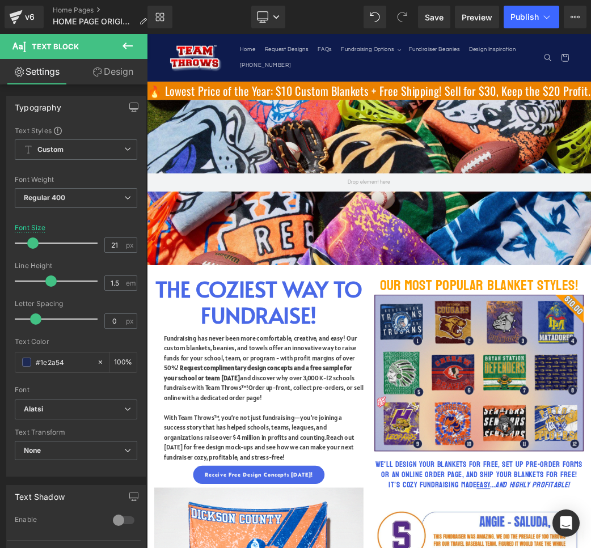
drag, startPoint x: 657, startPoint y: 299, endPoint x: 491, endPoint y: 302, distance: 166.7
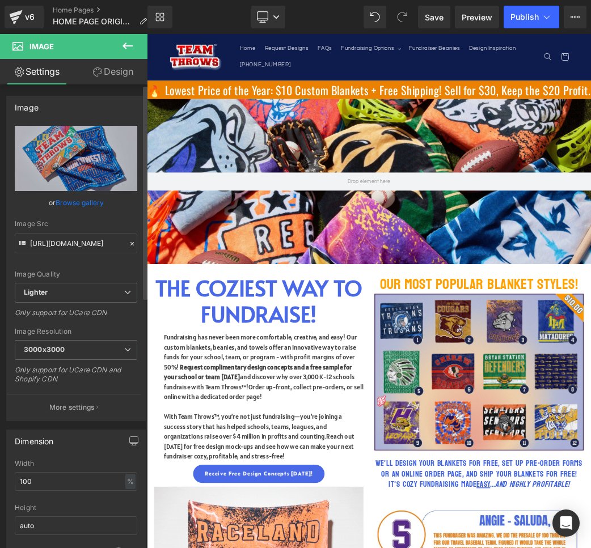
scroll to position [1587, 0]
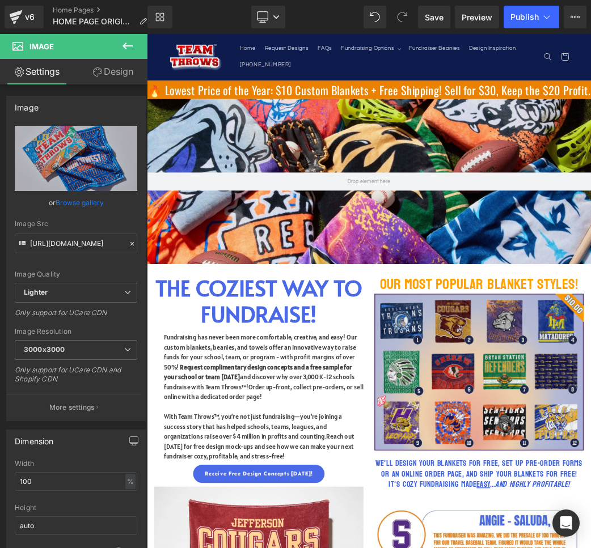
scroll to position [1589, 0]
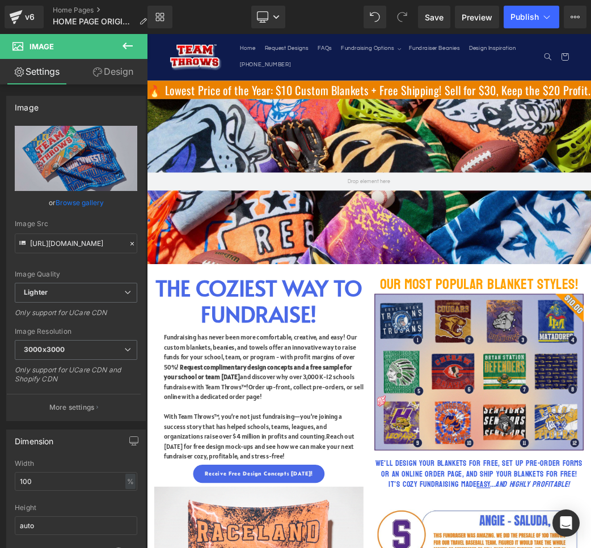
scroll to position [1612, 0]
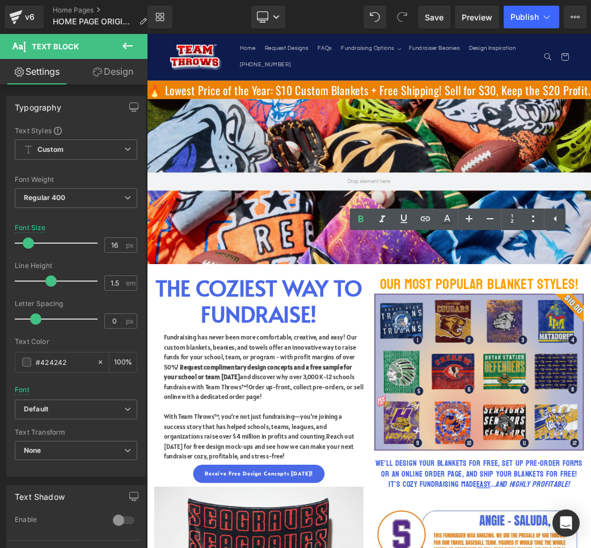
drag, startPoint x: 491, startPoint y: 368, endPoint x: 826, endPoint y: 466, distance: 349.1
click at [590, 466] on html "Skip to content Your cart is empty Your cart Loading... Estimated total $0.00 U…" at bounding box center [490, 430] width 686 height 795
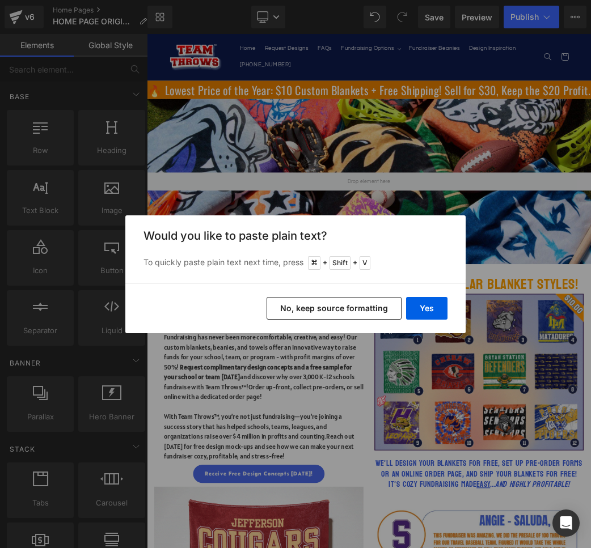
click at [512, 253] on div "Back to Library Insert Would you like to paste plain text? To quickly paste pla…" at bounding box center [295, 274] width 591 height 548
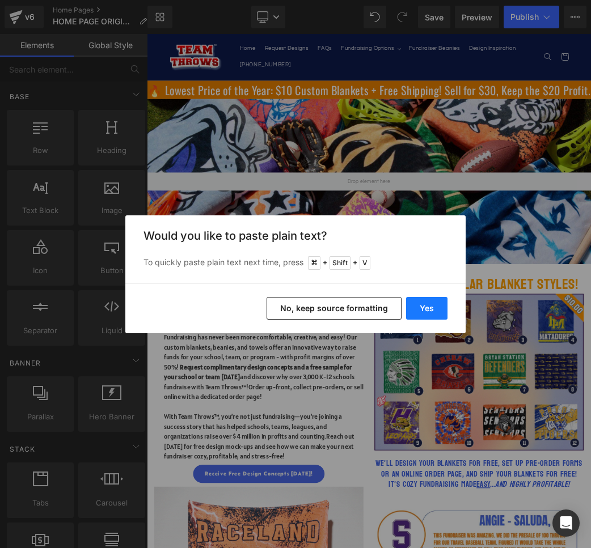
click at [433, 304] on button "Yes" at bounding box center [426, 308] width 41 height 23
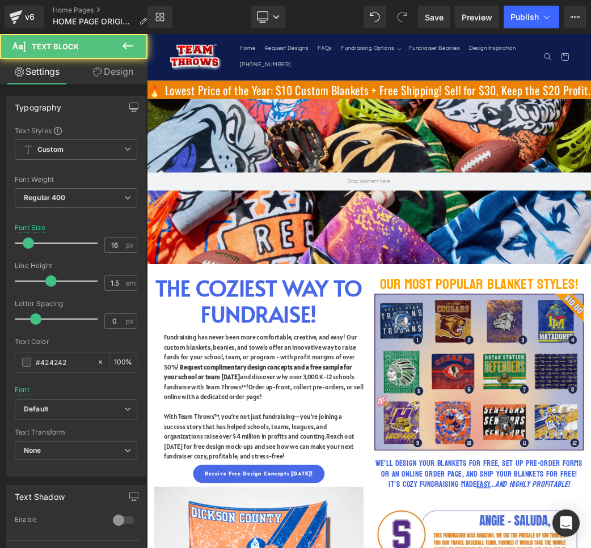
drag, startPoint x: 587, startPoint y: 450, endPoint x: 475, endPoint y: 457, distance: 111.9
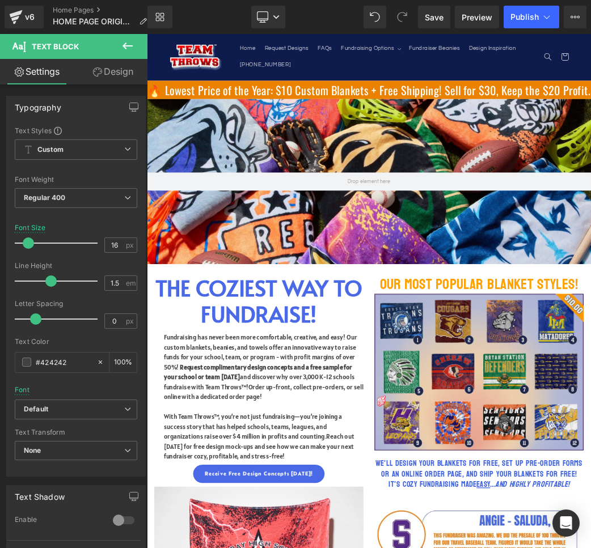
drag, startPoint x: 493, startPoint y: 669, endPoint x: 548, endPoint y: 679, distance: 55.9
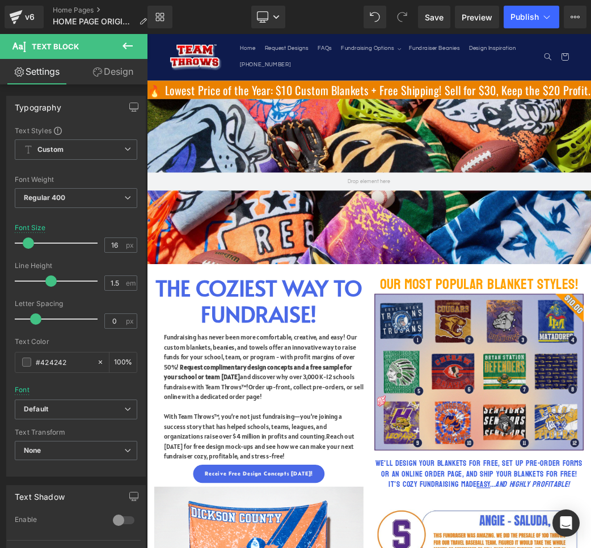
scroll to position [1713, 0]
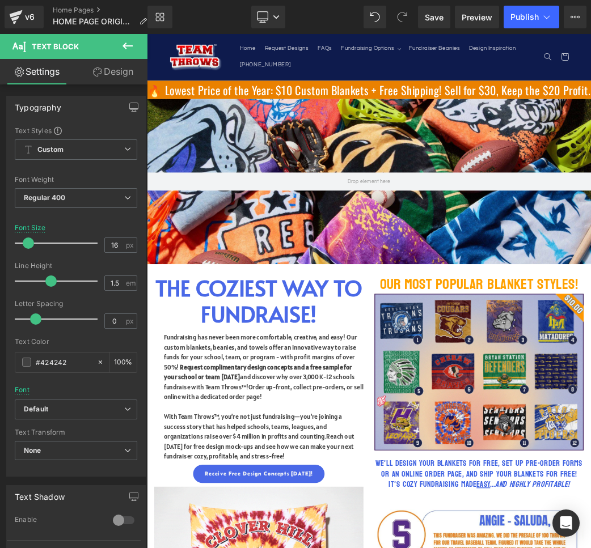
drag, startPoint x: 555, startPoint y: 608, endPoint x: 222, endPoint y: 390, distance: 397.8
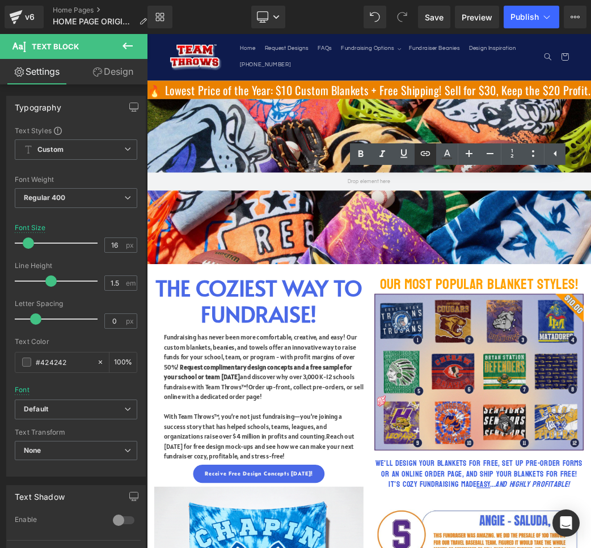
click at [426, 156] on icon at bounding box center [426, 153] width 10 height 5
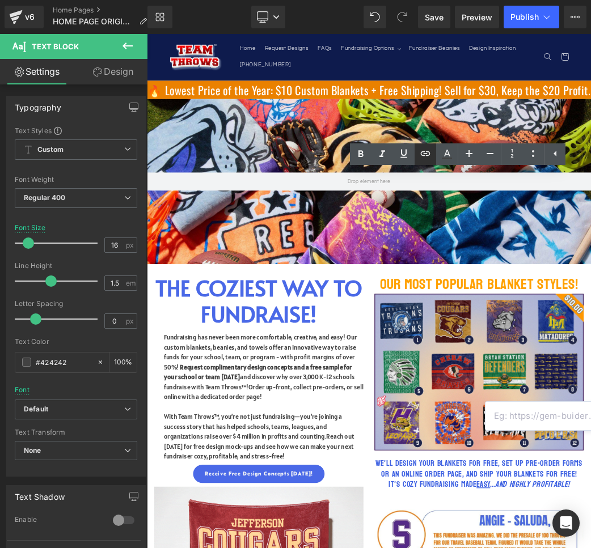
click at [422, 151] on icon at bounding box center [426, 153] width 10 height 5
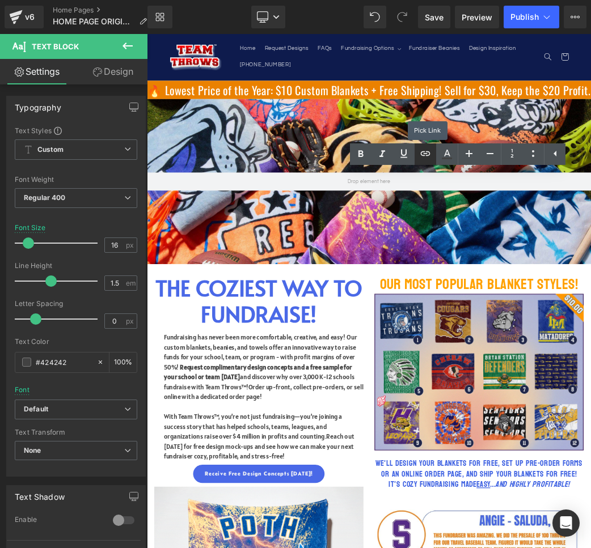
click at [422, 151] on icon at bounding box center [426, 153] width 10 height 5
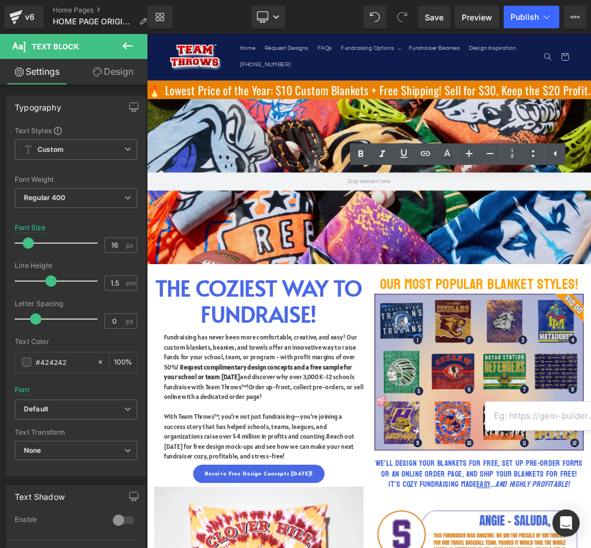
click at [525, 405] on input "text" at bounding box center [572, 416] width 175 height 28
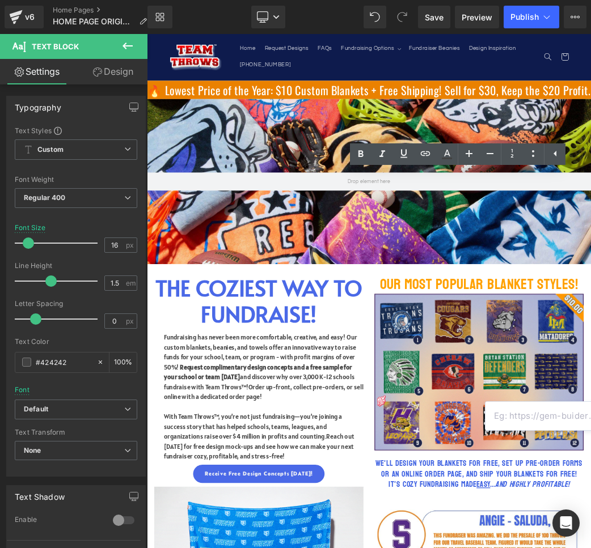
paste input "[URL][DOMAIN_NAME]"
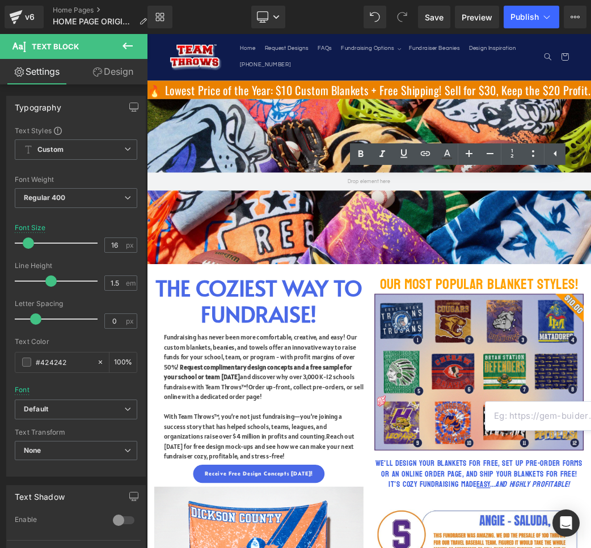
type input "[URL][DOMAIN_NAME]"
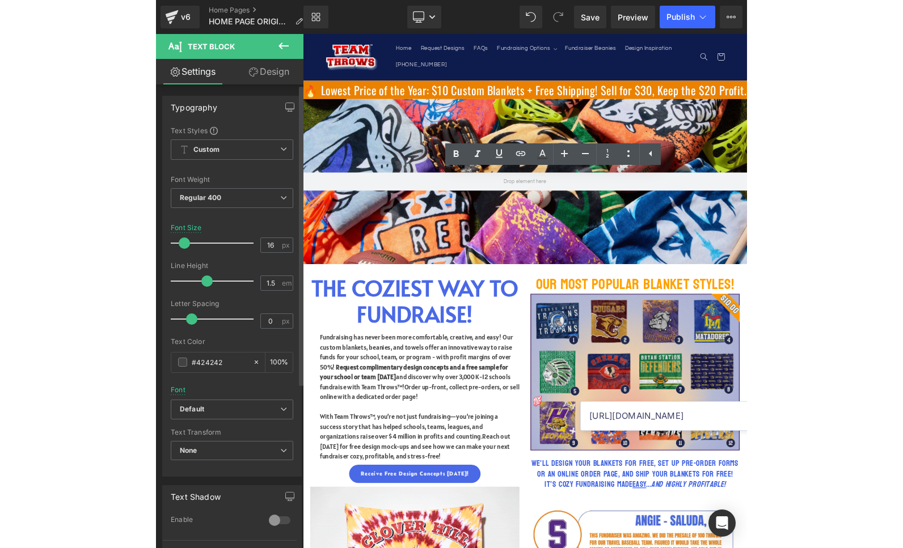
scroll to position [0, 0]
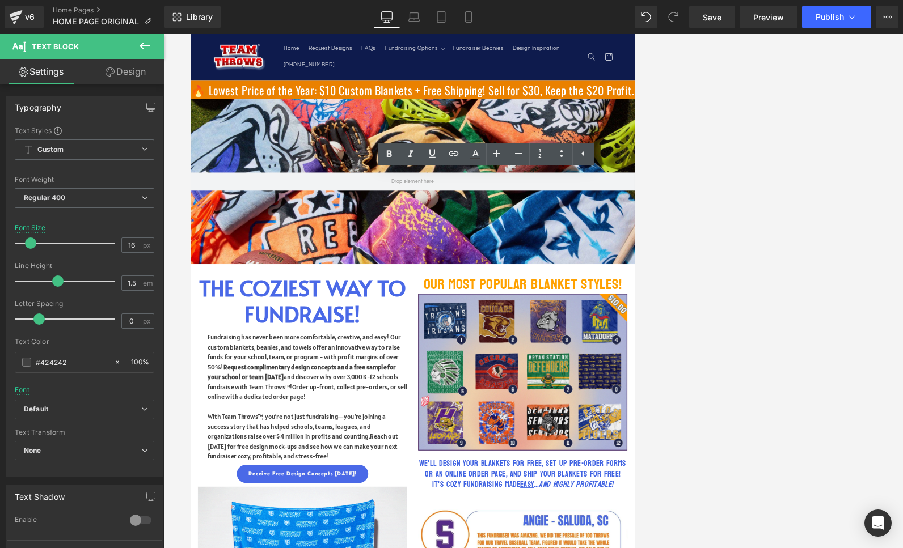
drag, startPoint x: 598, startPoint y: 610, endPoint x: 691, endPoint y: 606, distance: 93.1
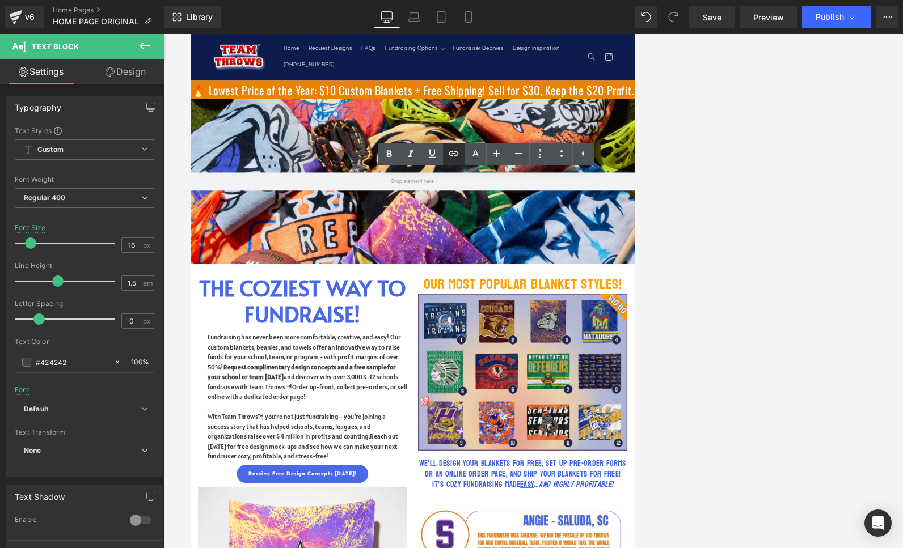
click at [453, 157] on icon at bounding box center [454, 154] width 14 height 14
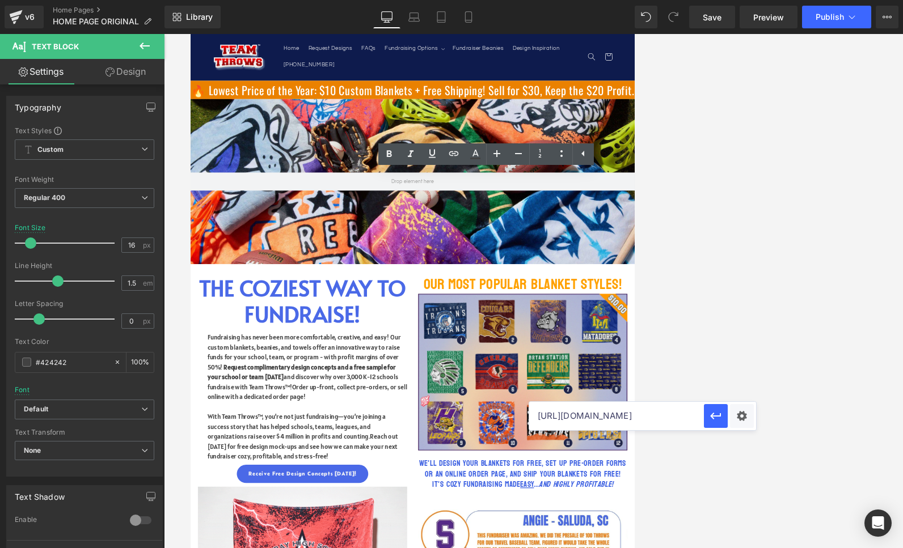
click at [590, 421] on input "[URL][DOMAIN_NAME]" at bounding box center [616, 416] width 175 height 28
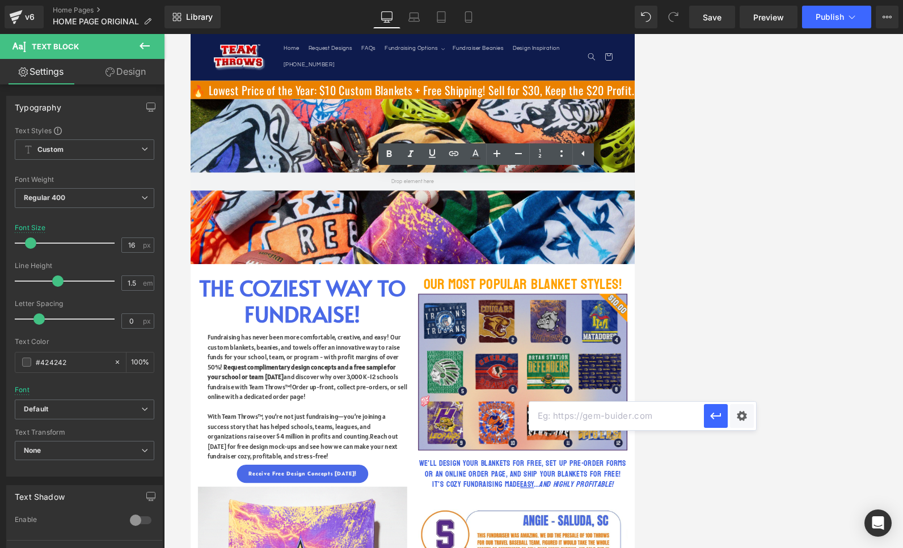
paste input "[URL][DOMAIN_NAME]"
type input "[URL][DOMAIN_NAME]"
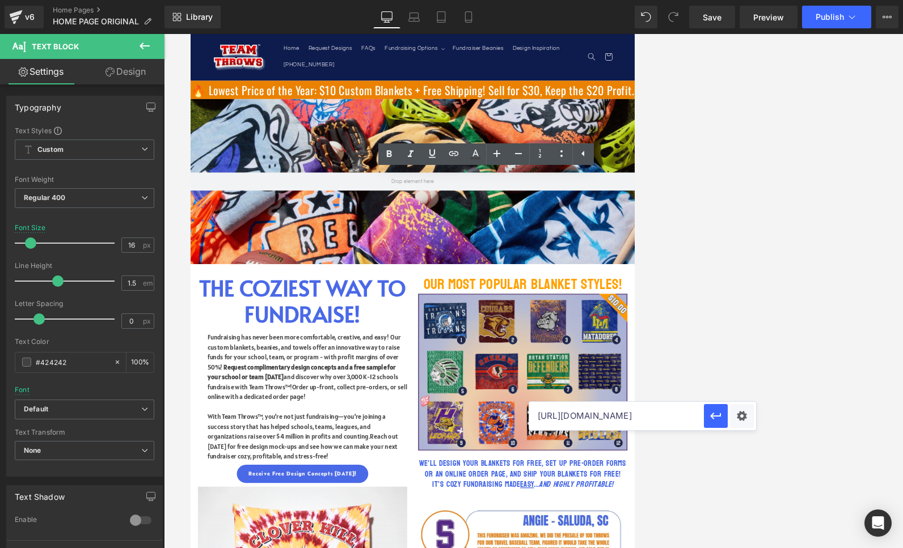
click at [590, 416] on icon "button" at bounding box center [716, 416] width 14 height 14
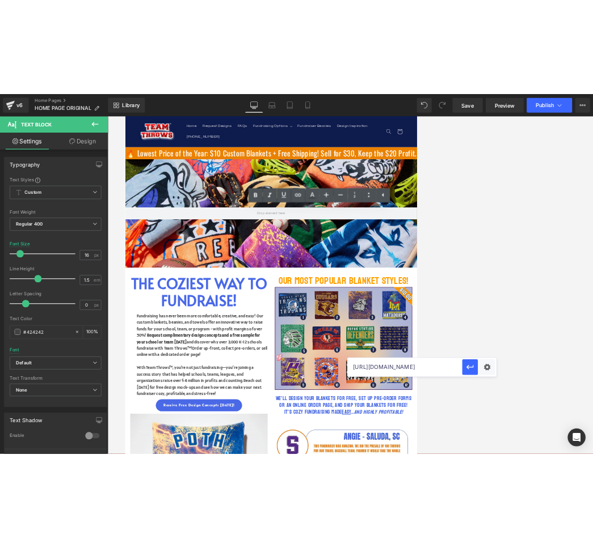
scroll to position [0, 0]
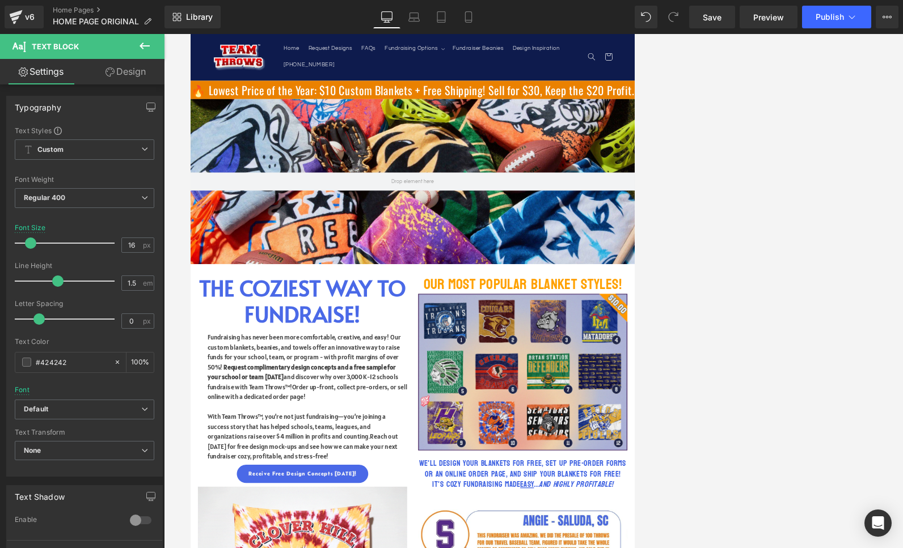
drag, startPoint x: 611, startPoint y: 653, endPoint x: 533, endPoint y: 654, distance: 77.7
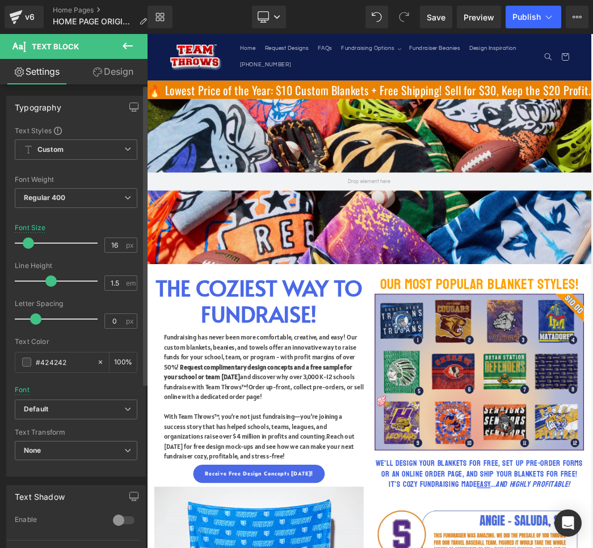
scroll to position [1816, 0]
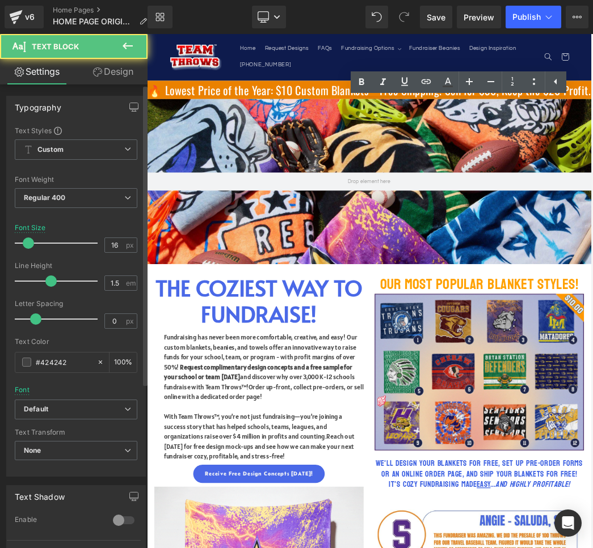
scroll to position [1828, 0]
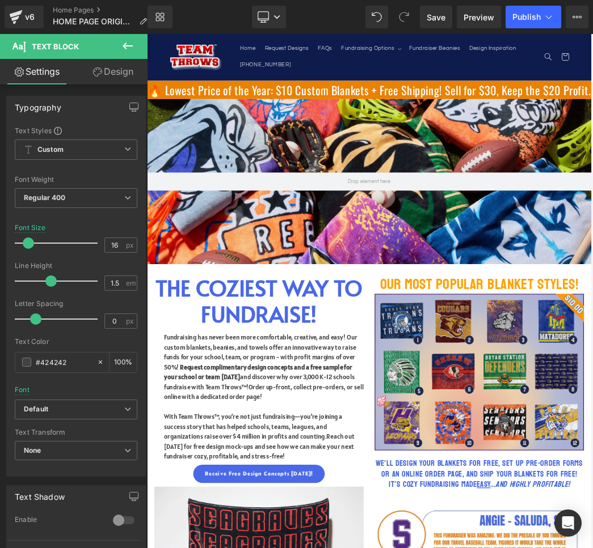
click at [147, 34] on div at bounding box center [147, 34] width 0 height 0
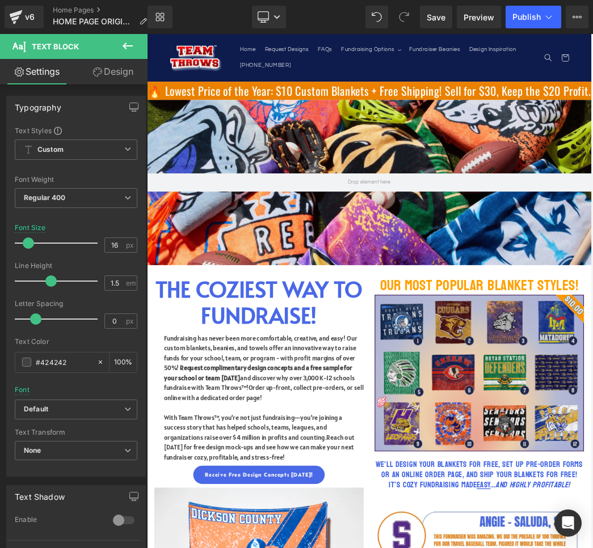
scroll to position [1, 0]
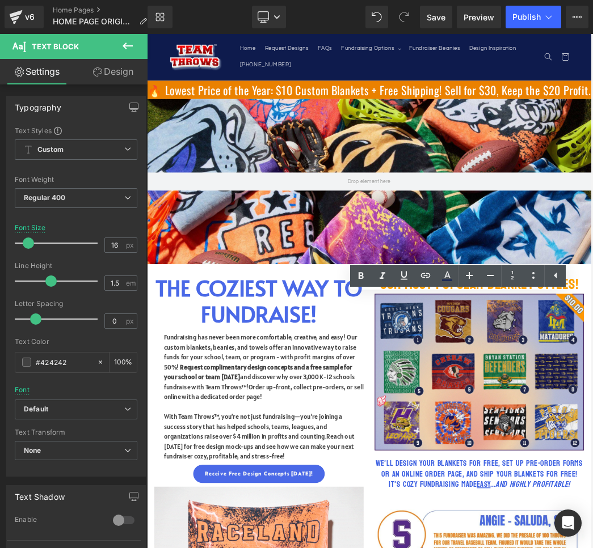
drag, startPoint x: 492, startPoint y: 446, endPoint x: 762, endPoint y: 509, distance: 277.3
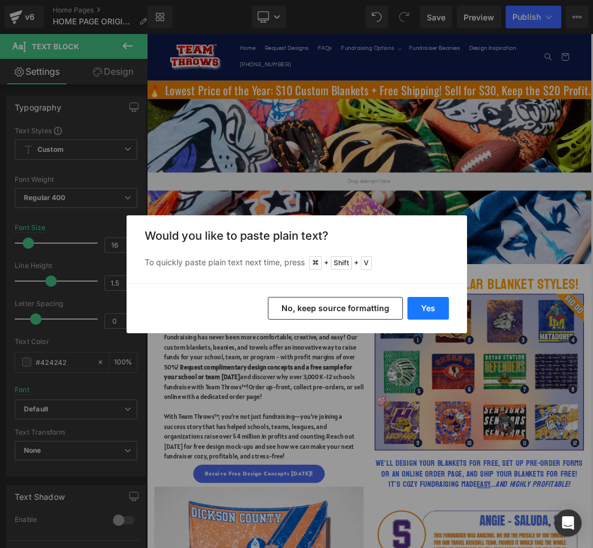
click at [423, 306] on button "Yes" at bounding box center [427, 308] width 41 height 23
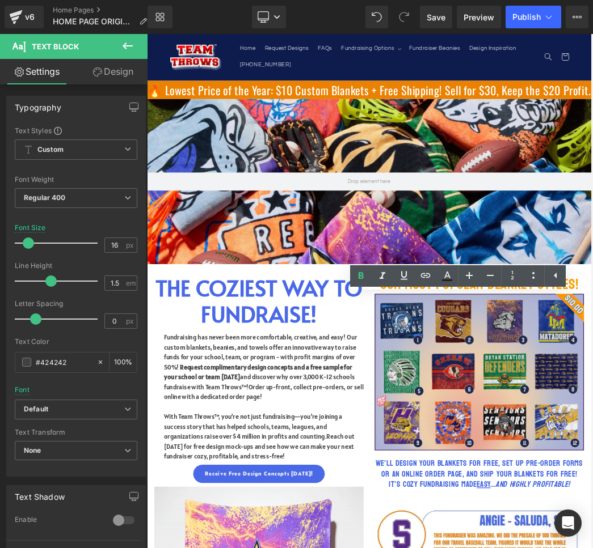
drag, startPoint x: 491, startPoint y: 445, endPoint x: 668, endPoint y: 522, distance: 193.5
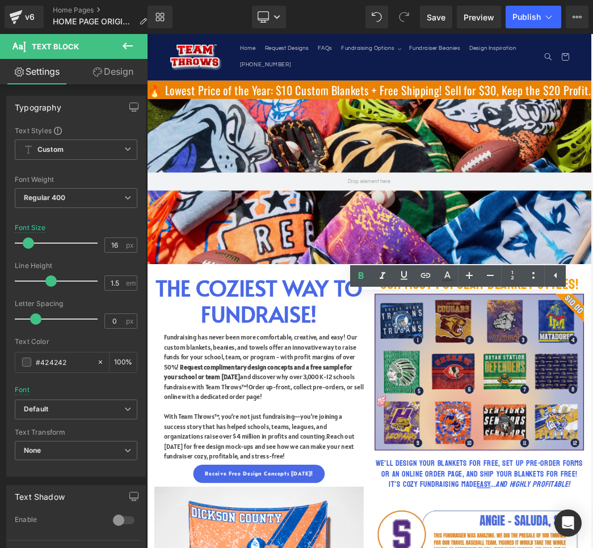
drag, startPoint x: 576, startPoint y: 449, endPoint x: 712, endPoint y: 443, distance: 136.2
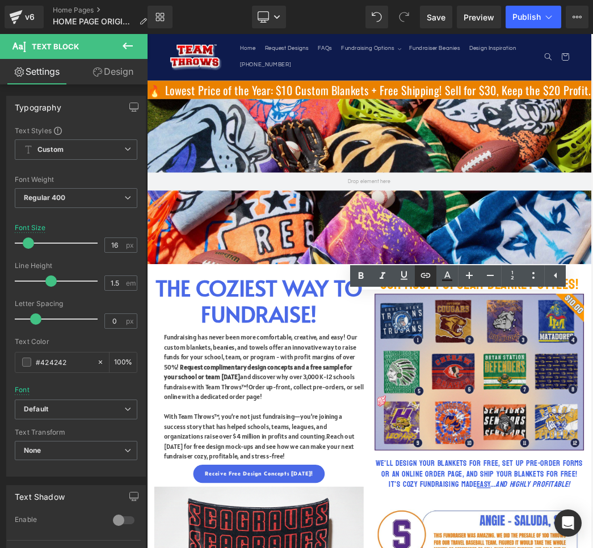
click at [432, 277] on link at bounding box center [426, 276] width 22 height 22
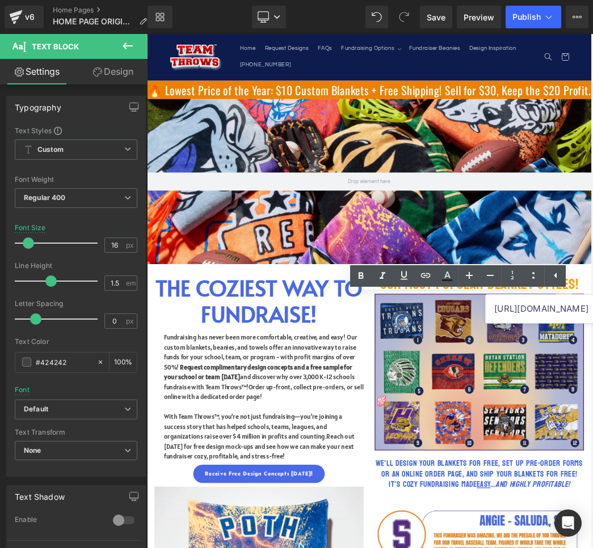
click at [516, 308] on input "[URL][DOMAIN_NAME]" at bounding box center [572, 309] width 175 height 28
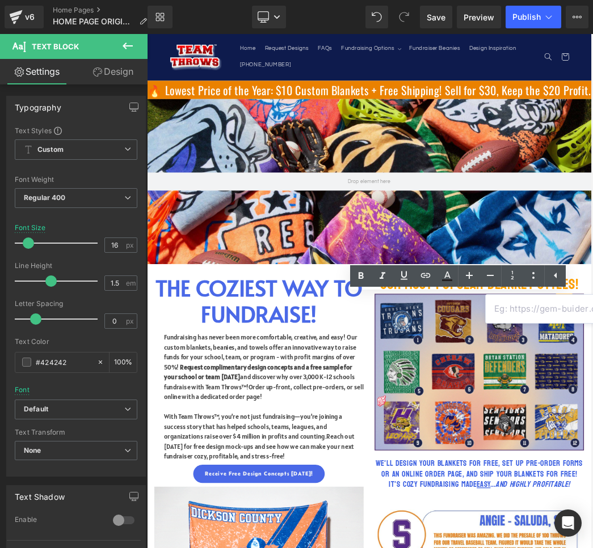
paste input "[URL][DOMAIN_NAME]"
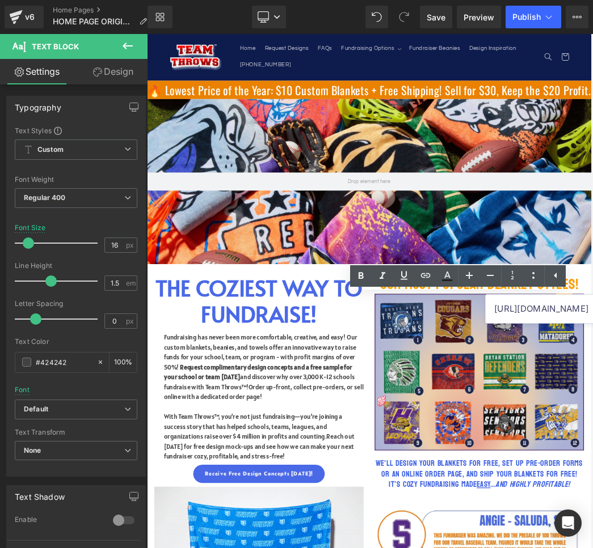
scroll to position [0, 59]
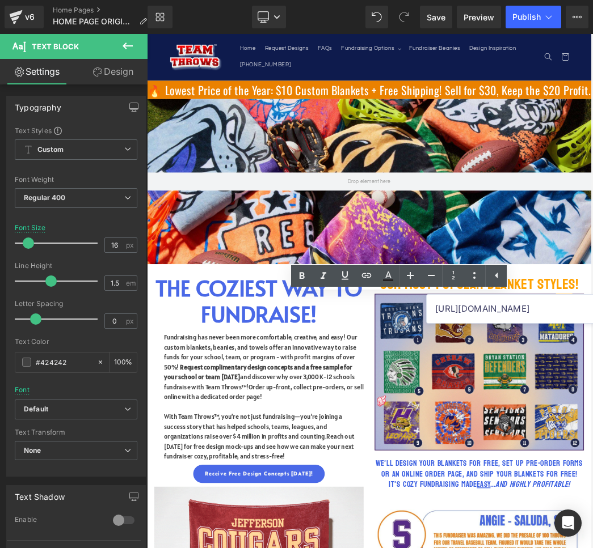
type input "[URL][DOMAIN_NAME]"
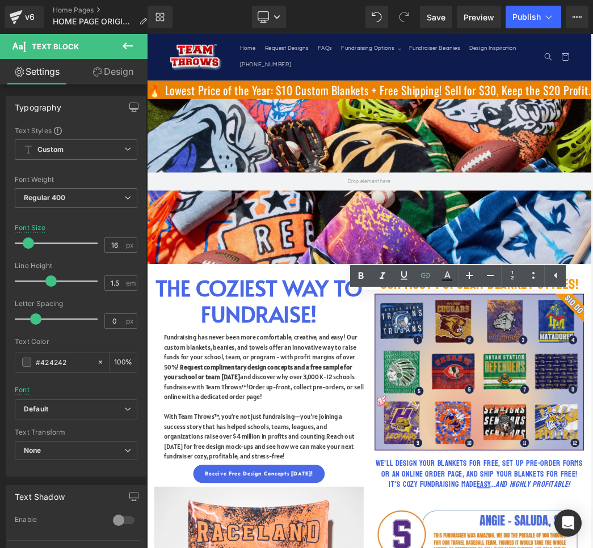
scroll to position [0, 0]
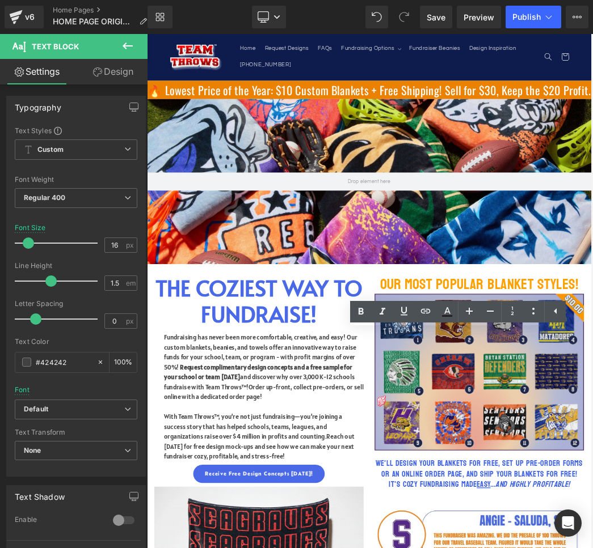
drag, startPoint x: 670, startPoint y: 525, endPoint x: 489, endPoint y: 507, distance: 181.8
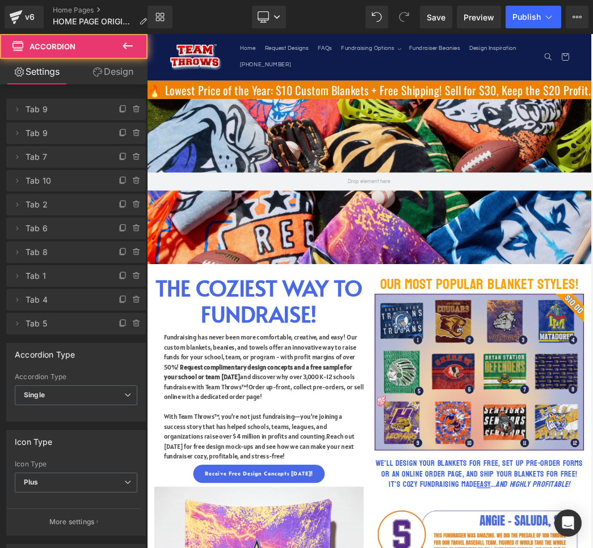
scroll to position [1581, 0]
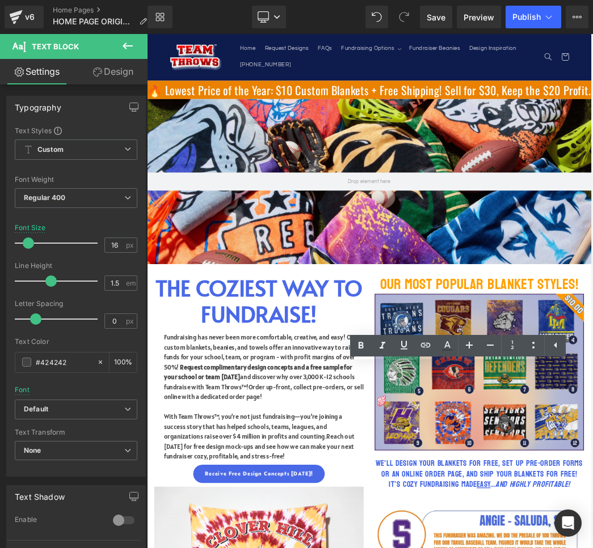
drag, startPoint x: 492, startPoint y: 556, endPoint x: 724, endPoint y: 686, distance: 265.6
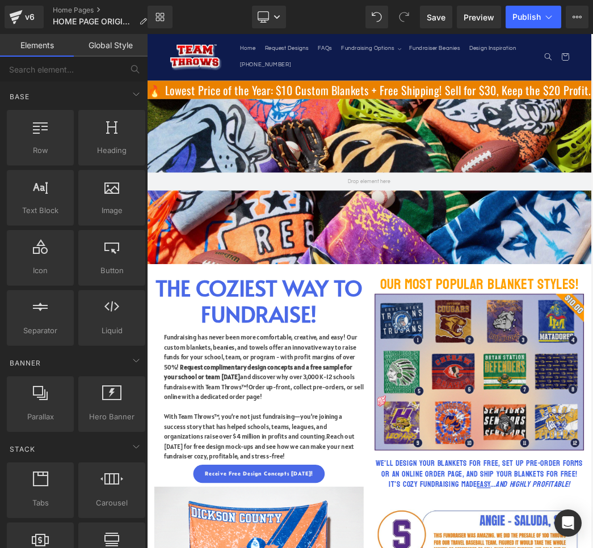
scroll to position [1598, 0]
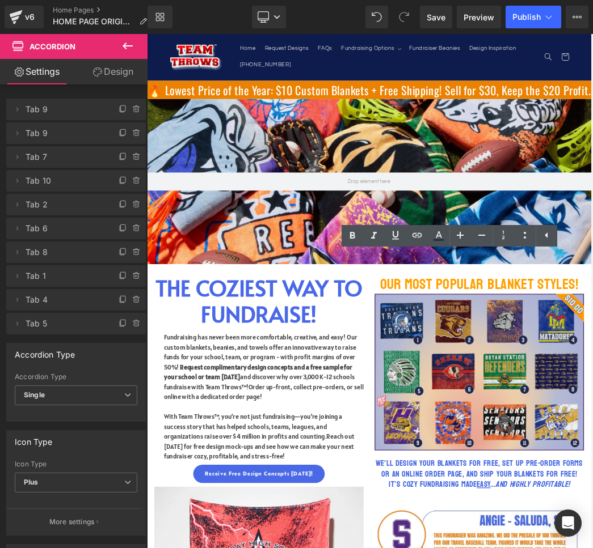
scroll to position [1777, 0]
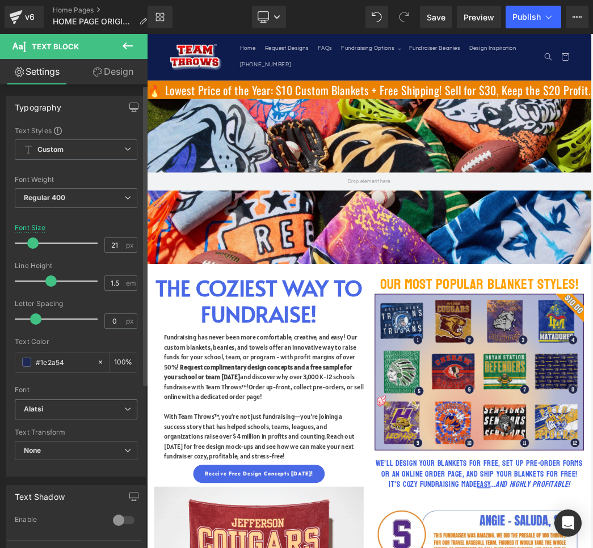
scroll to position [1828, 0]
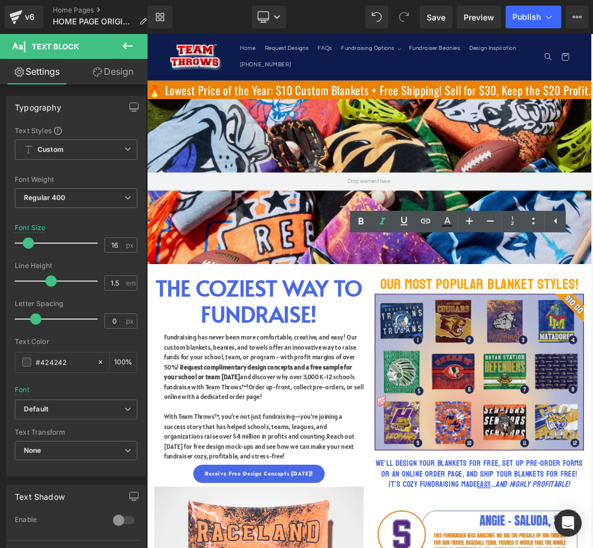
drag, startPoint x: 641, startPoint y: 552, endPoint x: 489, endPoint y: 361, distance: 244.2
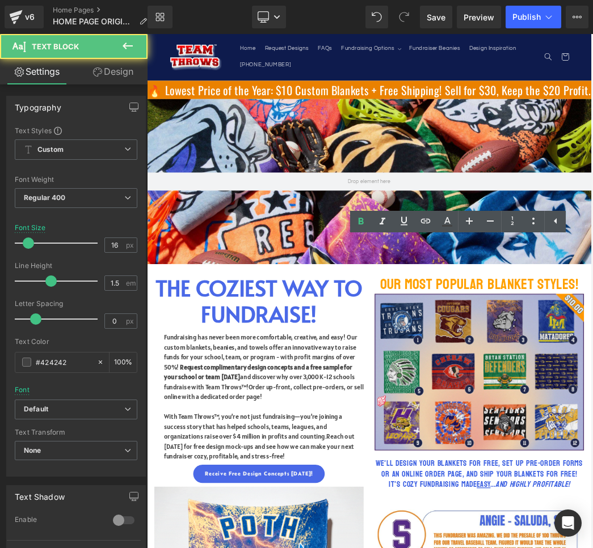
drag, startPoint x: 489, startPoint y: 361, endPoint x: 574, endPoint y: 433, distance: 111.0
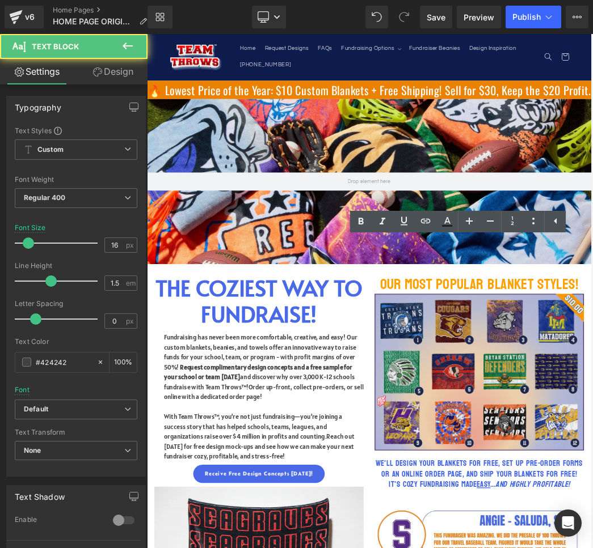
drag, startPoint x: 492, startPoint y: 360, endPoint x: 628, endPoint y: 551, distance: 234.3
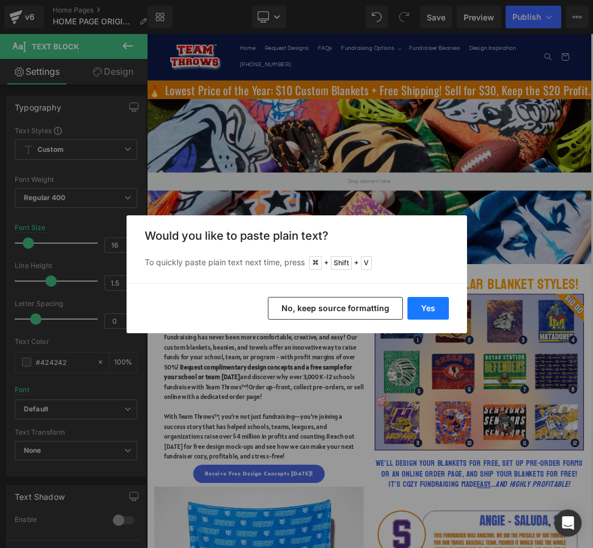
click at [433, 308] on button "Yes" at bounding box center [427, 308] width 41 height 23
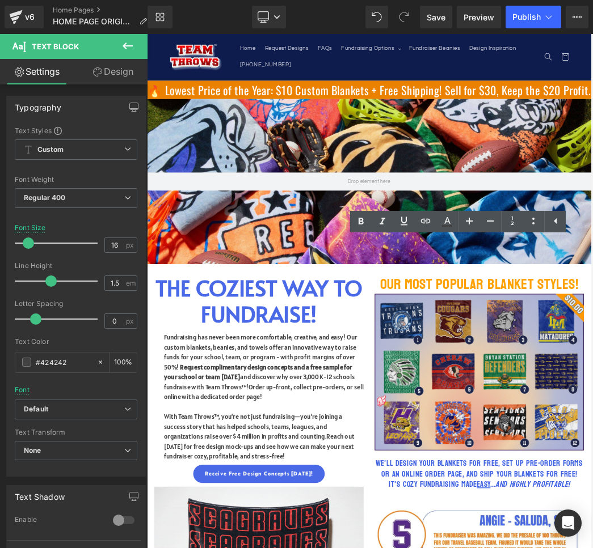
drag, startPoint x: 559, startPoint y: 400, endPoint x: 491, endPoint y: 403, distance: 68.7
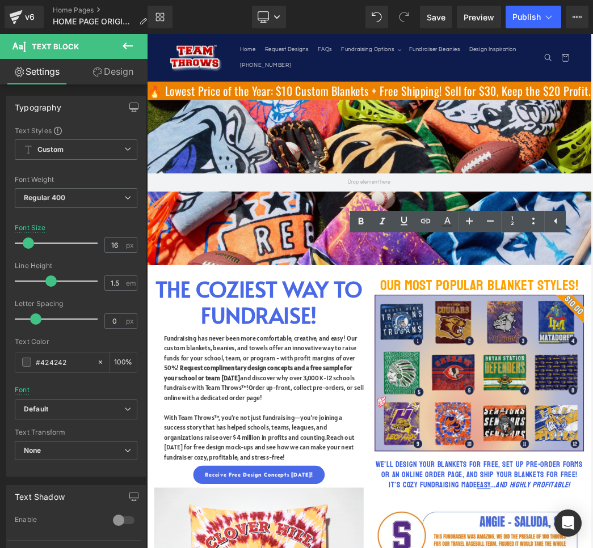
scroll to position [1, 0]
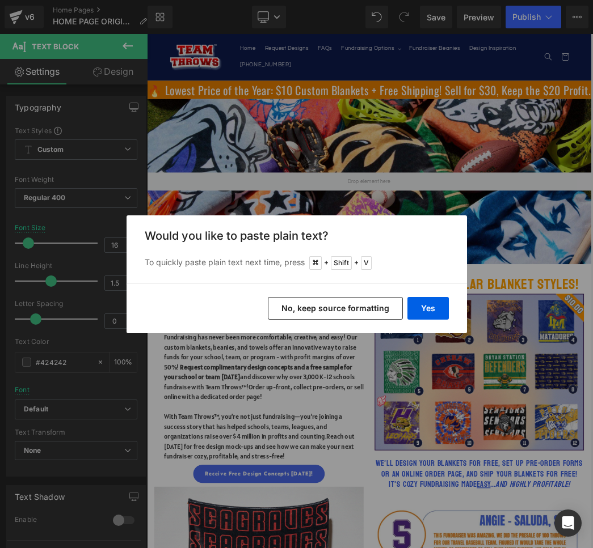
click at [444, 278] on div "Would you like to paste plain text? To quickly paste plain text next time, pres…" at bounding box center [296, 249] width 340 height 68
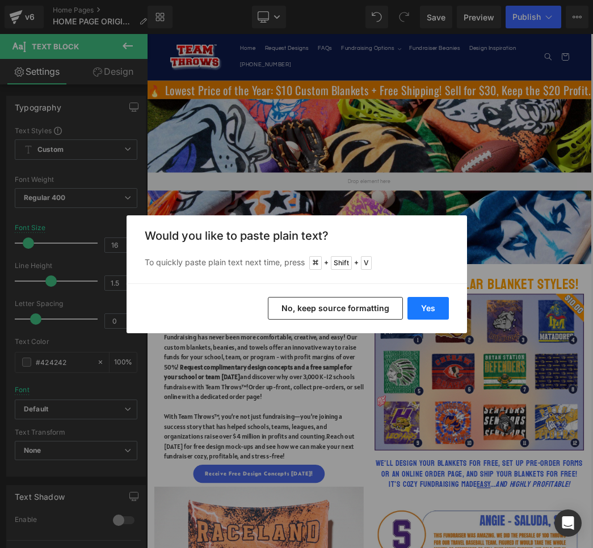
click at [431, 306] on button "Yes" at bounding box center [427, 308] width 41 height 23
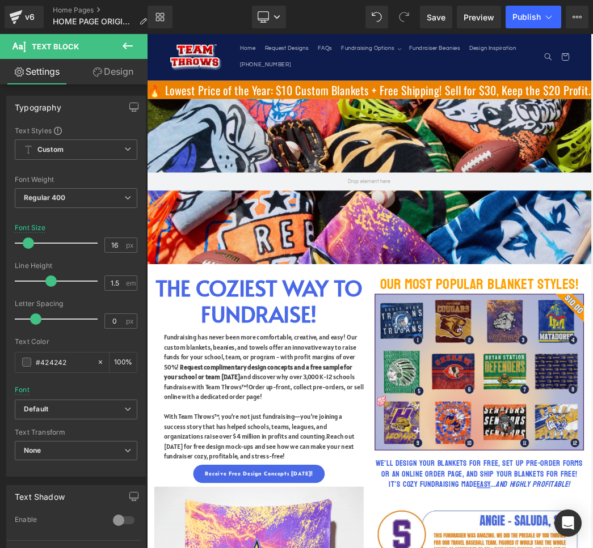
scroll to position [1840, 0]
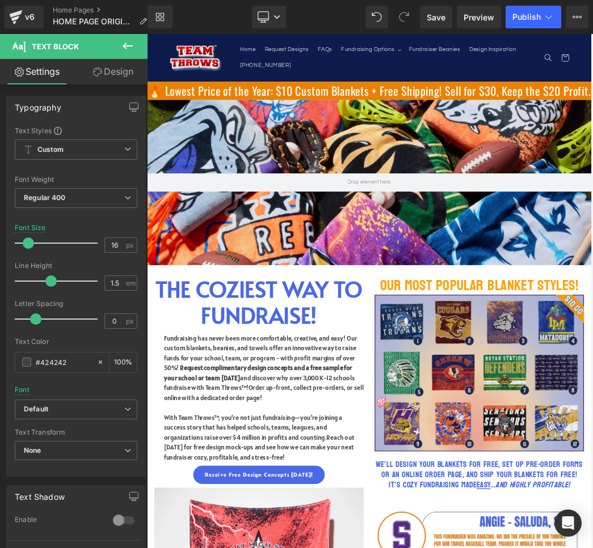
scroll to position [1840, 0]
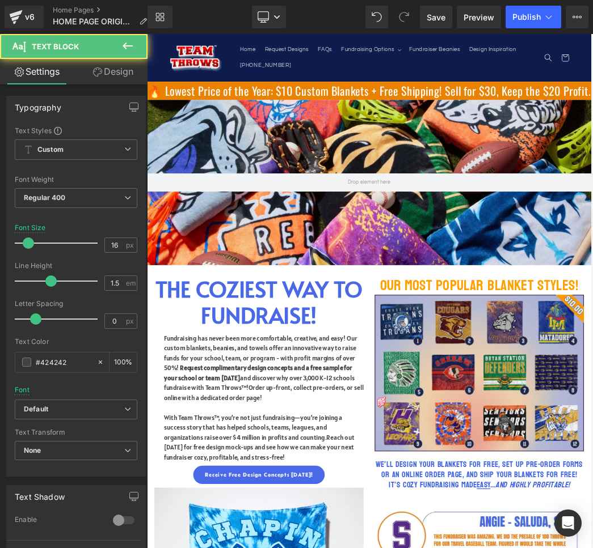
drag, startPoint x: 516, startPoint y: 639, endPoint x: 496, endPoint y: 375, distance: 264.5
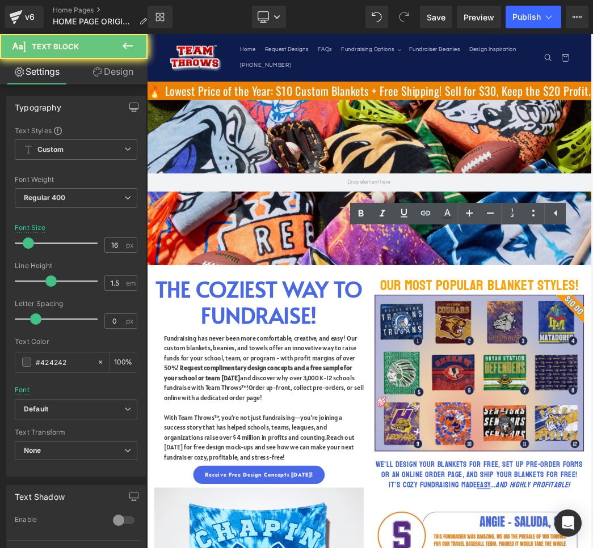
drag, startPoint x: 498, startPoint y: 383, endPoint x: 582, endPoint y: 634, distance: 264.3
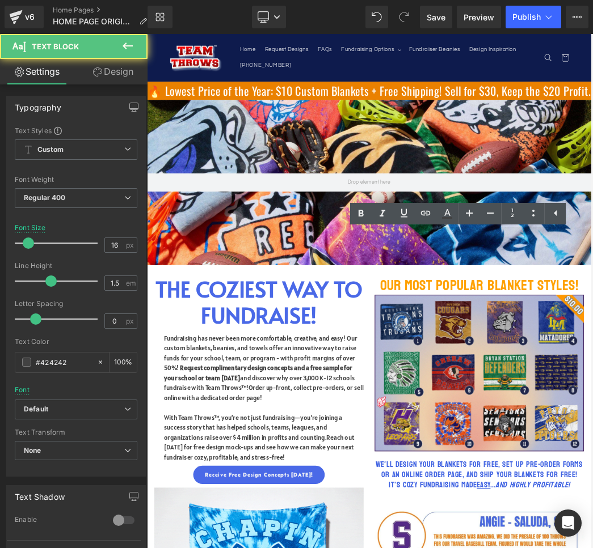
drag, startPoint x: 593, startPoint y: 720, endPoint x: 515, endPoint y: 405, distance: 324.7
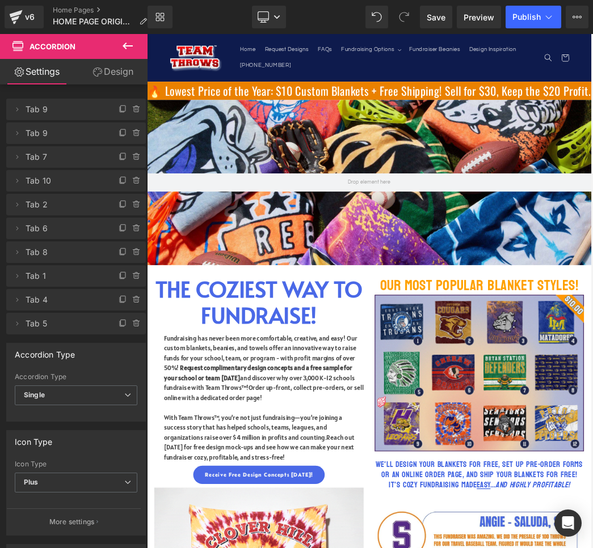
scroll to position [1815, 0]
click at [75, 339] on div "Accordion Type Multiple Single Accordion Type Single Multiple Single" at bounding box center [76, 378] width 153 height 87
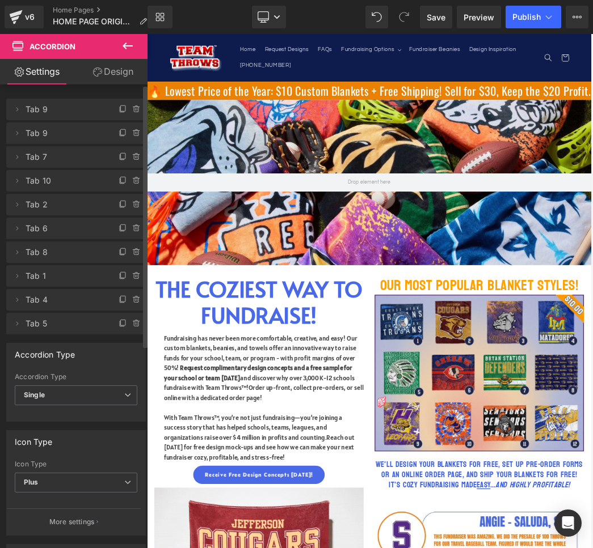
click at [59, 340] on div "Accordion Type Multiple Single Accordion Type Single Multiple Single" at bounding box center [76, 378] width 153 height 87
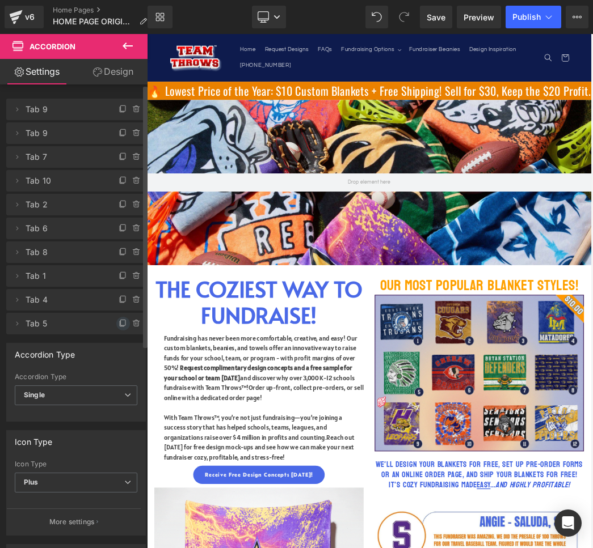
click at [120, 326] on icon at bounding box center [122, 324] width 5 height 5
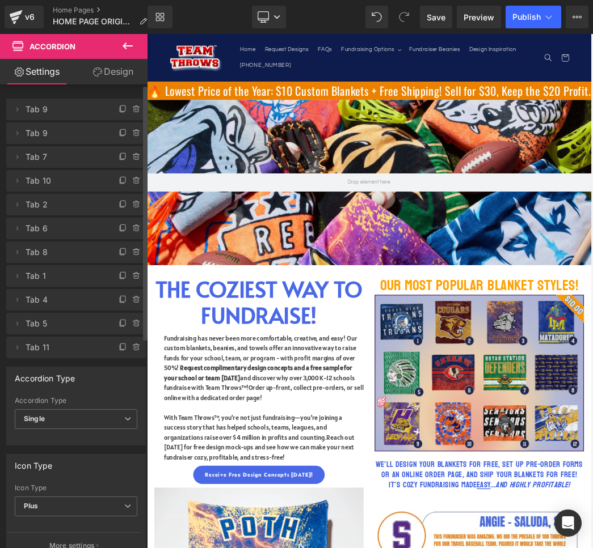
click at [84, 349] on span "Tab 11" at bounding box center [65, 348] width 78 height 22
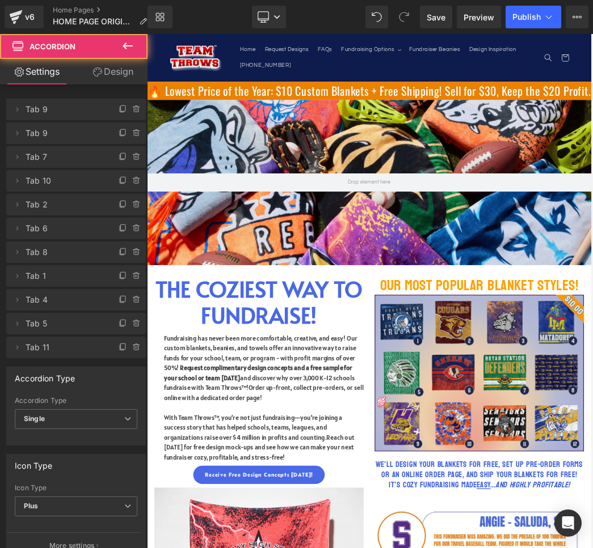
scroll to position [1, 0]
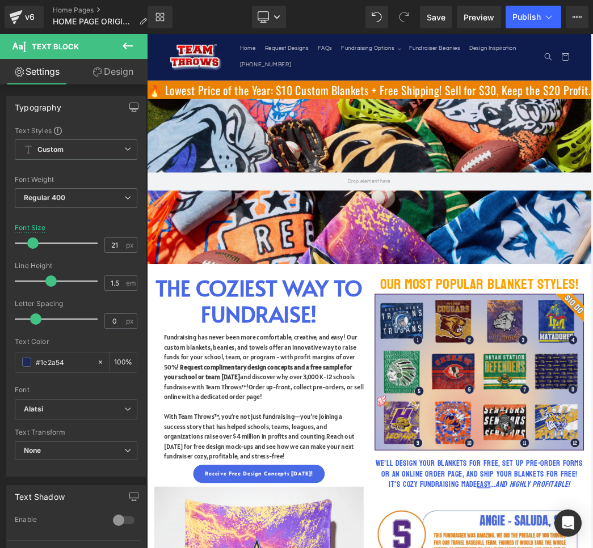
scroll to position [1817, 0]
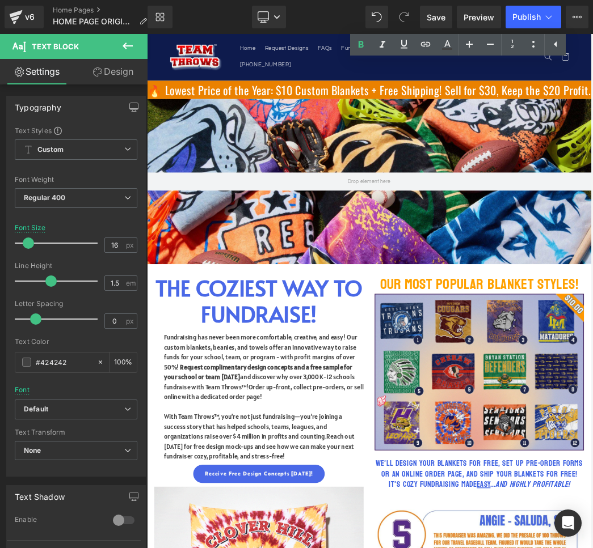
scroll to position [2125, 0]
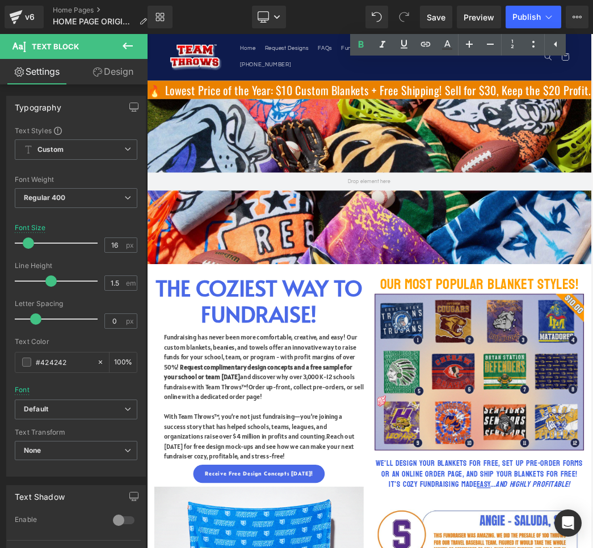
drag, startPoint x: 493, startPoint y: 426, endPoint x: 670, endPoint y: 483, distance: 186.5
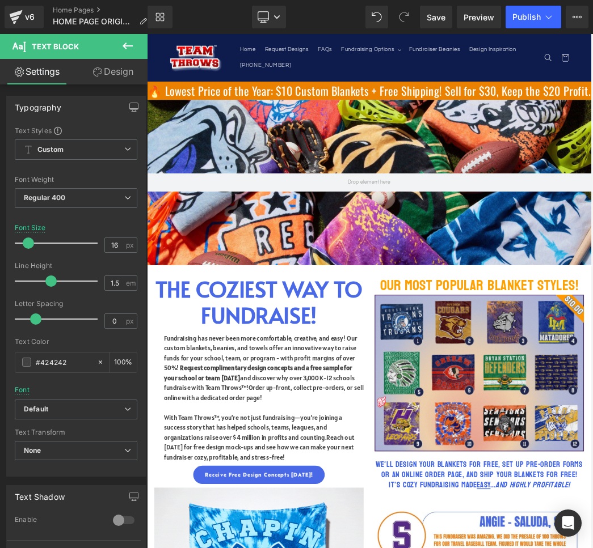
scroll to position [2000, 0]
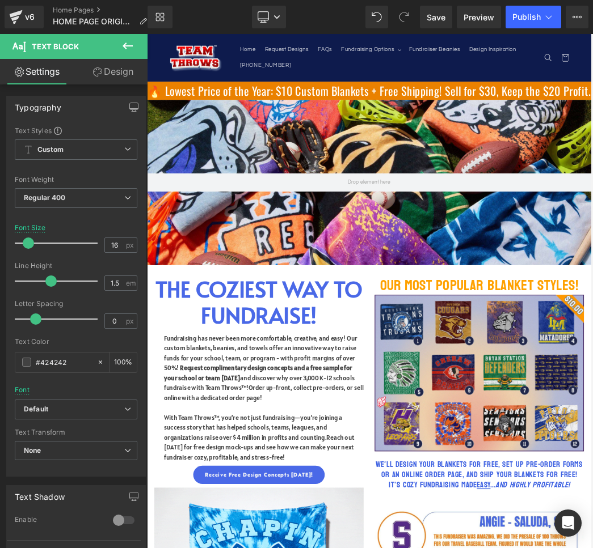
drag, startPoint x: 636, startPoint y: 339, endPoint x: 491, endPoint y: 312, distance: 147.5
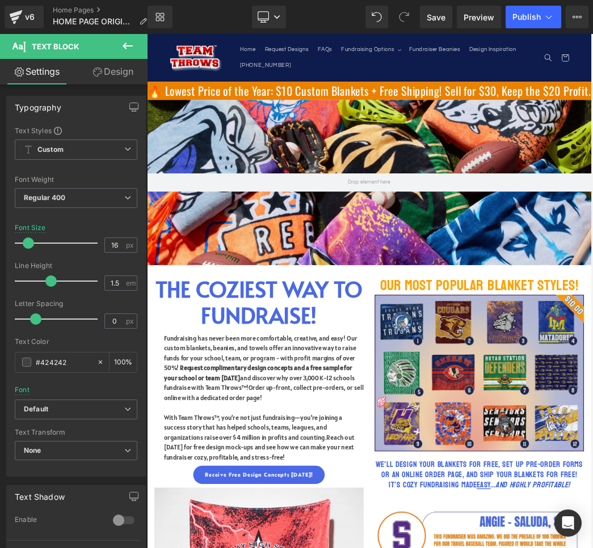
scroll to position [1983, 0]
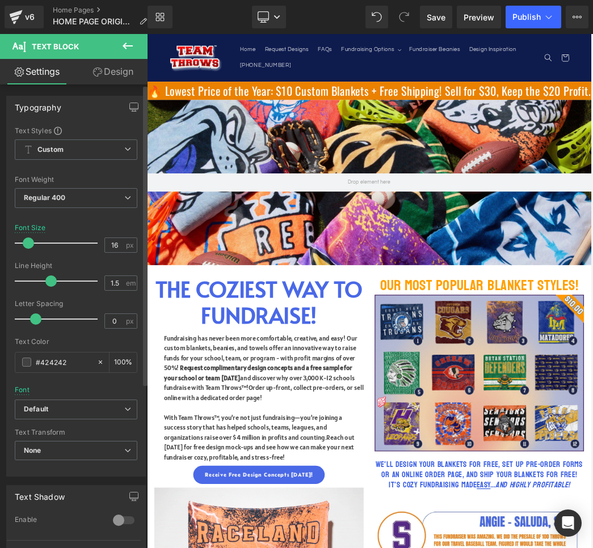
click at [115, 85] on div "Typography Text Styles Custom Custom Setup Global Style Custom Setup Global Sty…" at bounding box center [76, 427] width 153 height 686
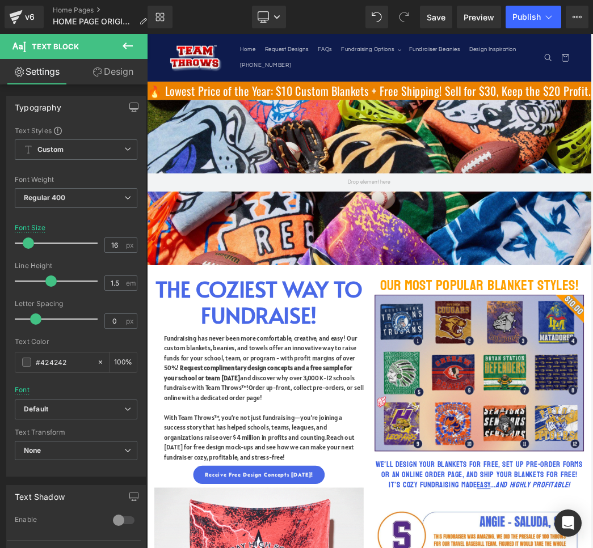
click at [88, 78] on link "Design" at bounding box center [113, 72] width 74 height 26
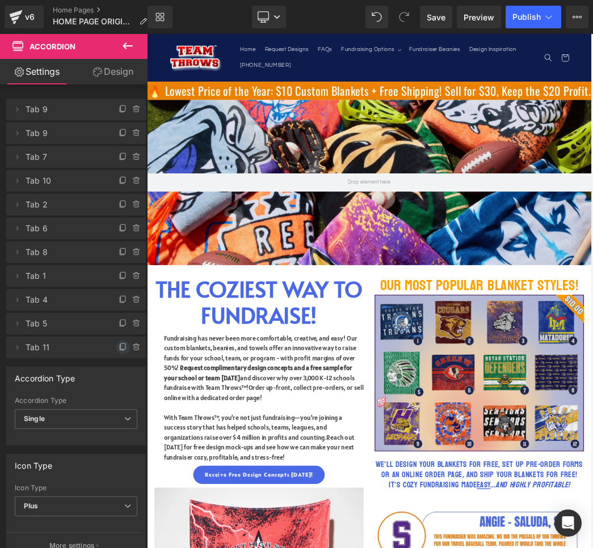
click at [119, 349] on icon at bounding box center [123, 347] width 9 height 9
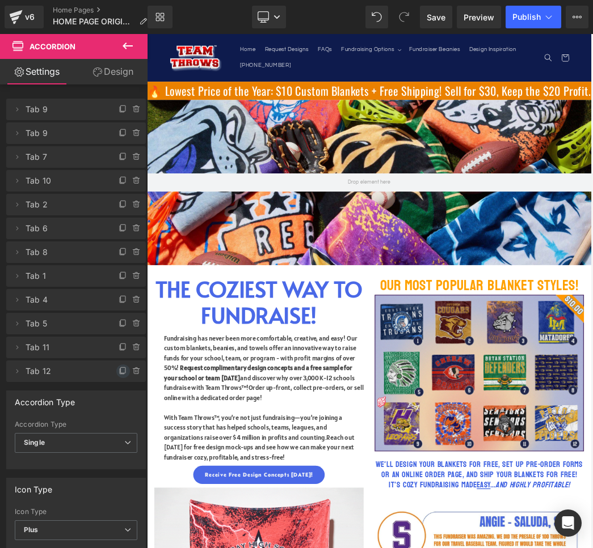
click at [120, 370] on icon at bounding box center [122, 371] width 5 height 5
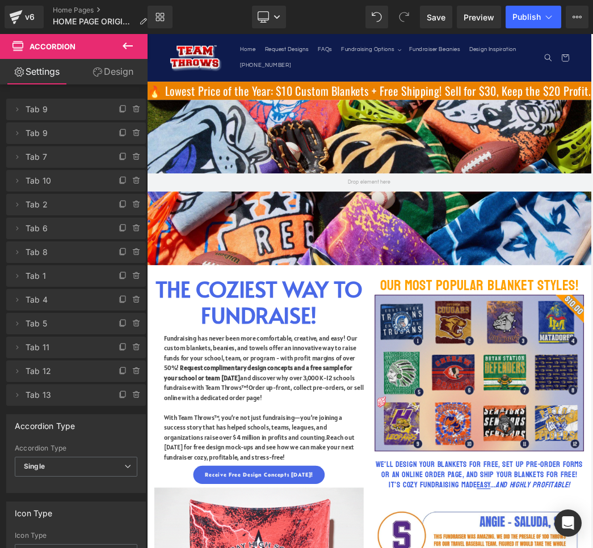
click at [76, 369] on span "Tab 12" at bounding box center [65, 372] width 78 height 22
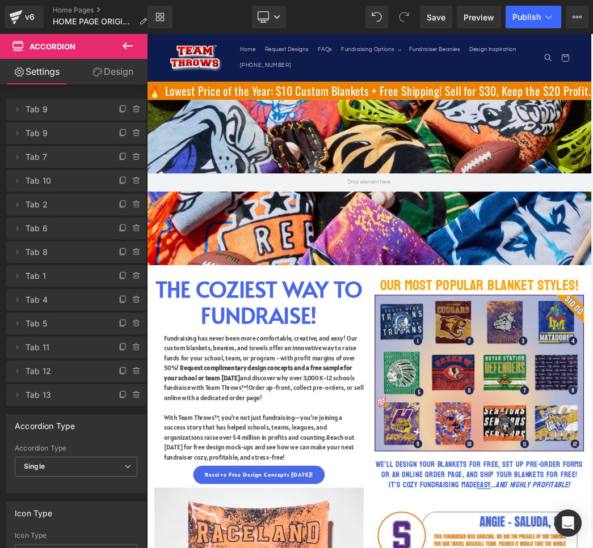
click at [32, 368] on span "Tab 12" at bounding box center [65, 372] width 78 height 22
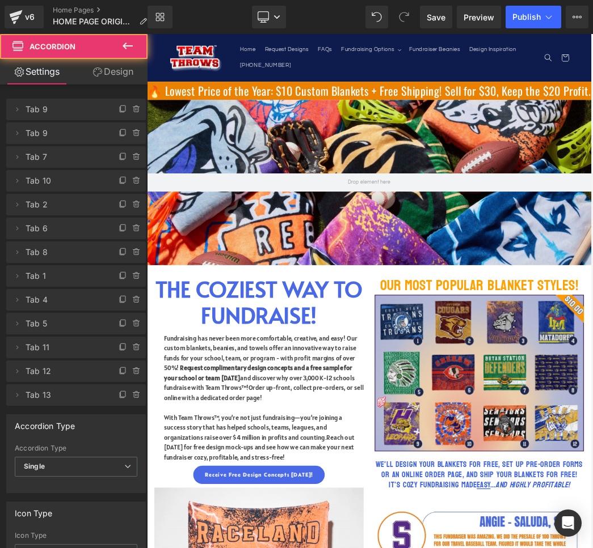
scroll to position [1, 0]
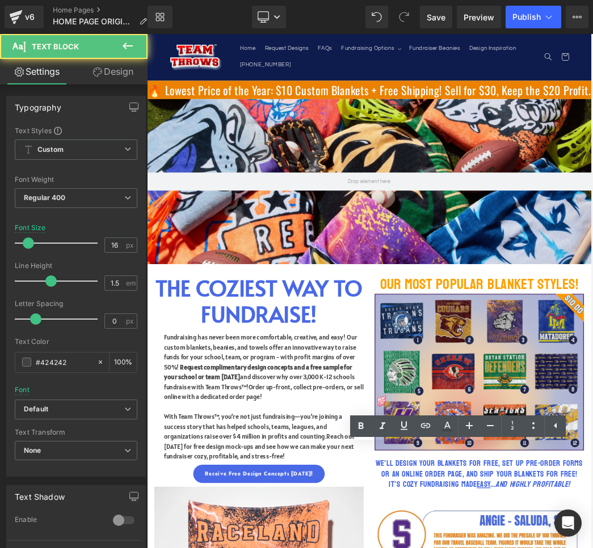
scroll to position [1729, 0]
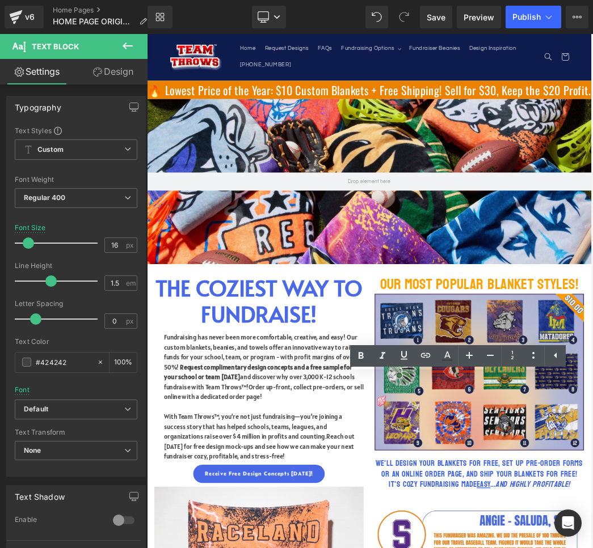
drag, startPoint x: 602, startPoint y: 660, endPoint x: 491, endPoint y: 569, distance: 143.1
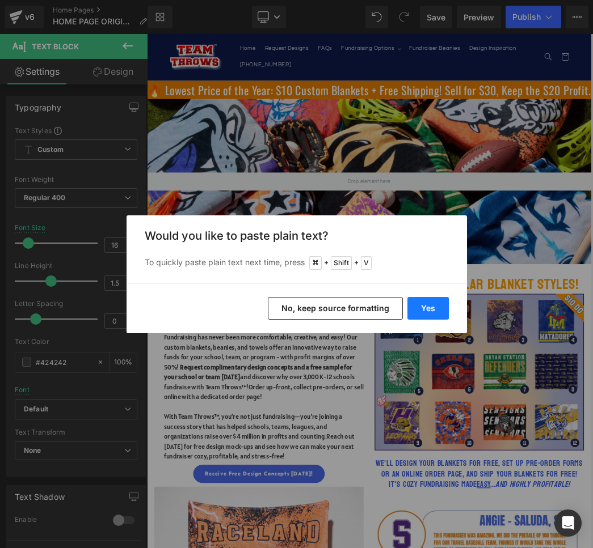
click at [435, 310] on button "Yes" at bounding box center [427, 308] width 41 height 23
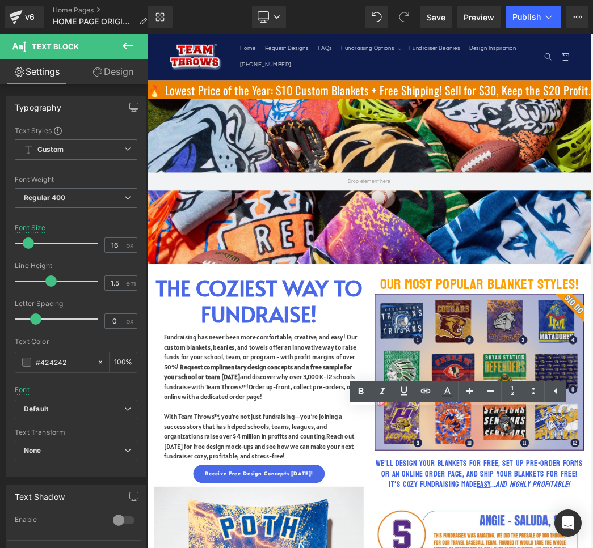
drag, startPoint x: 490, startPoint y: 624, endPoint x: 648, endPoint y: 723, distance: 186.5
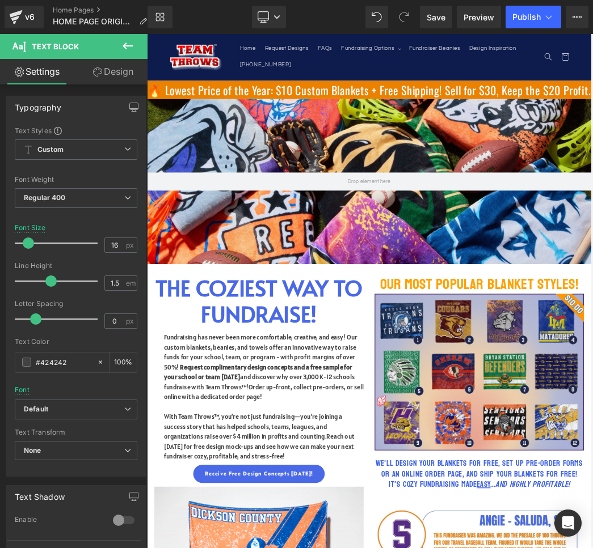
paste div
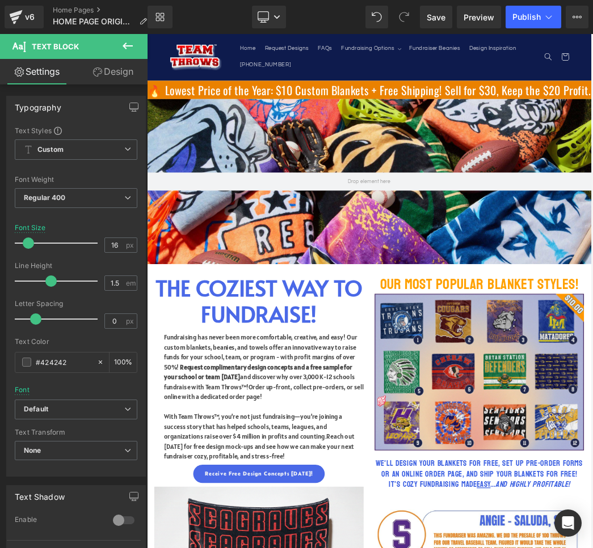
scroll to position [1734, 0]
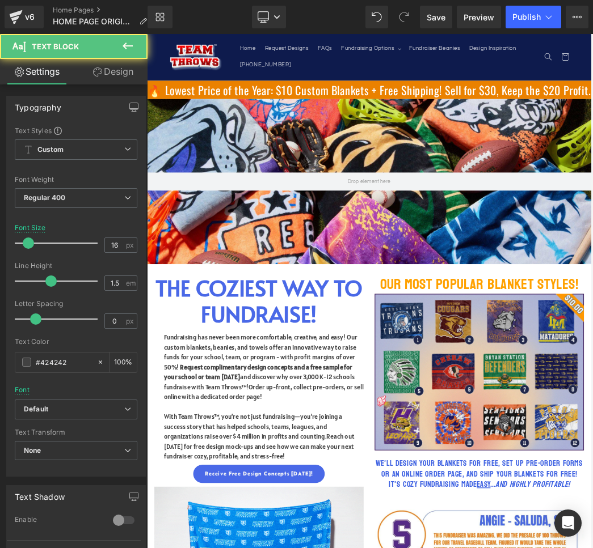
drag, startPoint x: 562, startPoint y: 677, endPoint x: 491, endPoint y: 678, distance: 71.5
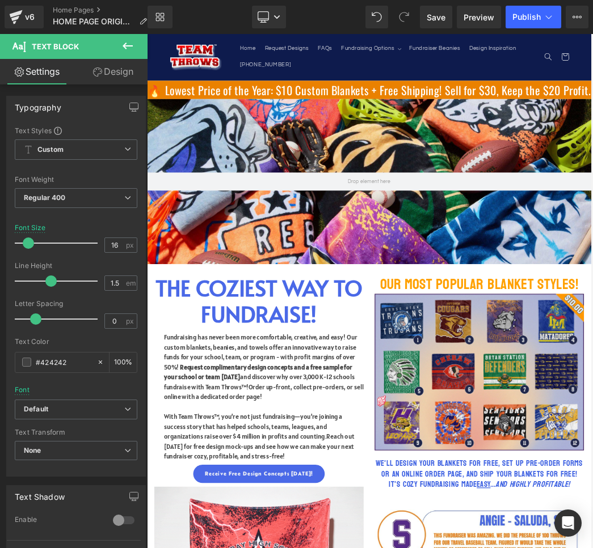
scroll to position [1776, 0]
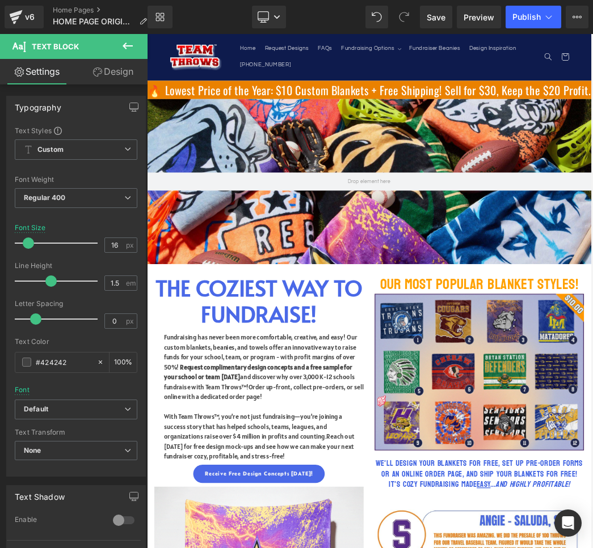
scroll to position [1799, 0]
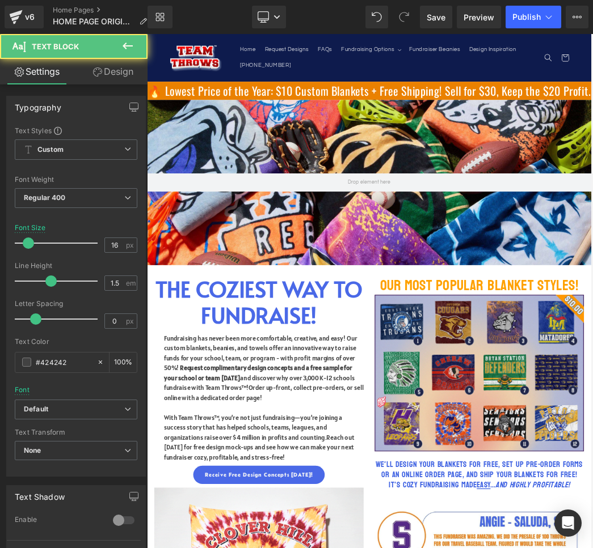
drag, startPoint x: 665, startPoint y: 766, endPoint x: 483, endPoint y: 763, distance: 182.1
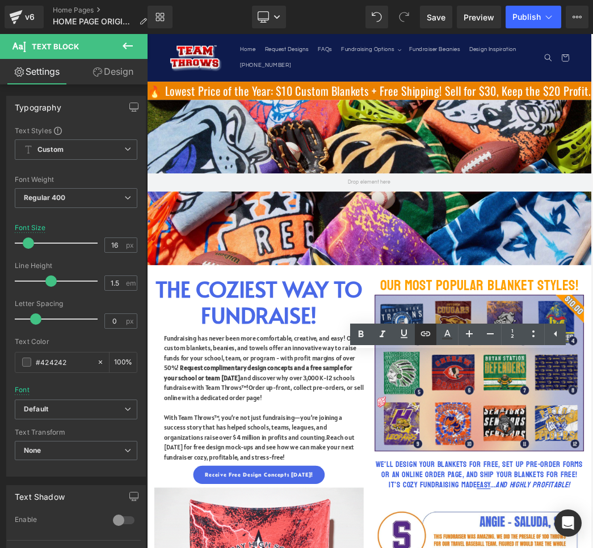
click at [428, 336] on icon at bounding box center [426, 334] width 14 height 14
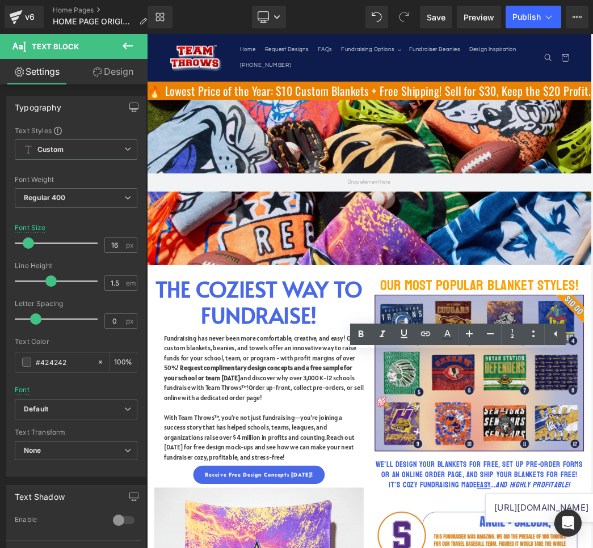
click at [519, 514] on input "[URL][DOMAIN_NAME]" at bounding box center [572, 508] width 175 height 28
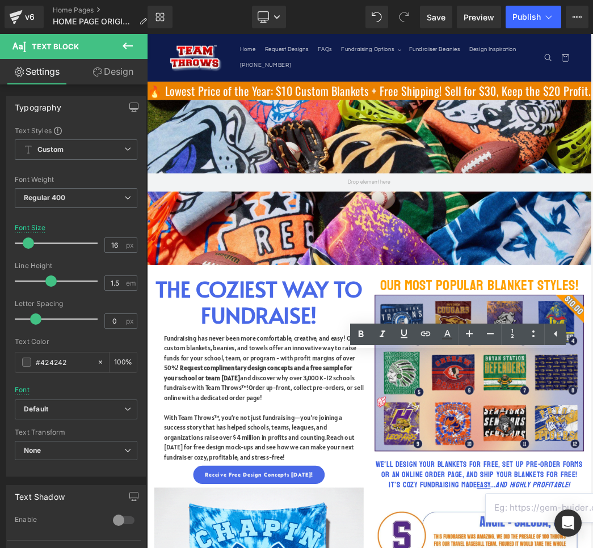
type input "√"
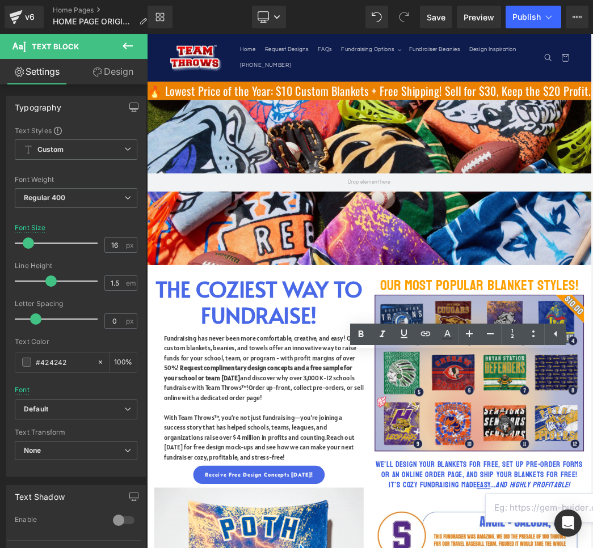
paste input "[URL][DOMAIN_NAME]"
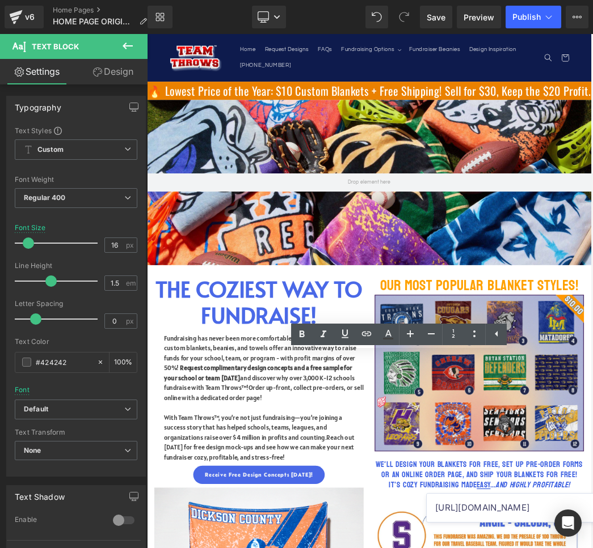
scroll to position [0, 318]
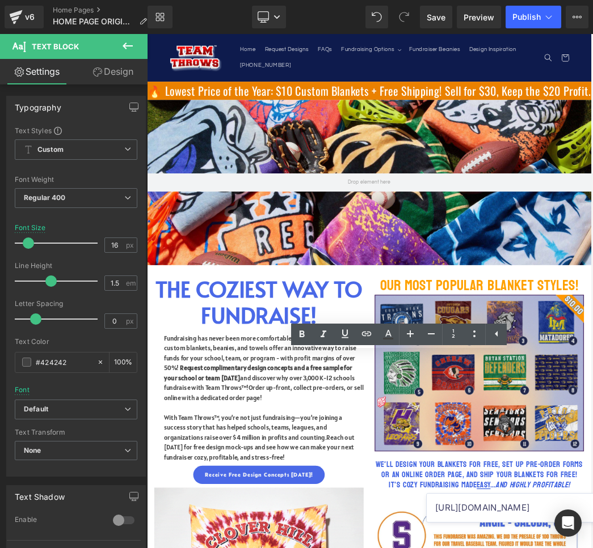
type input "[URL][DOMAIN_NAME]"
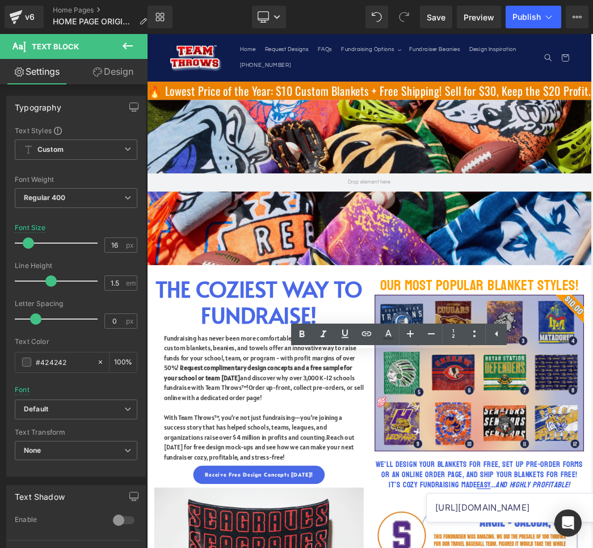
scroll to position [0, 0]
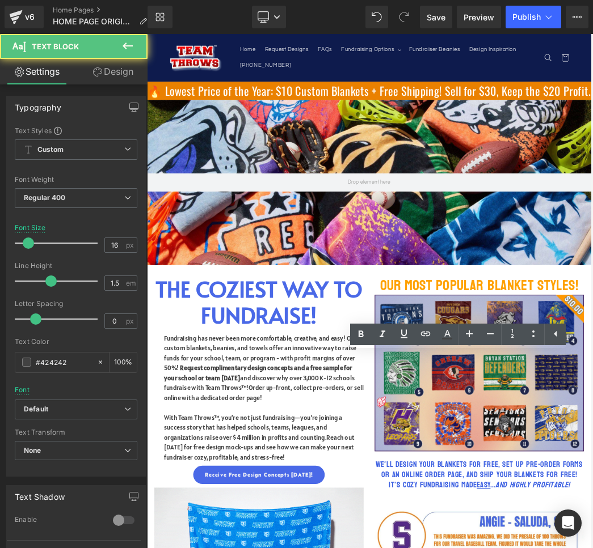
scroll to position [1, 0]
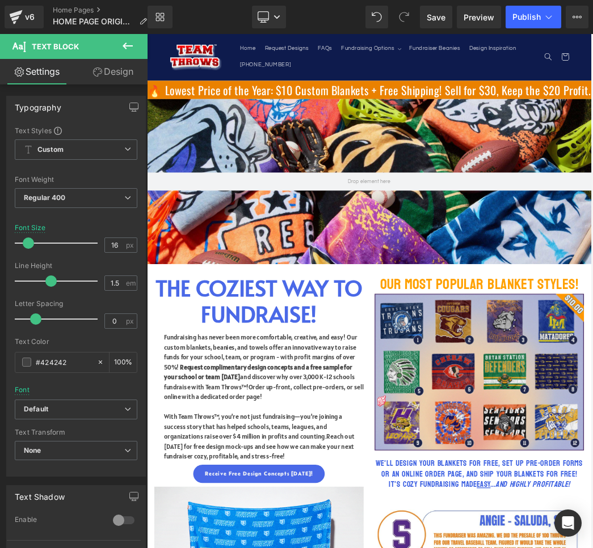
scroll to position [1927, 0]
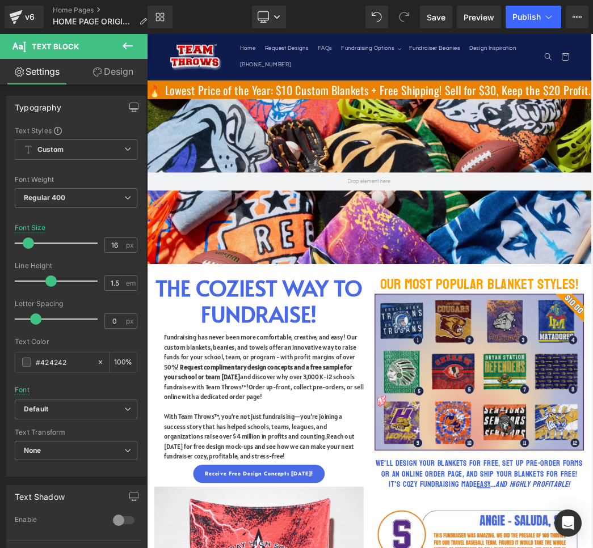
scroll to position [2001, 0]
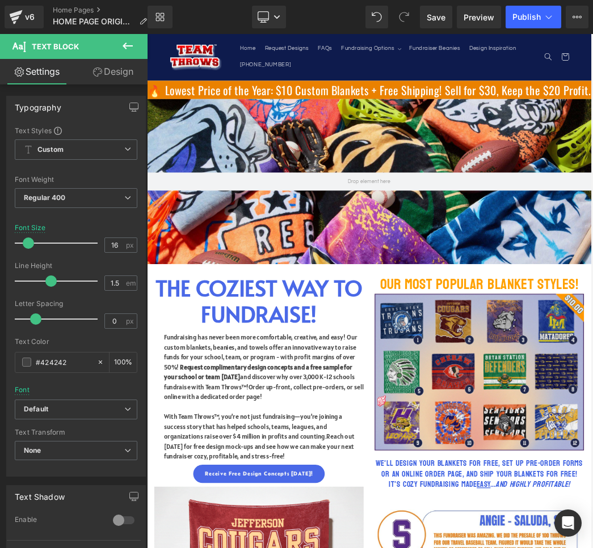
scroll to position [2018, 0]
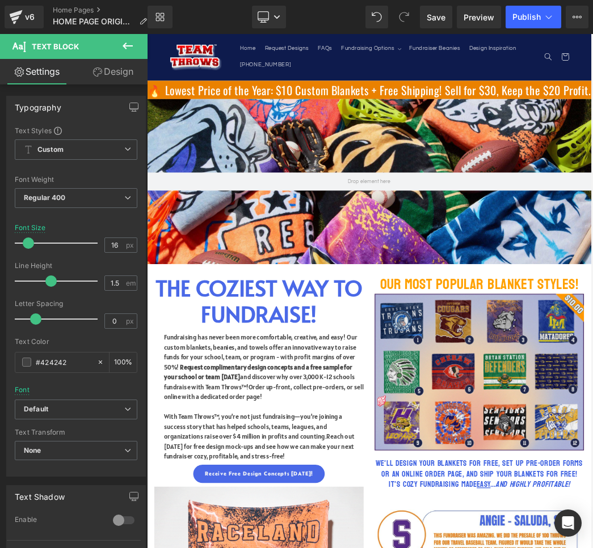
drag, startPoint x: 718, startPoint y: 760, endPoint x: 492, endPoint y: 758, distance: 226.8
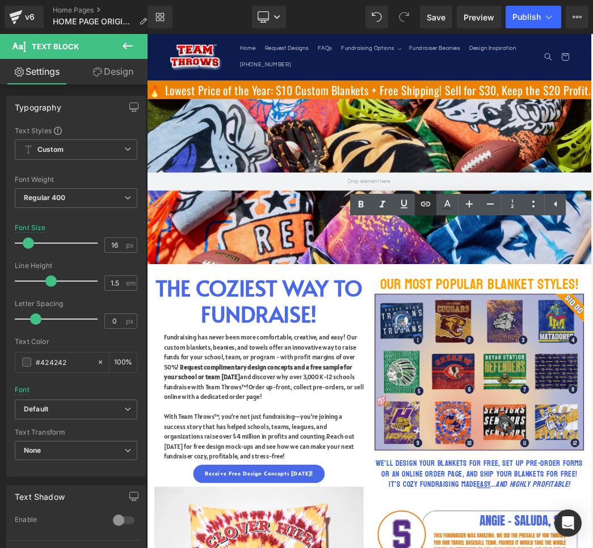
click at [428, 202] on icon at bounding box center [426, 204] width 10 height 5
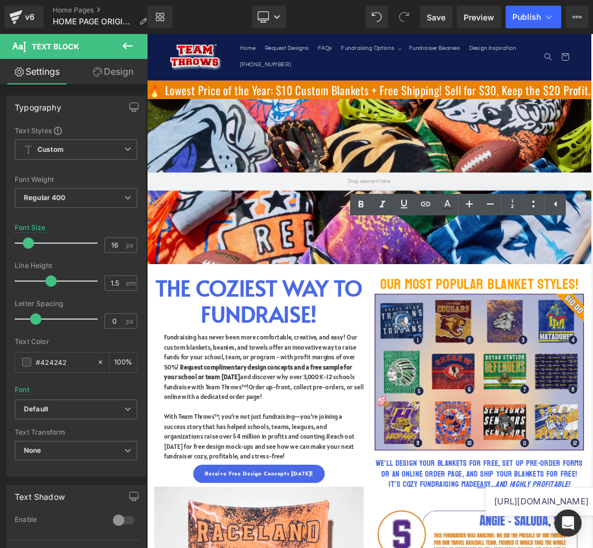
click at [513, 513] on input "[URL][DOMAIN_NAME]" at bounding box center [572, 502] width 175 height 28
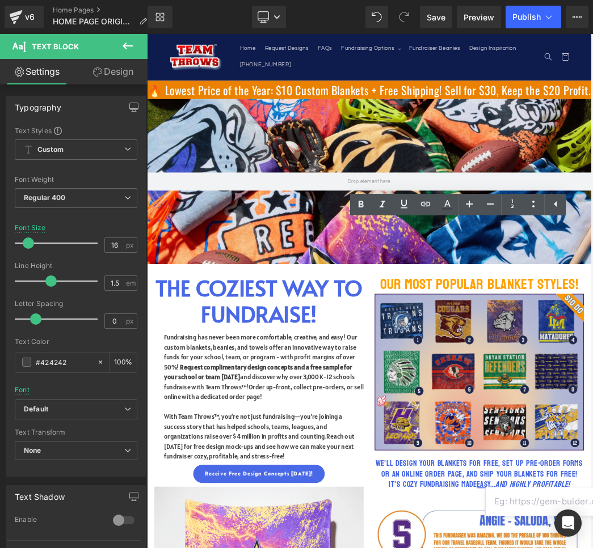
paste input "[URL][DOMAIN_NAME]"
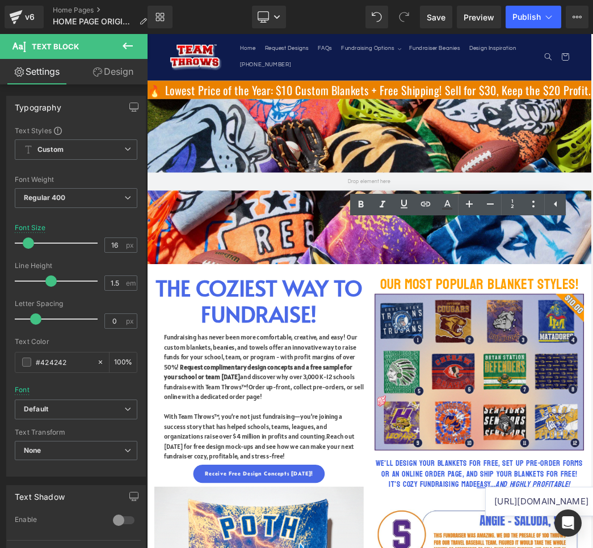
scroll to position [0, 59]
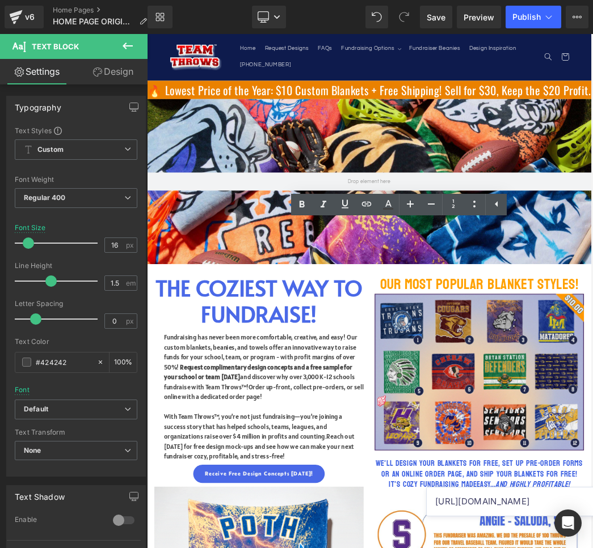
type input "[URL][DOMAIN_NAME]"
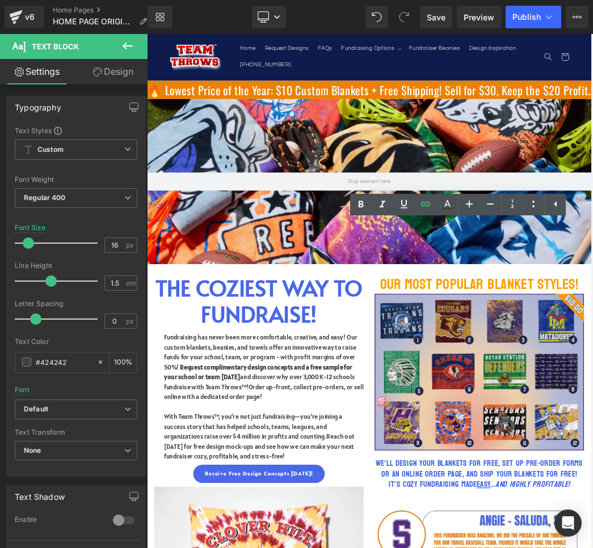
scroll to position [0, 0]
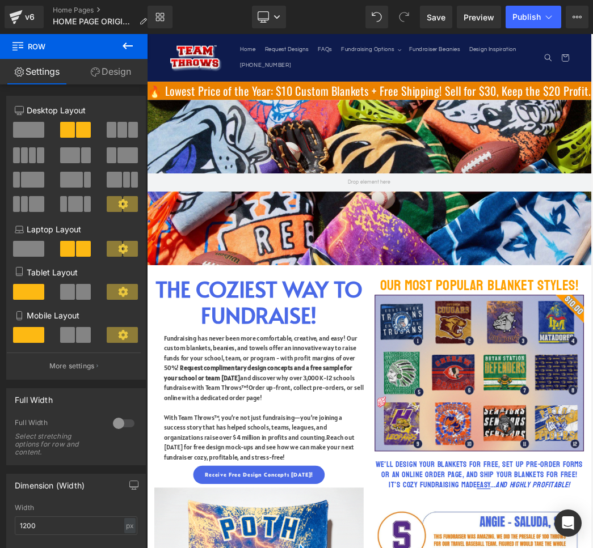
scroll to position [1956, 0]
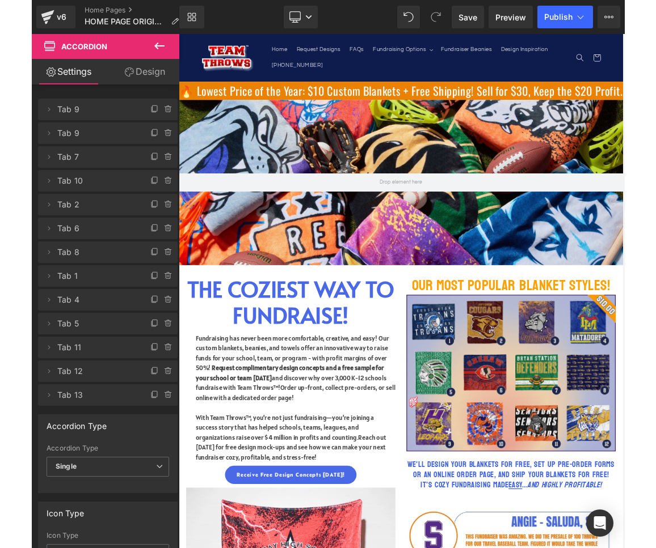
scroll to position [0, 0]
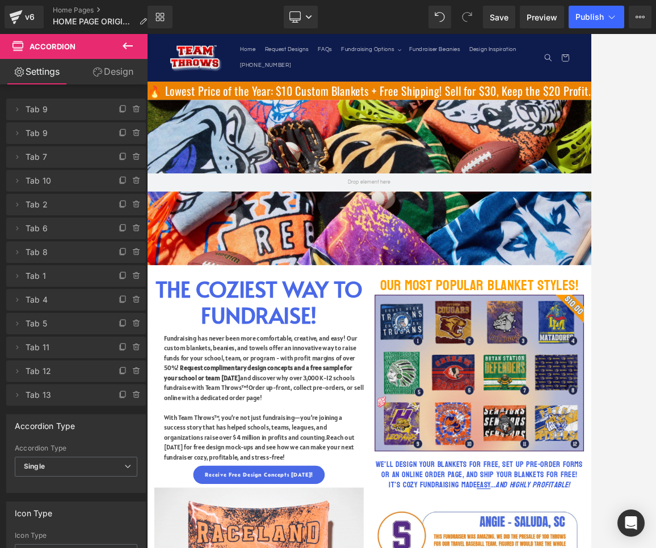
click at [590, 52] on div at bounding box center [401, 291] width 509 height 514
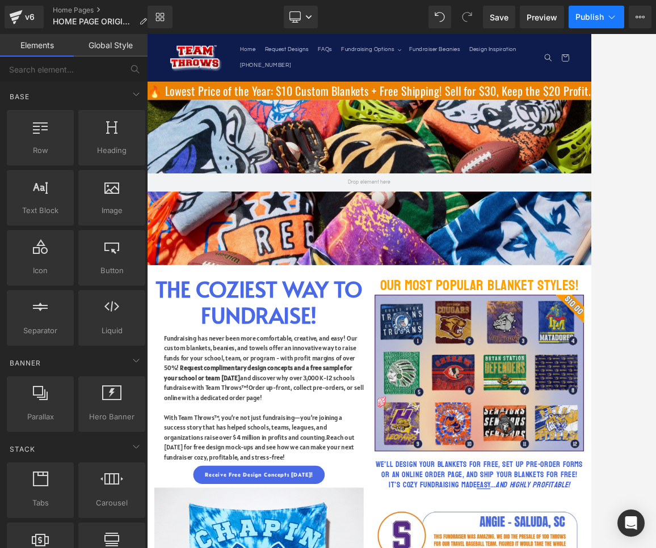
click at [585, 17] on span "Publish" at bounding box center [589, 16] width 28 height 9
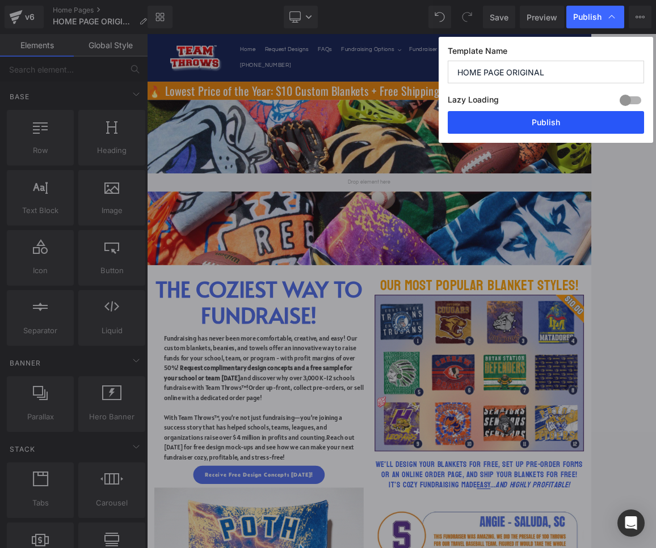
click at [480, 127] on button "Publish" at bounding box center [545, 122] width 196 height 23
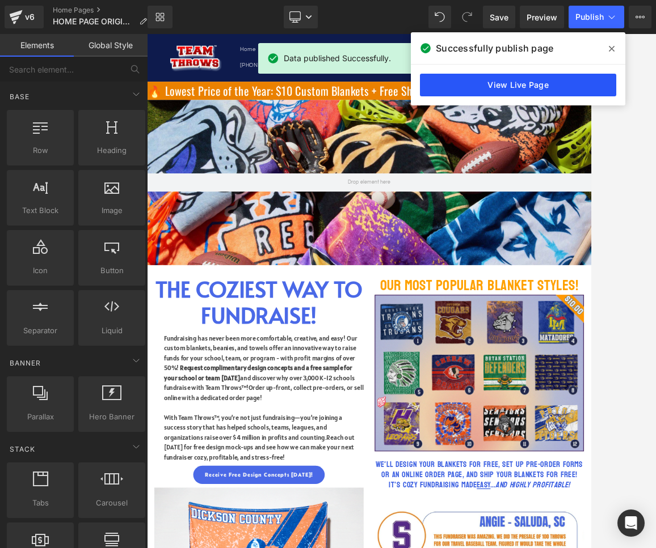
click at [559, 87] on link "View Live Page" at bounding box center [518, 85] width 196 height 23
